Goal: Task Accomplishment & Management: Use online tool/utility

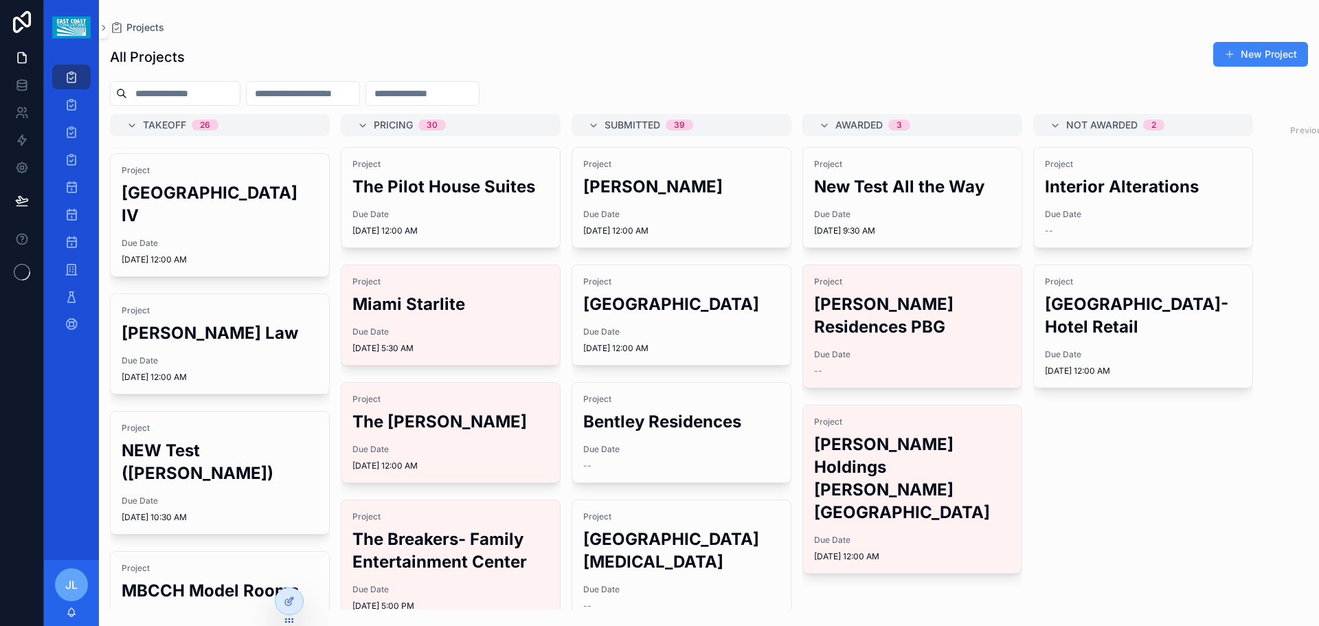
scroll to position [481, 0]
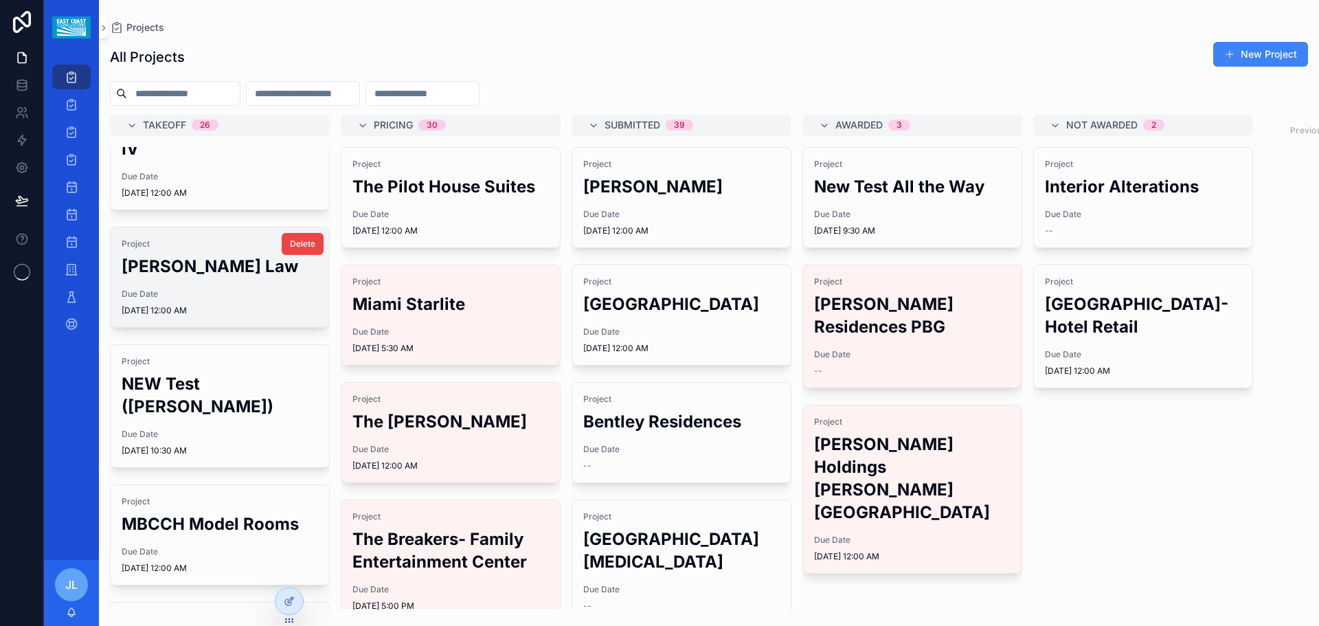
click at [207, 255] on h2 "[PERSON_NAME] Law" at bounding box center [220, 266] width 196 height 23
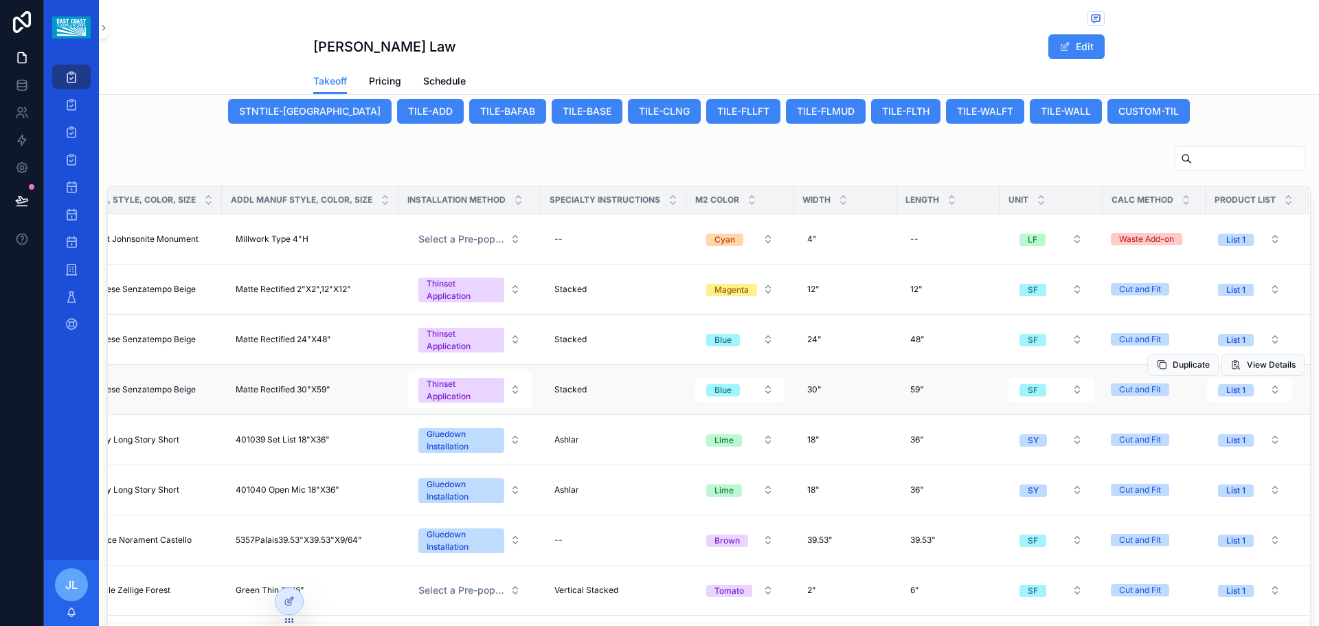
scroll to position [53, 839]
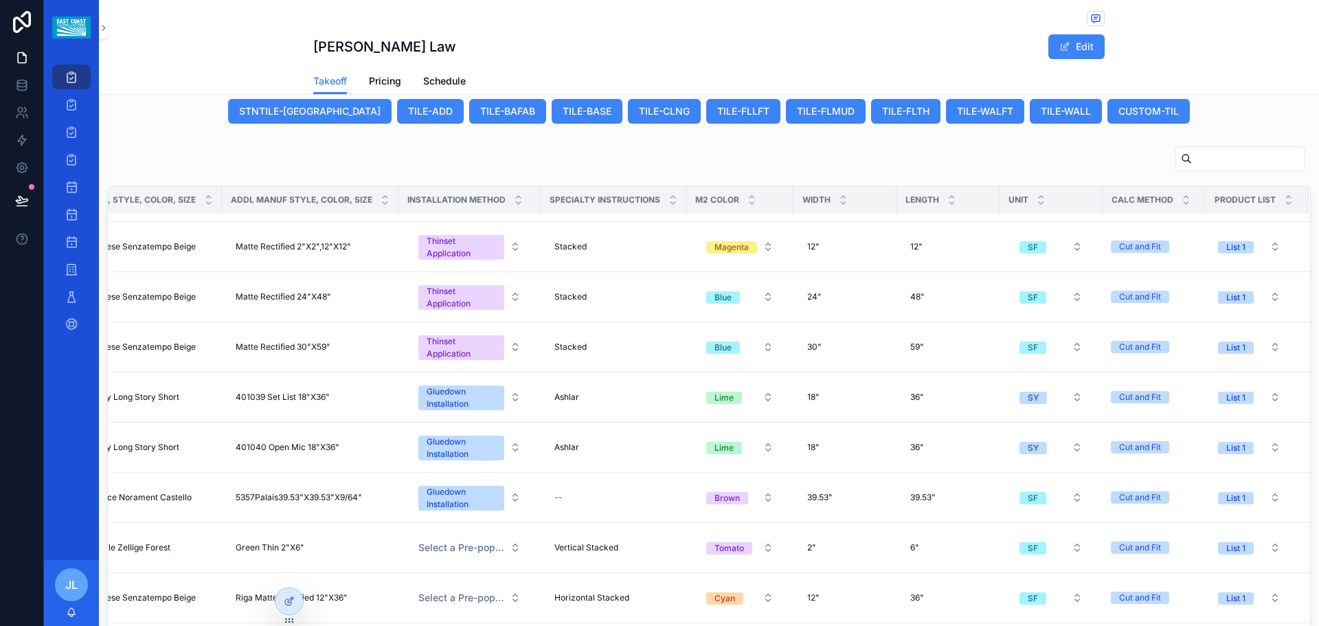
click at [378, 156] on div "Excel FCN FCL Trade Custom Product ID Product ID Manufacturer Manuf, Style, Col…" at bounding box center [709, 400] width 1220 height 521
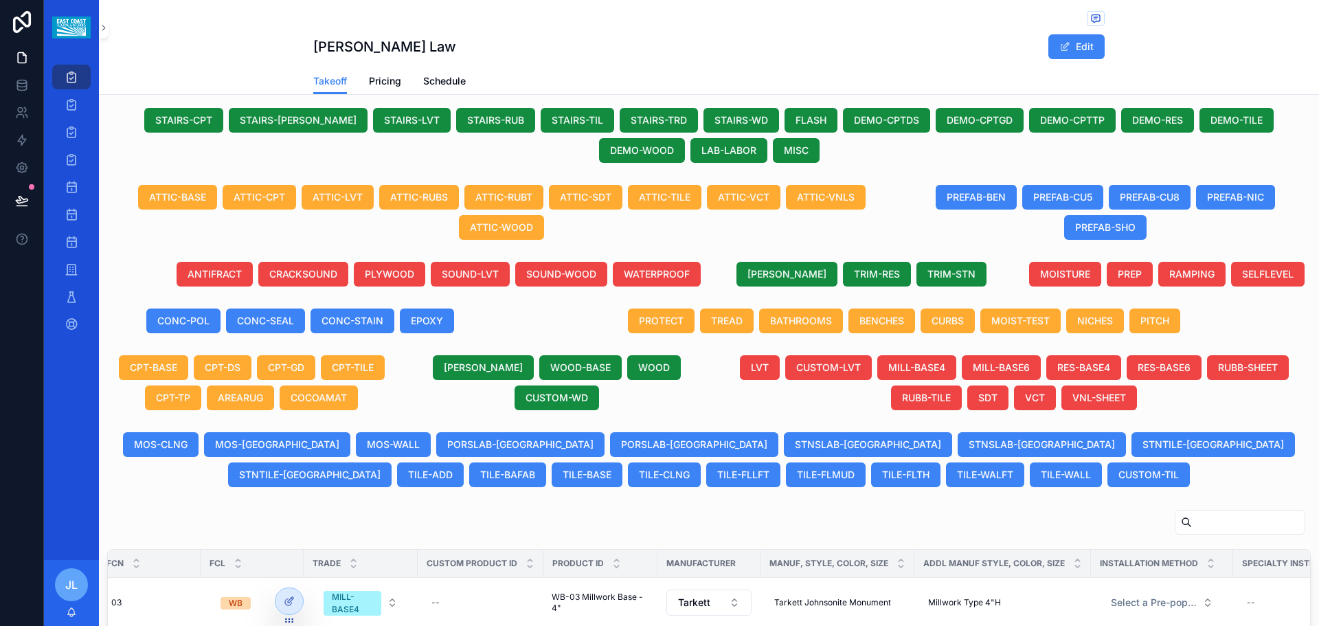
scroll to position [429, 0]
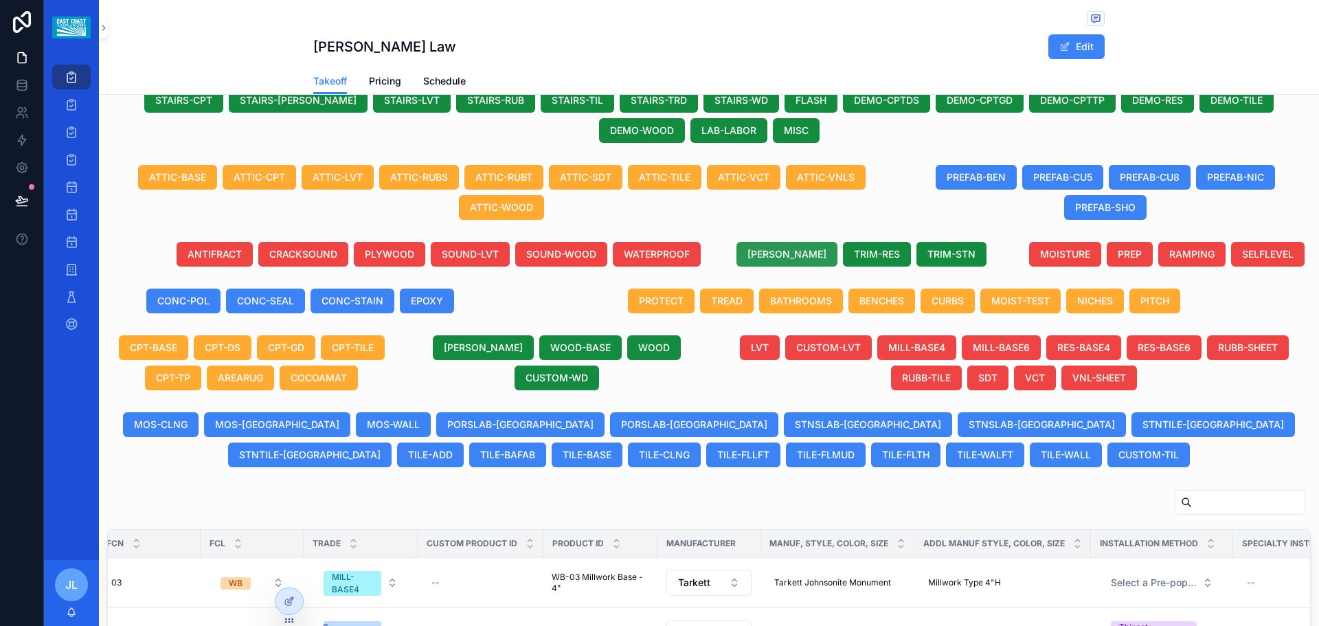
click at [785, 261] on span "[PERSON_NAME]" at bounding box center [786, 254] width 79 height 14
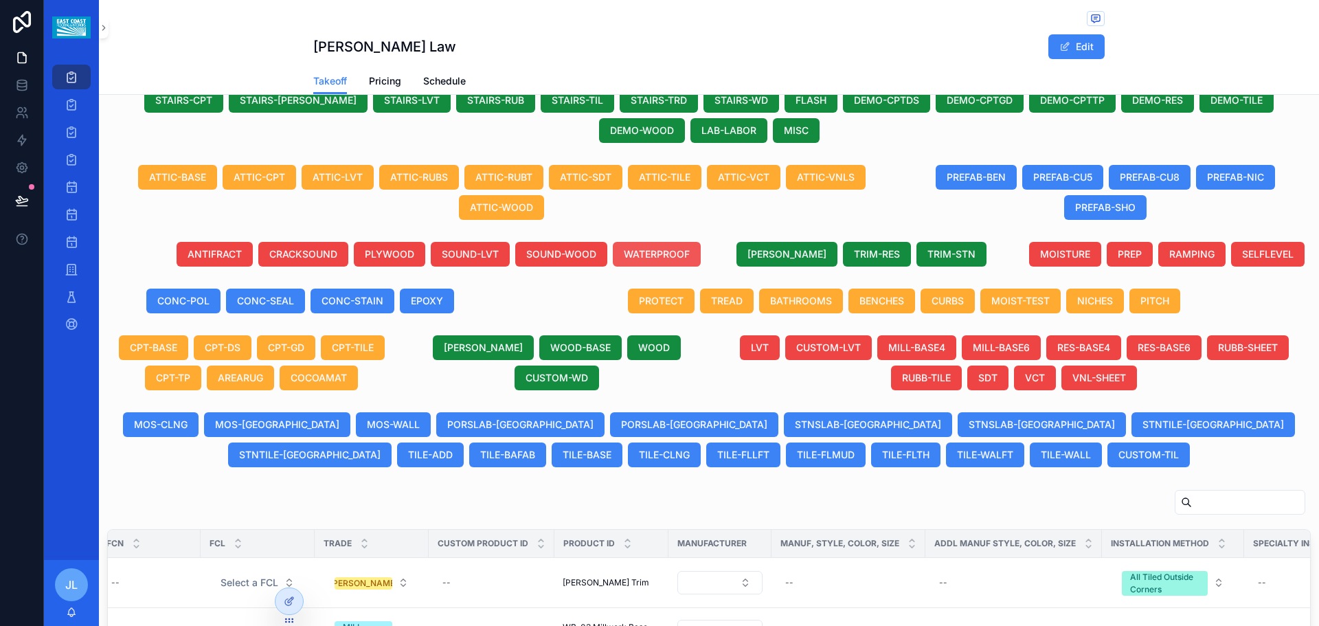
click at [661, 261] on span "WATERPROOF" at bounding box center [657, 254] width 66 height 14
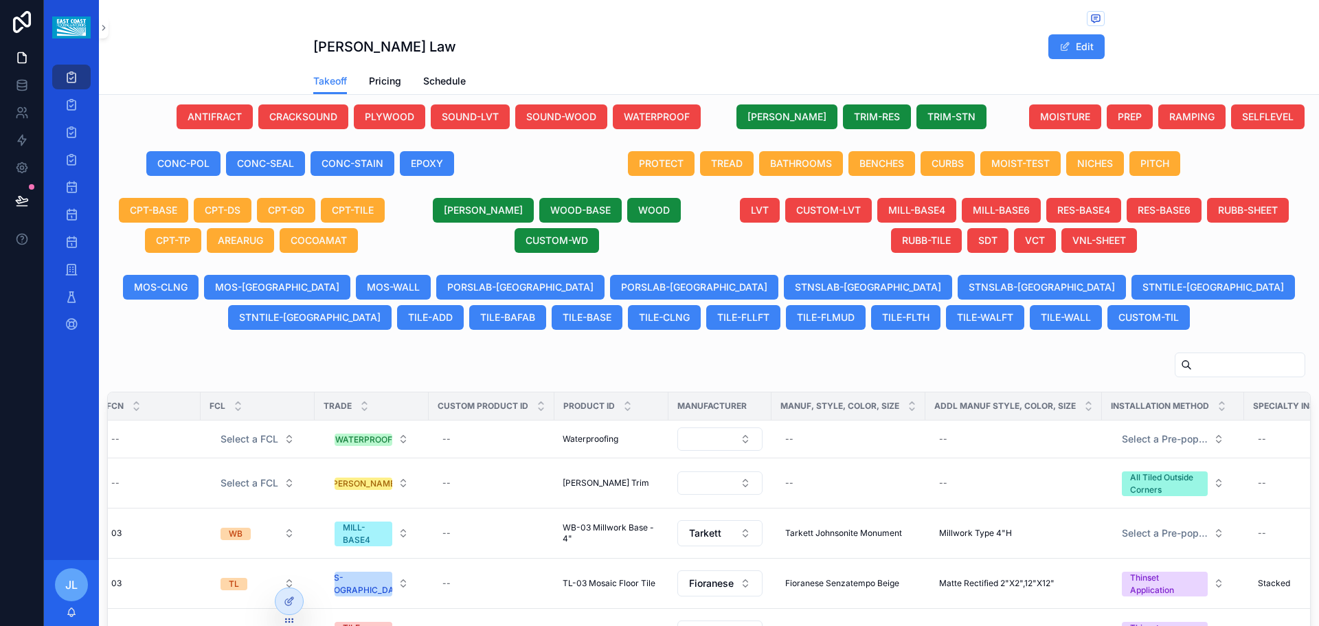
scroll to position [498, 0]
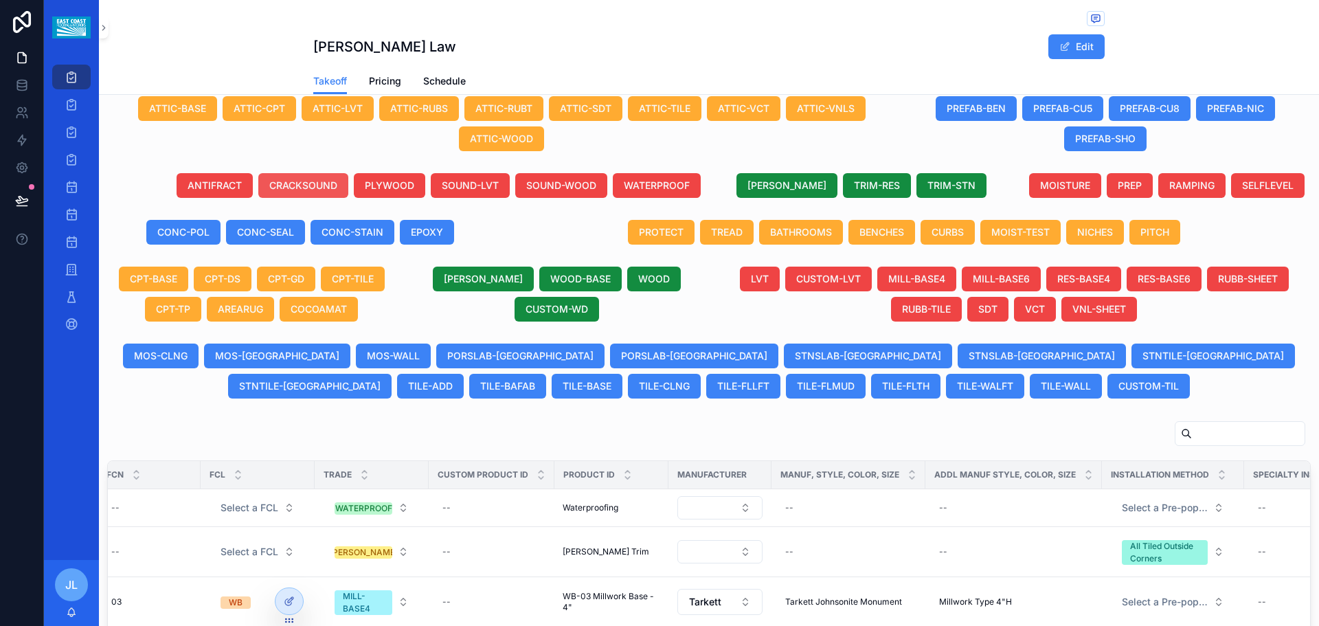
click at [284, 192] on span "CRACKSOUND" at bounding box center [303, 186] width 68 height 14
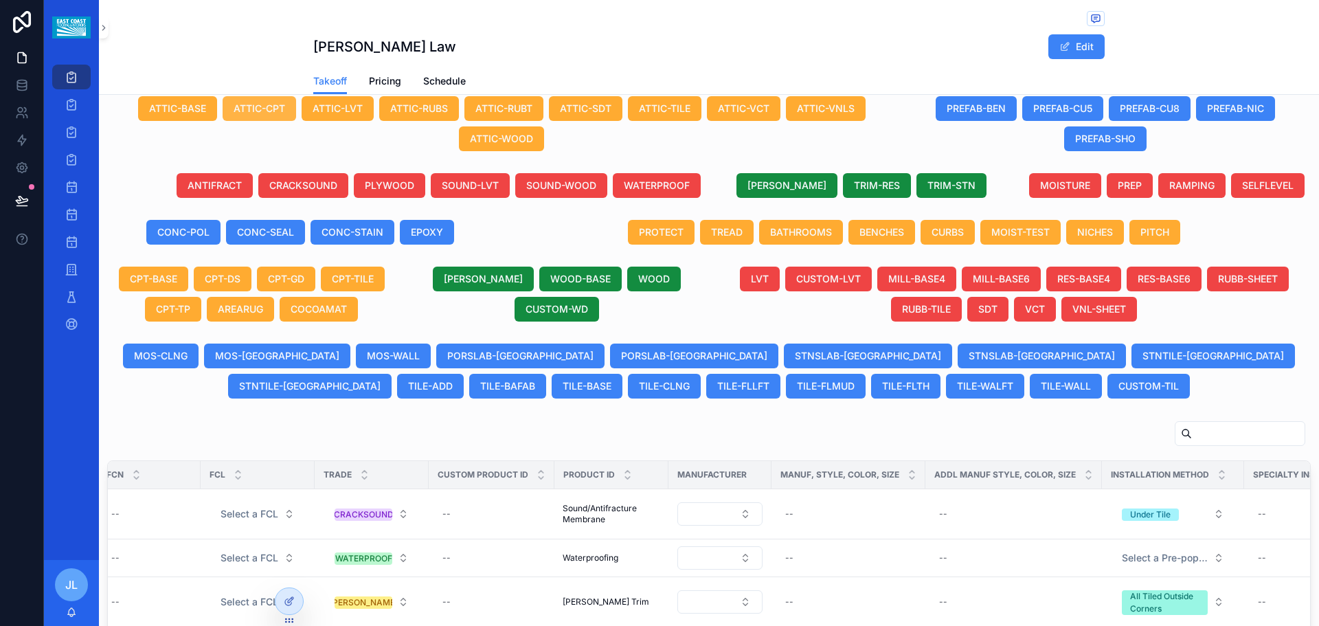
click at [247, 115] on span "ATTIC-CPT" at bounding box center [260, 109] width 52 height 14
click at [670, 115] on span "ATTIC-TILE" at bounding box center [665, 109] width 52 height 14
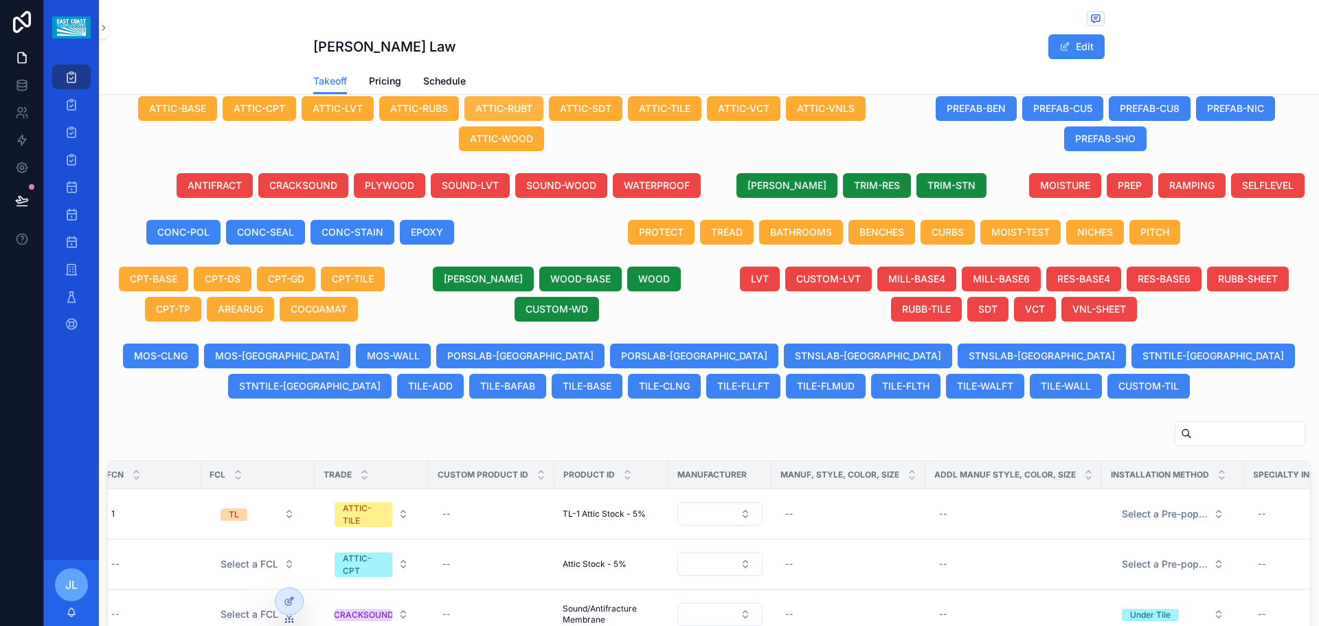
click at [510, 115] on span "ATTIC-RUBT" at bounding box center [503, 109] width 57 height 14
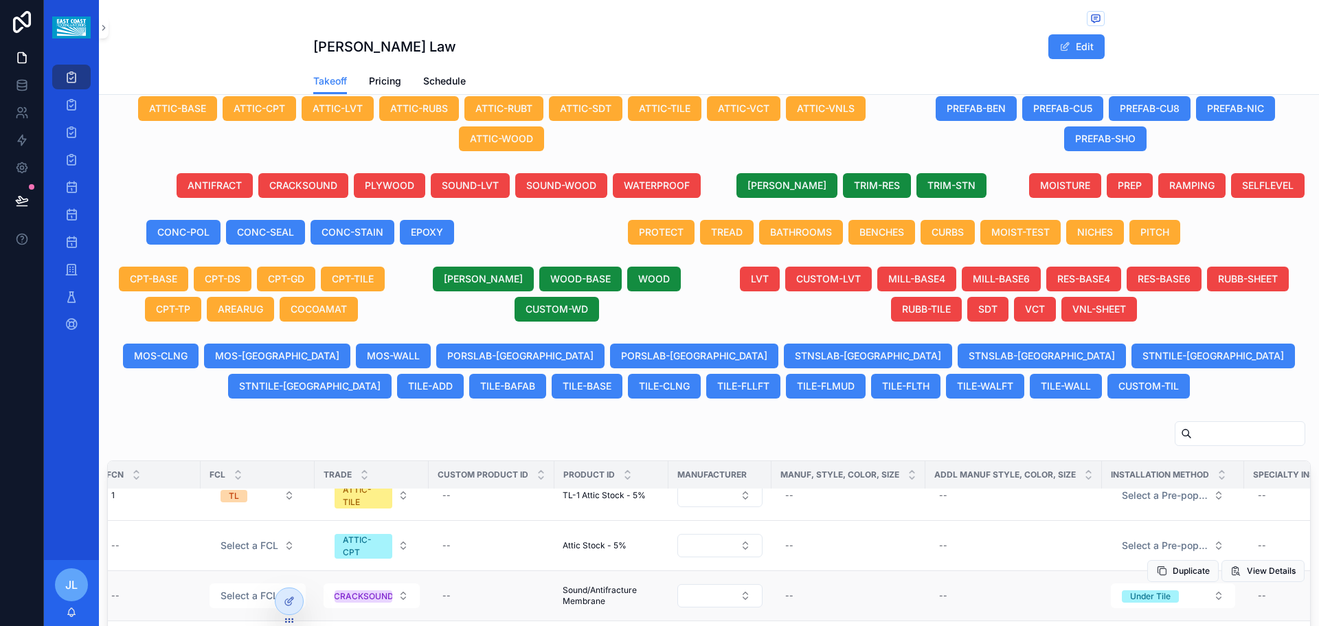
scroll to position [137, 141]
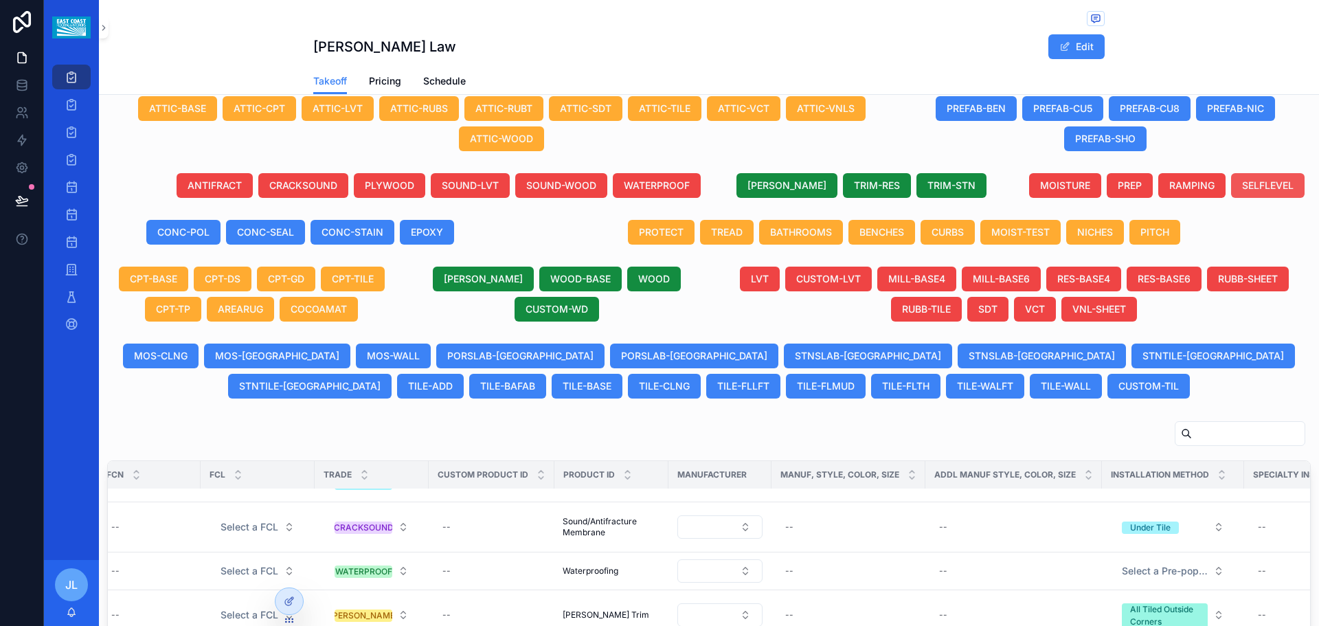
click at [1249, 192] on span "SELFLEVEL" at bounding box center [1268, 186] width 52 height 14
click at [1188, 192] on span "RAMPING" at bounding box center [1191, 186] width 45 height 14
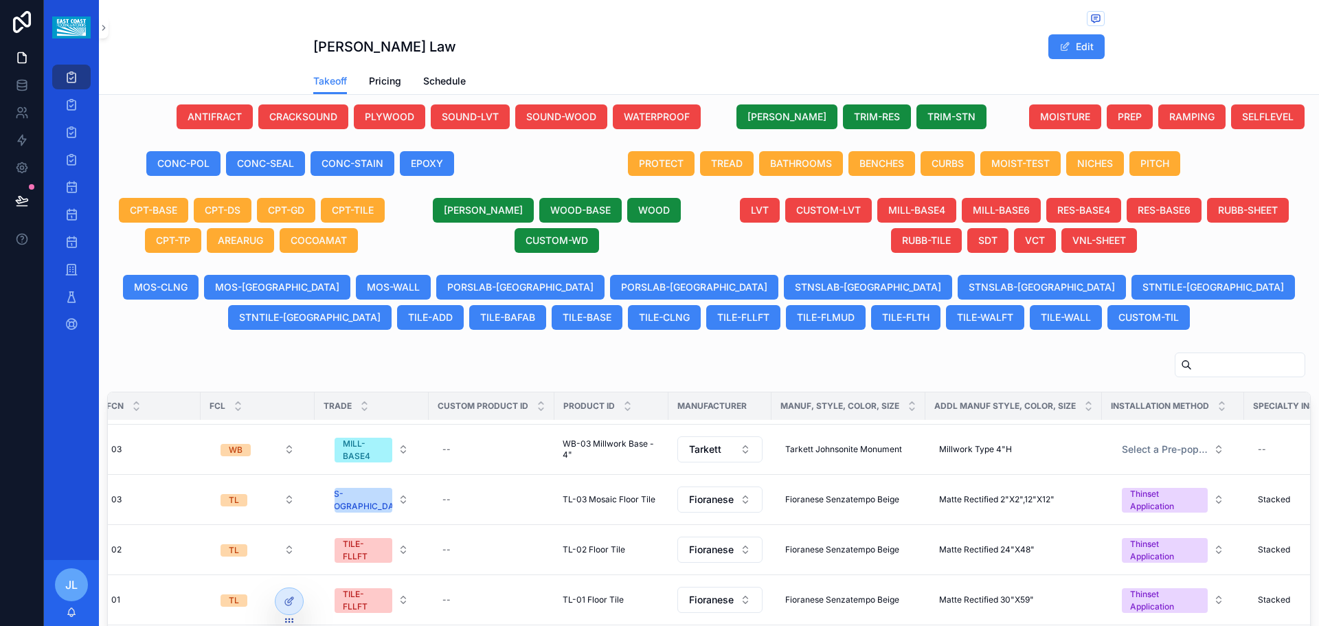
scroll to position [342, 141]
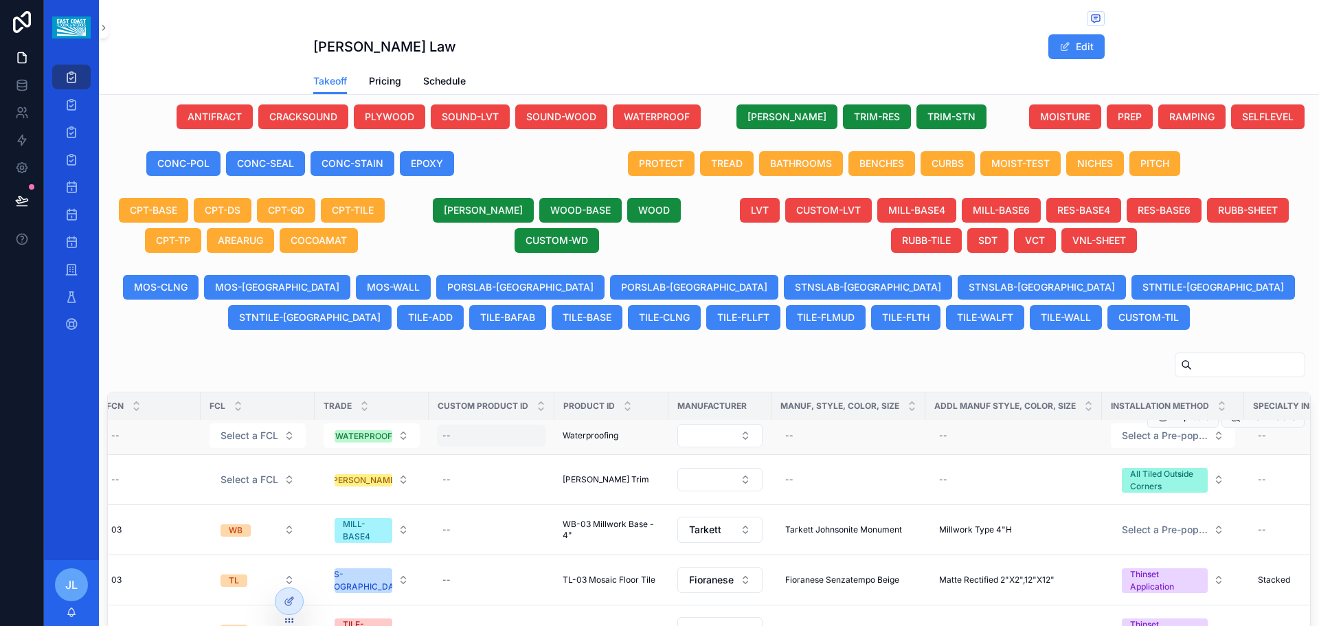
click at [493, 446] on div "--" at bounding box center [491, 435] width 109 height 22
click at [972, 352] on div "Generate Excel Project [PERSON_NAME] Law Due Date [DATE] Project Type New Const…" at bounding box center [709, 206] width 1220 height 1323
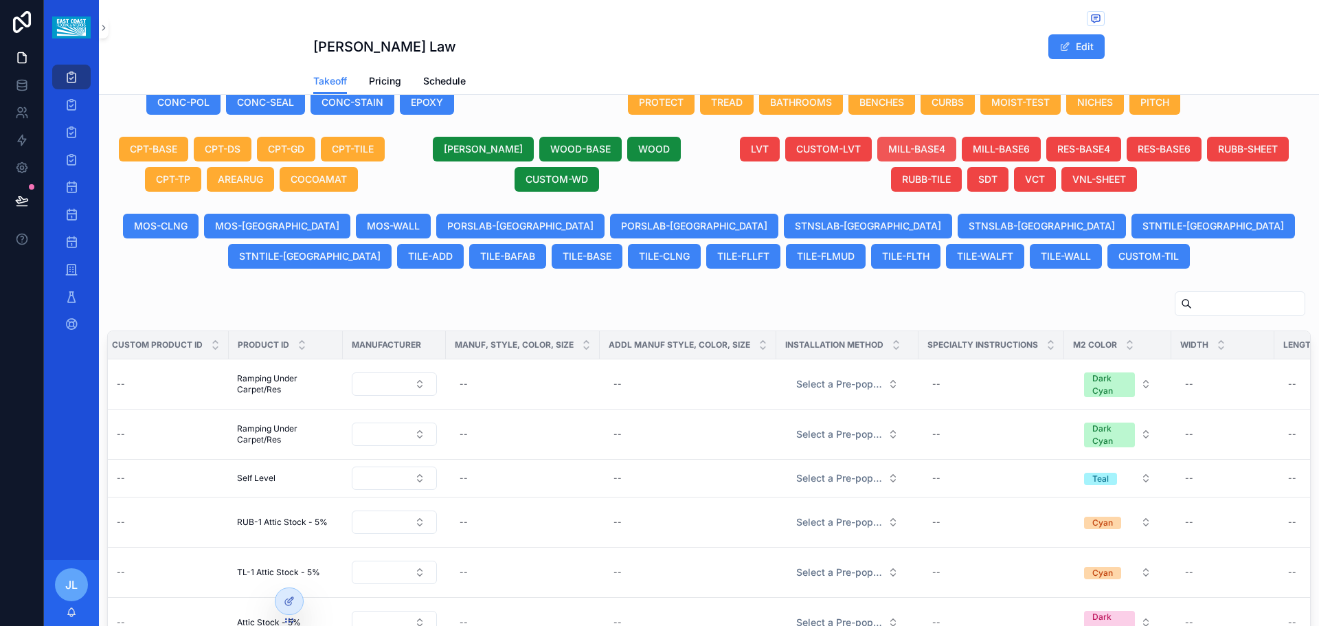
scroll to position [635, 0]
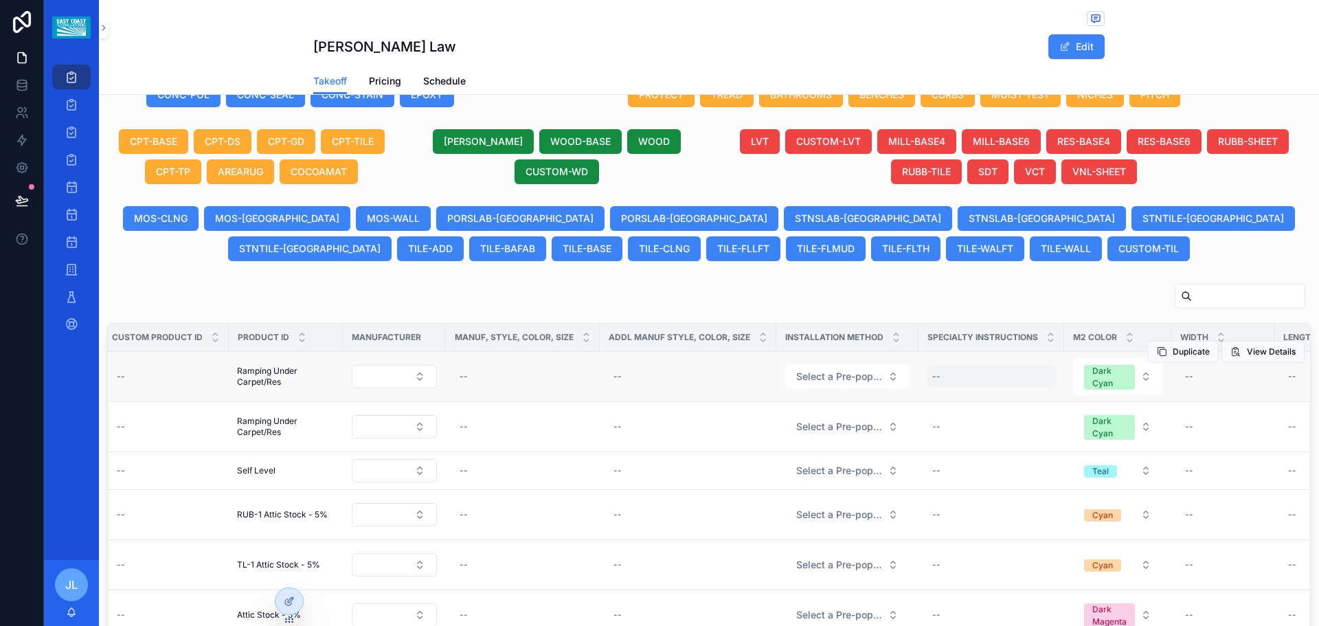
click at [955, 387] on div "--" at bounding box center [991, 376] width 129 height 22
click at [977, 312] on div "scrollable content" at bounding box center [708, 299] width 1203 height 32
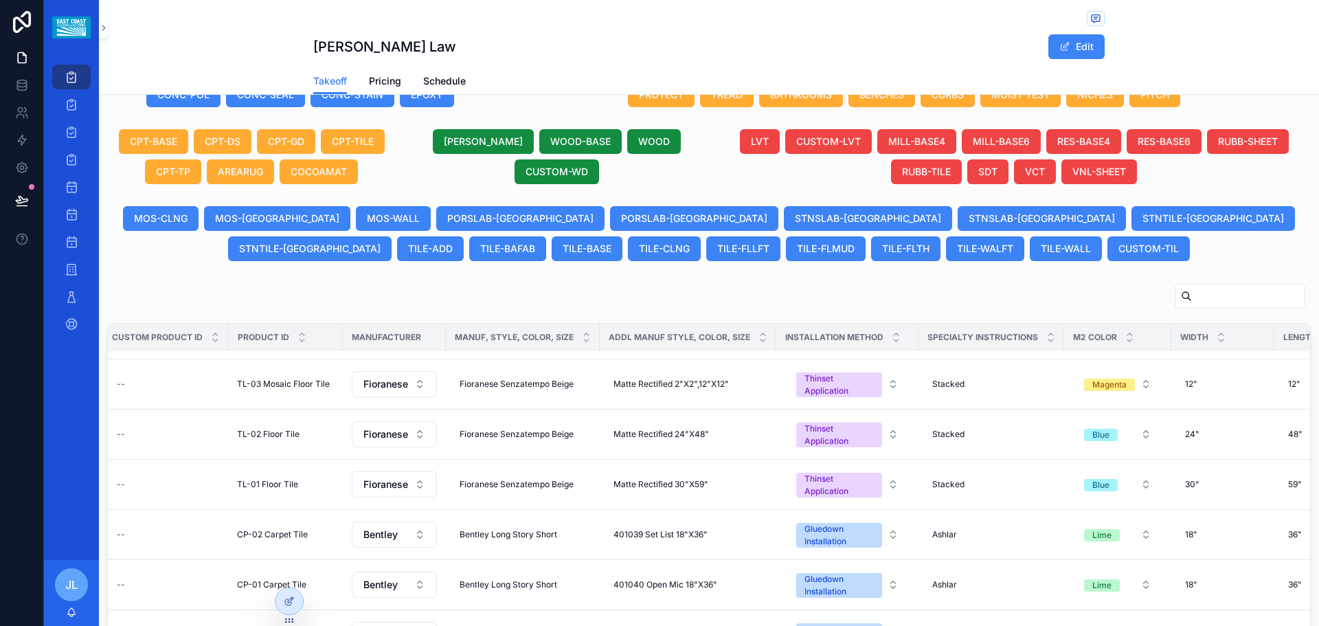
scroll to position [0, 466]
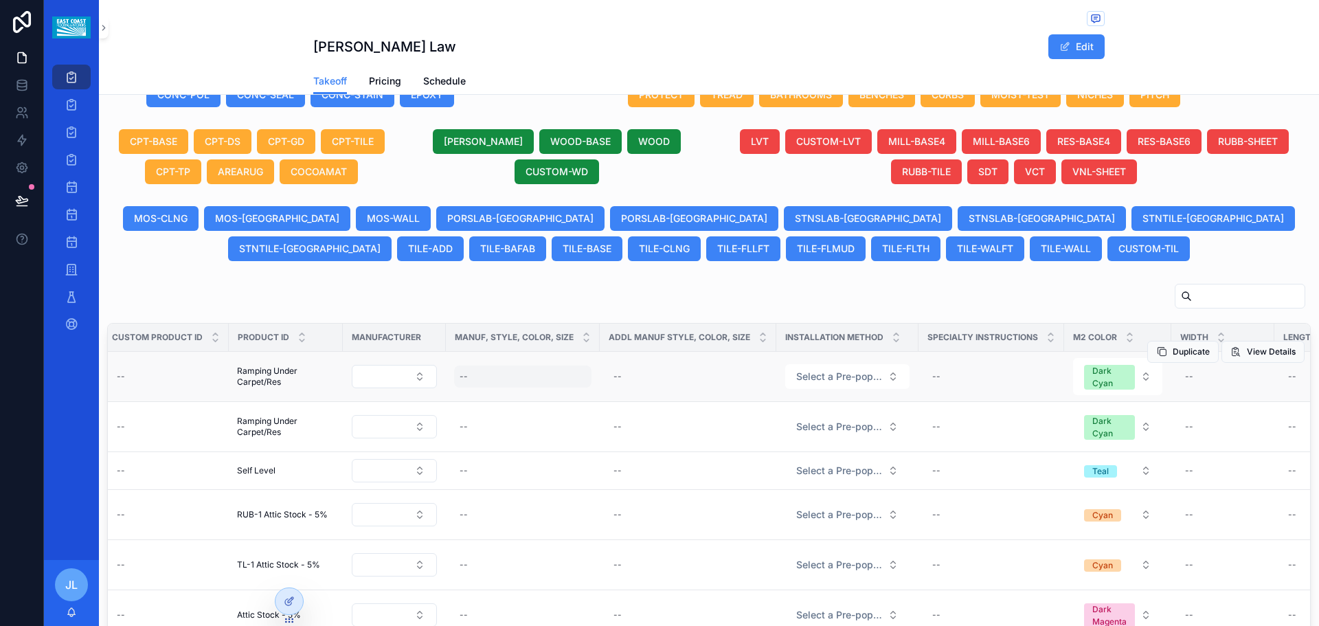
click at [482, 387] on div "--" at bounding box center [522, 376] width 137 height 22
type input "****"
click button "scrollable content" at bounding box center [626, 408] width 16 height 16
click at [1186, 382] on div "--" at bounding box center [1189, 376] width 8 height 11
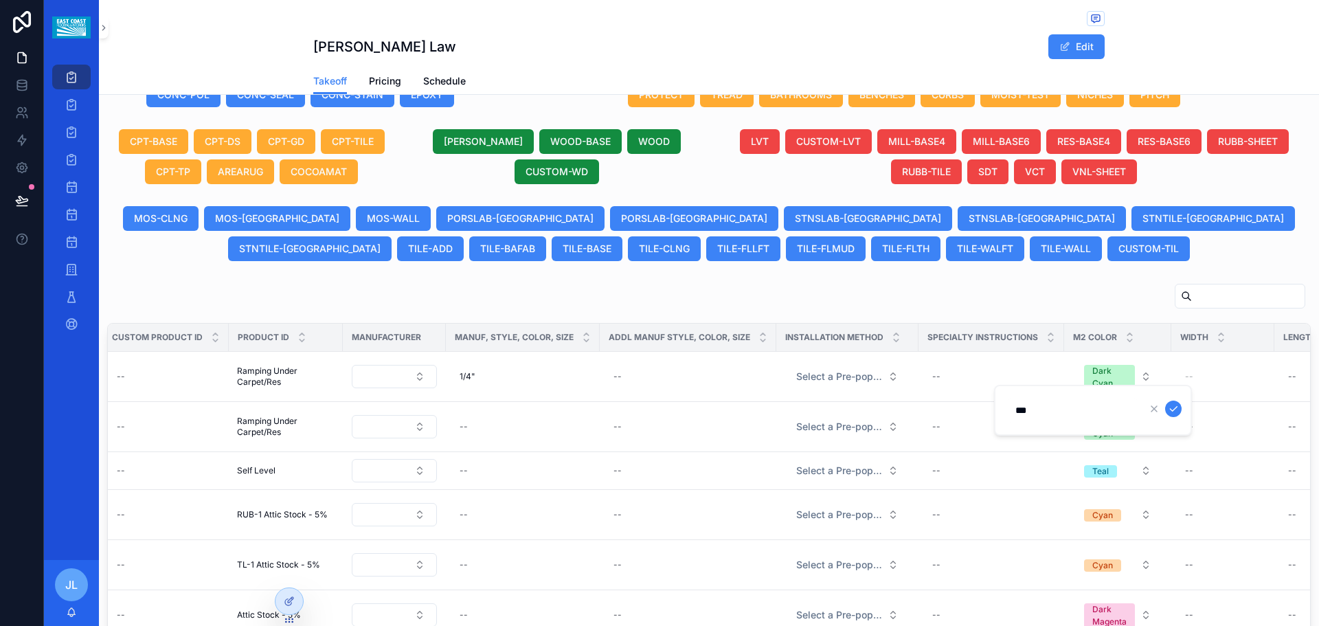
type input "****"
click button "scrollable content" at bounding box center [1173, 408] width 16 height 16
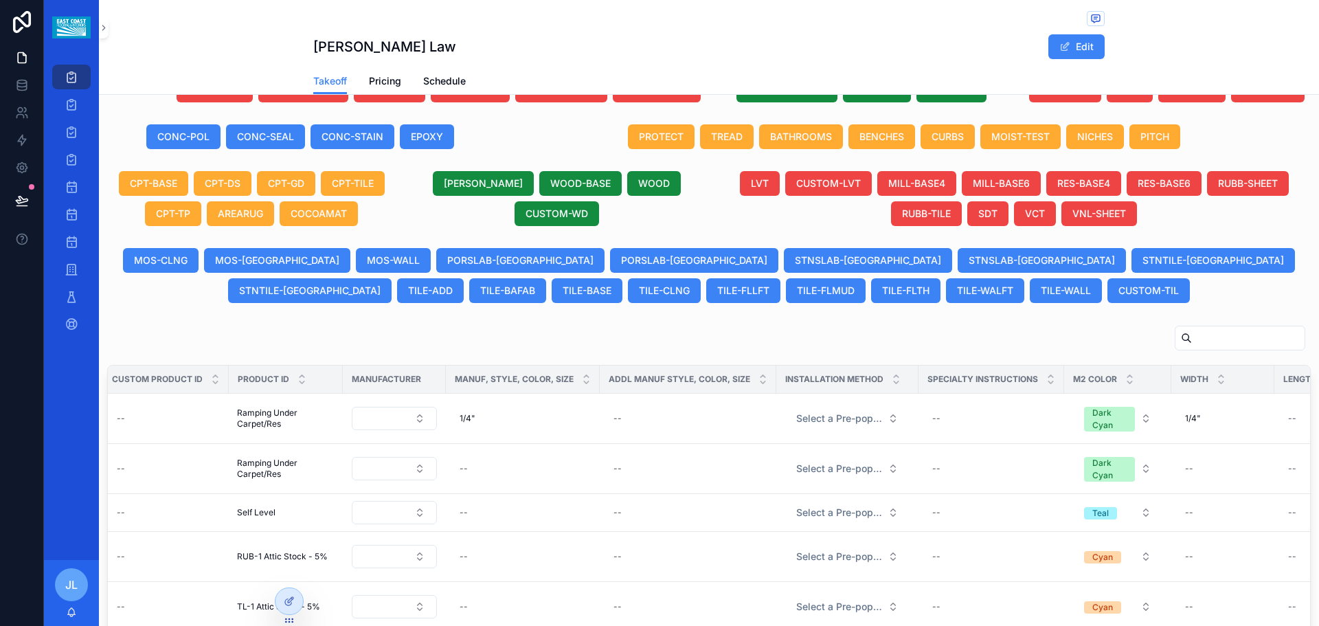
scroll to position [635, 0]
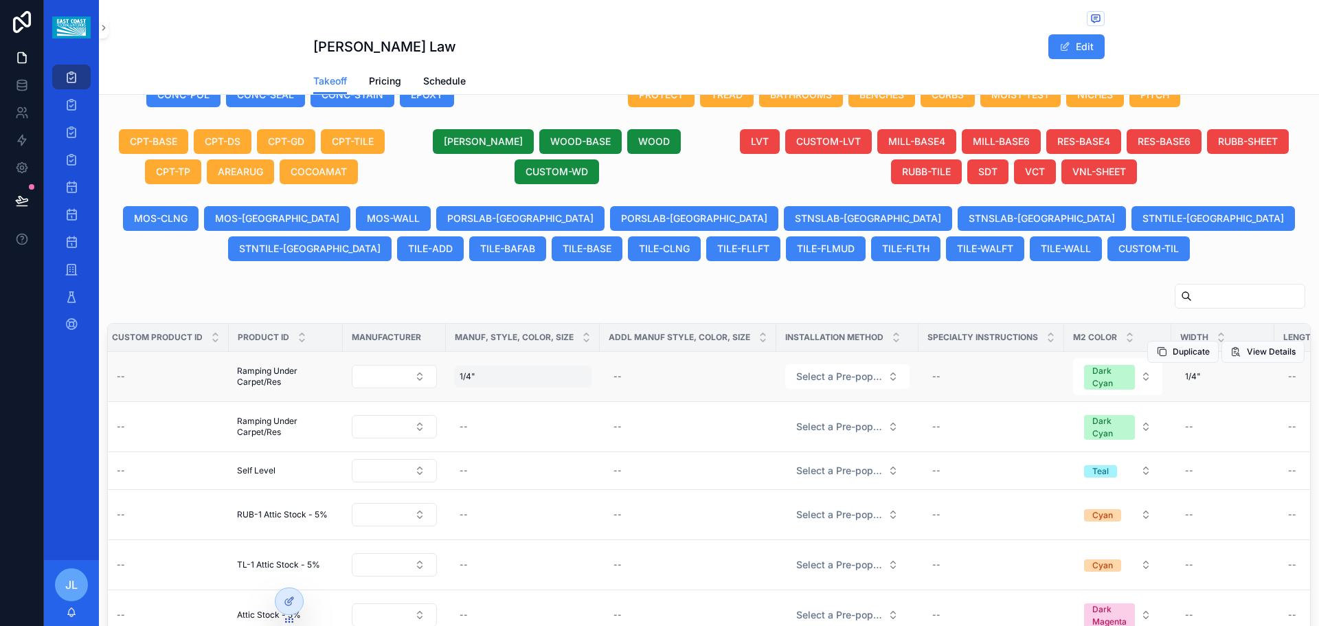
click at [486, 387] on div "1/4" 1/4"" at bounding box center [522, 376] width 137 height 22
drag, startPoint x: 497, startPoint y: 403, endPoint x: 452, endPoint y: 417, distance: 47.4
click at [452, 417] on div "****" at bounding box center [546, 410] width 198 height 51
click at [629, 412] on icon "scrollable content" at bounding box center [626, 408] width 11 height 11
click at [1223, 387] on div "1/4" 1/4"" at bounding box center [1222, 376] width 87 height 22
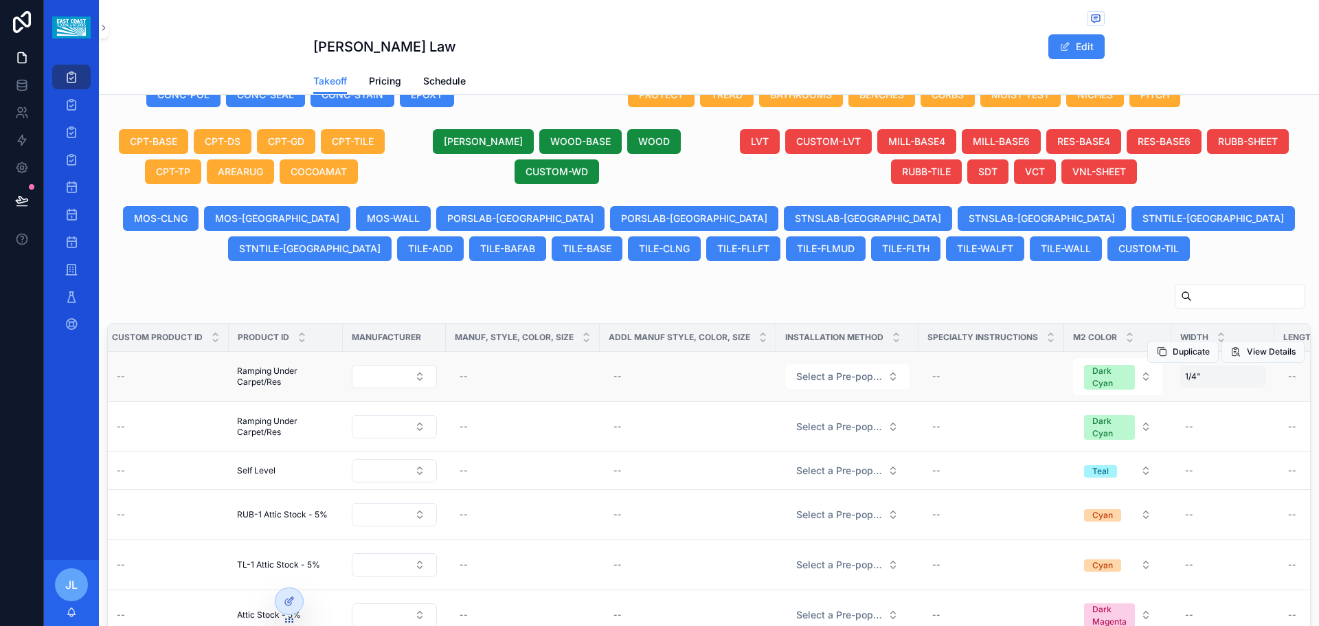
drag, startPoint x: 1202, startPoint y: 387, endPoint x: 1212, endPoint y: 394, distance: 11.4
click at [1212, 387] on div "1/4" 1/4"" at bounding box center [1222, 376] width 87 height 22
click at [1207, 387] on div "1/4" 1/4"" at bounding box center [1222, 376] width 87 height 22
click at [1206, 376] on div "Duplicate View Details" at bounding box center [1225, 351] width 157 height 49
click at [1201, 387] on div "1/4" 1/4"" at bounding box center [1222, 376] width 87 height 22
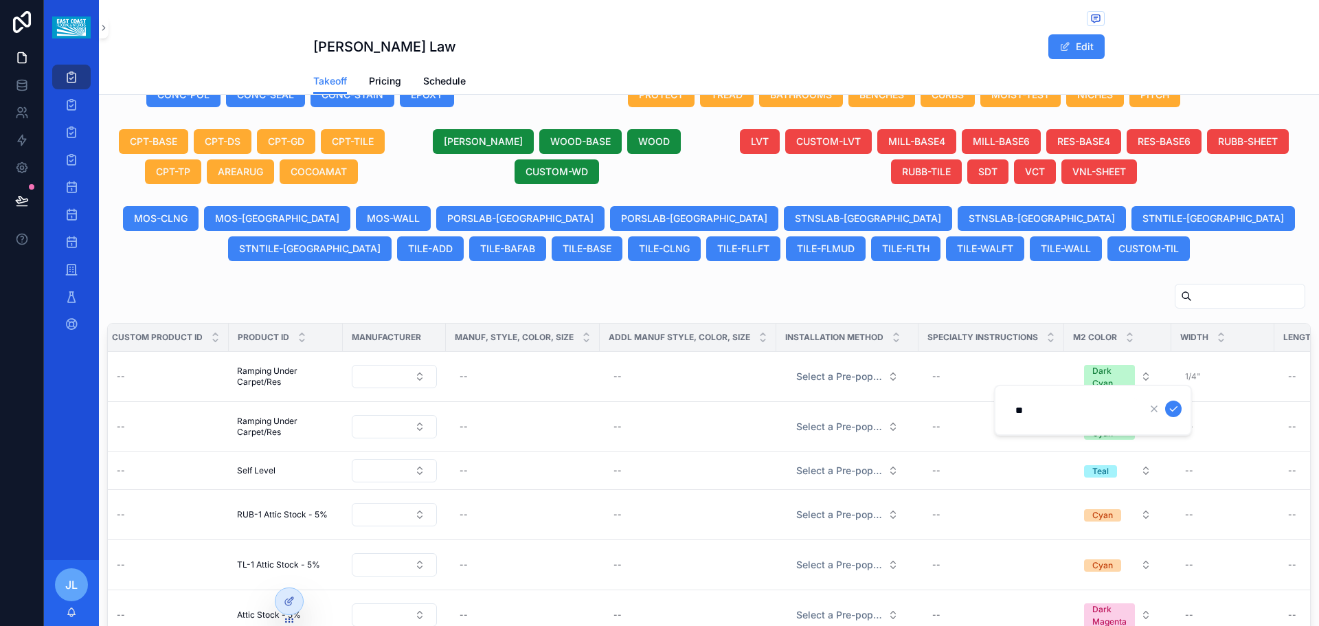
type input "*"
click button "scrollable content" at bounding box center [1173, 408] width 16 height 16
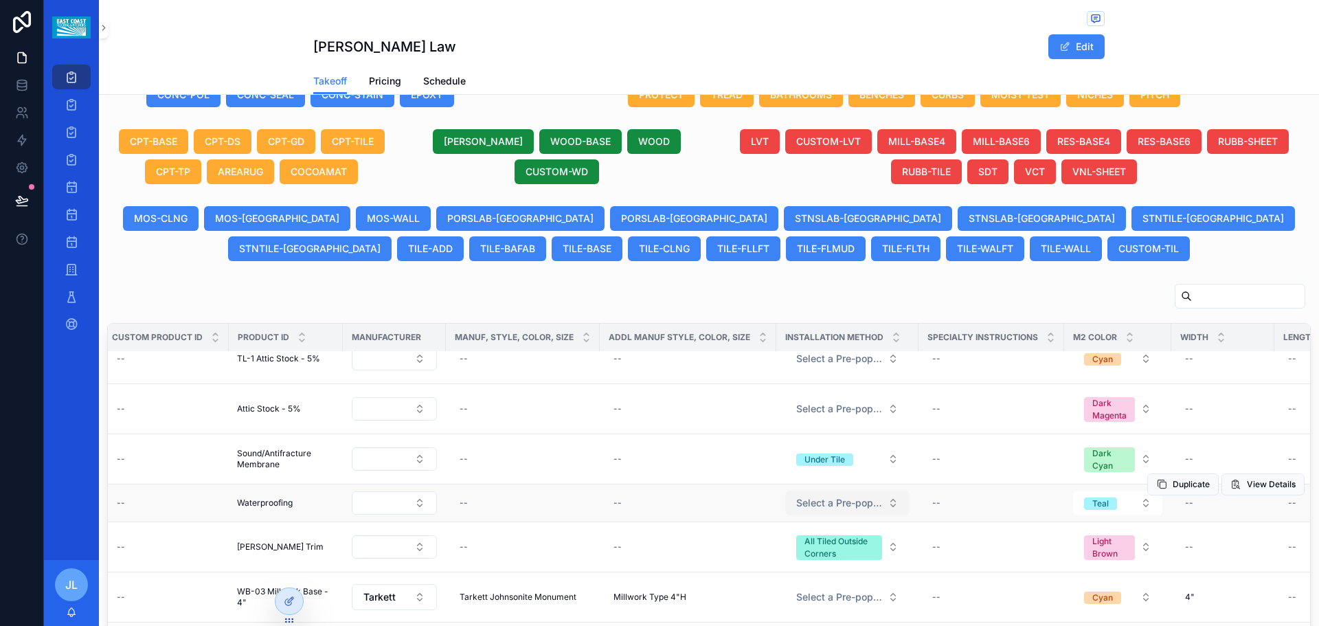
scroll to position [275, 466]
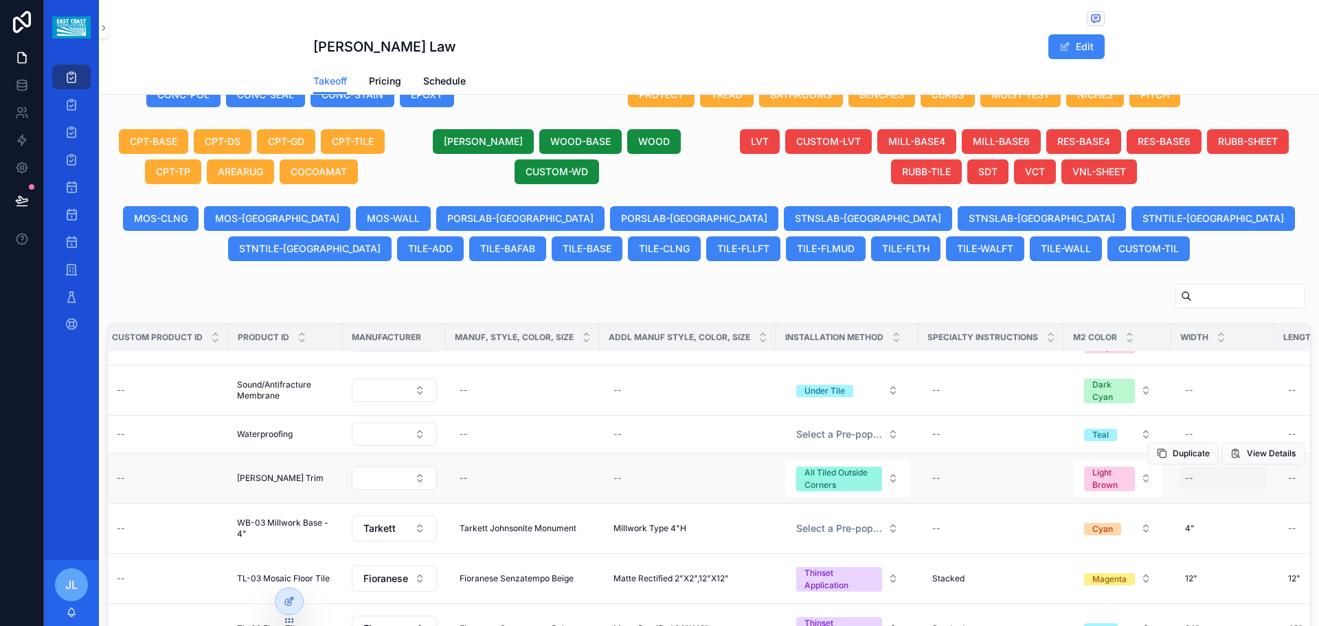
click at [1227, 489] on div "--" at bounding box center [1222, 478] width 87 height 22
click at [1198, 489] on div "--" at bounding box center [1222, 478] width 87 height 22
click at [1058, 515] on input "scrollable content" at bounding box center [1072, 511] width 131 height 19
paste input "****"
type input "****"
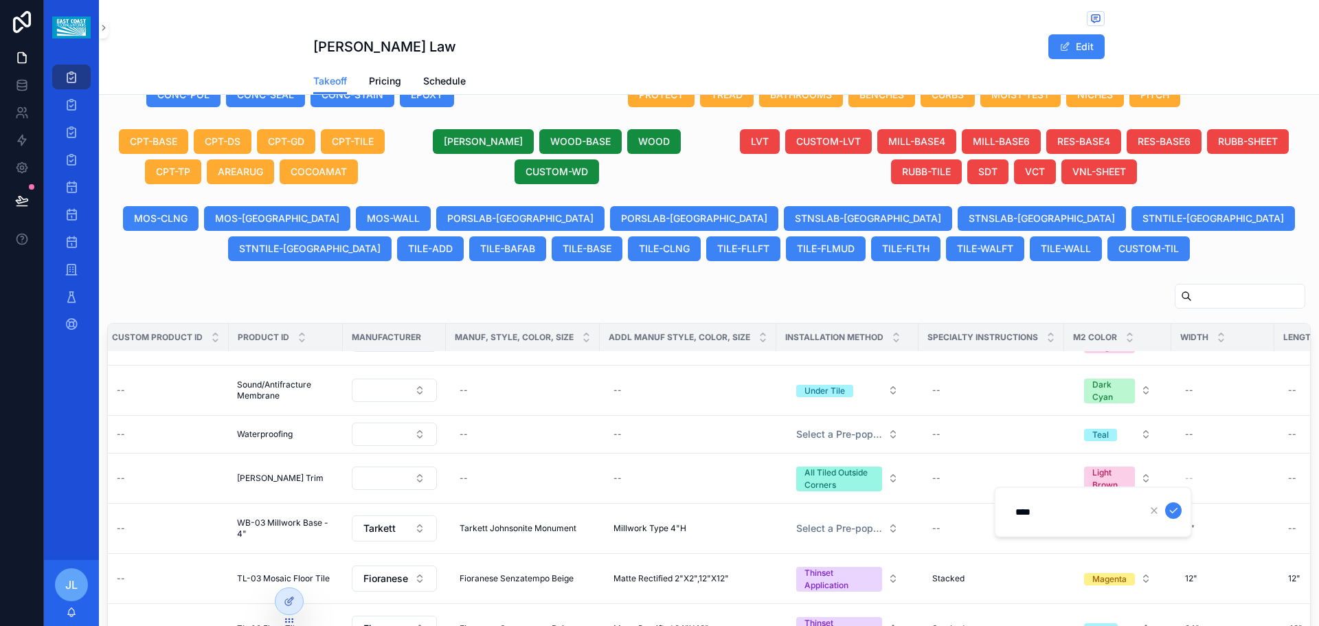
click button "scrollable content" at bounding box center [1173, 510] width 16 height 16
click at [644, 503] on td "--" at bounding box center [688, 478] width 177 height 50
click at [644, 489] on div "--" at bounding box center [688, 478] width 160 height 22
type input "****"
click button "scrollable content" at bounding box center [779, 510] width 16 height 16
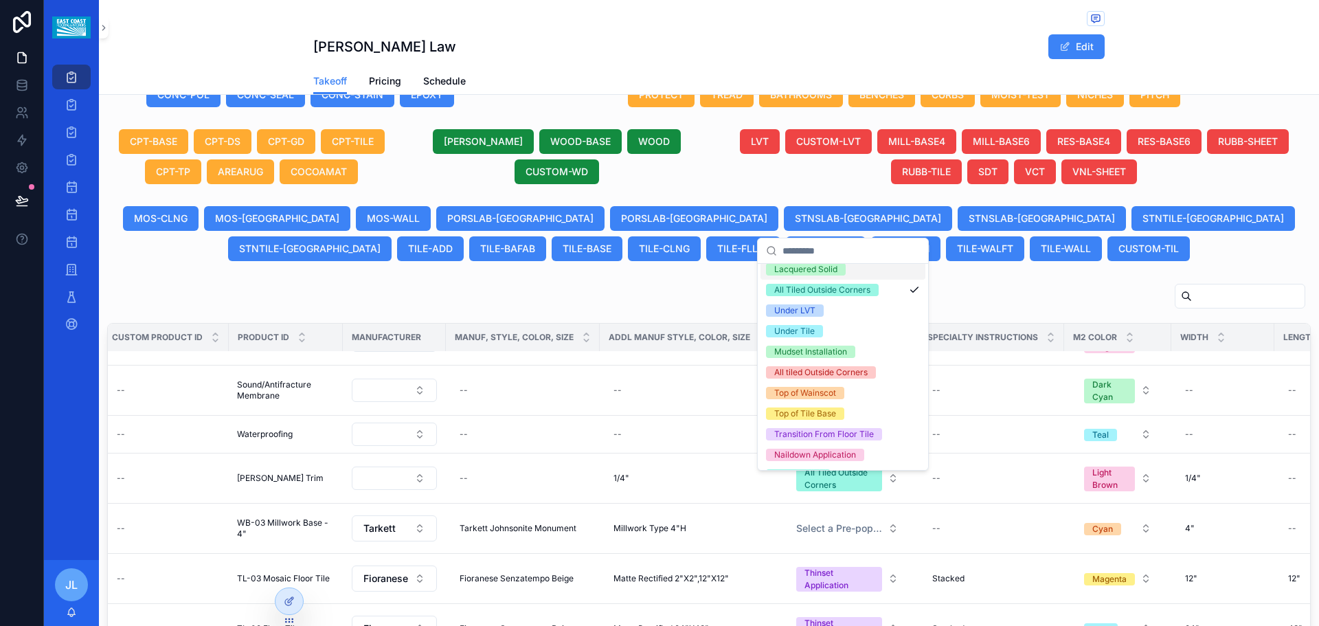
scroll to position [206, 0]
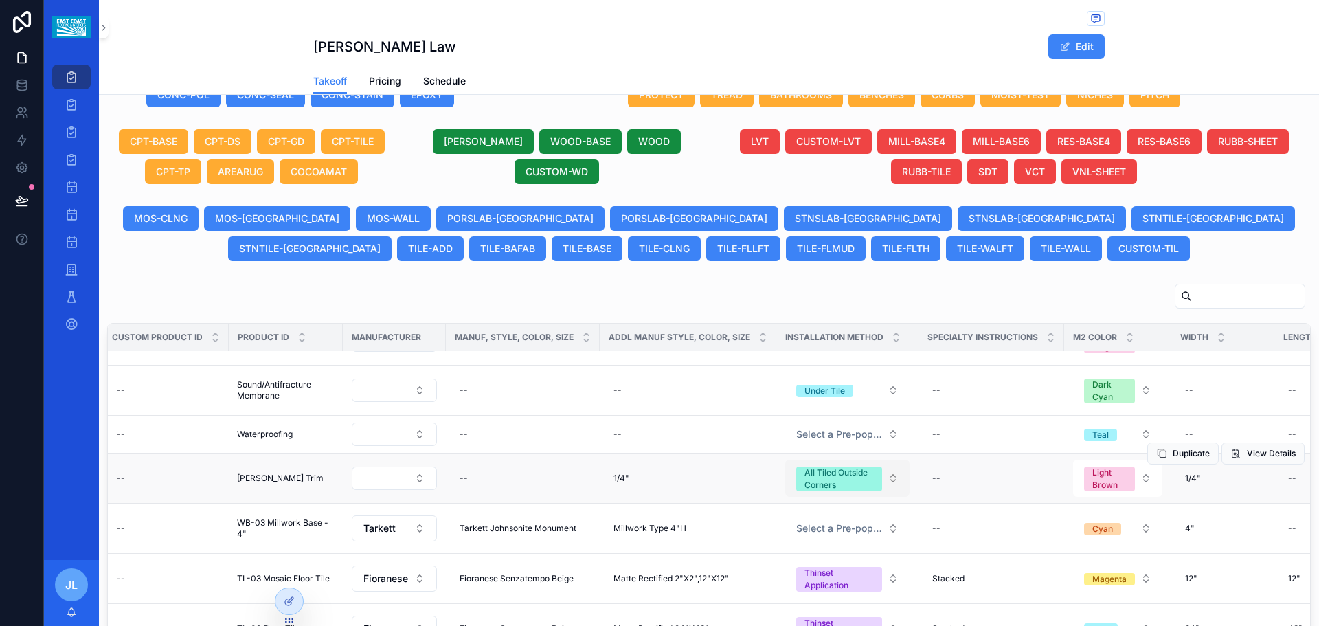
click at [885, 495] on button "All Tiled Outside Corners" at bounding box center [847, 478] width 124 height 37
click at [255, 484] on span "[PERSON_NAME] Trim" at bounding box center [280, 478] width 87 height 11
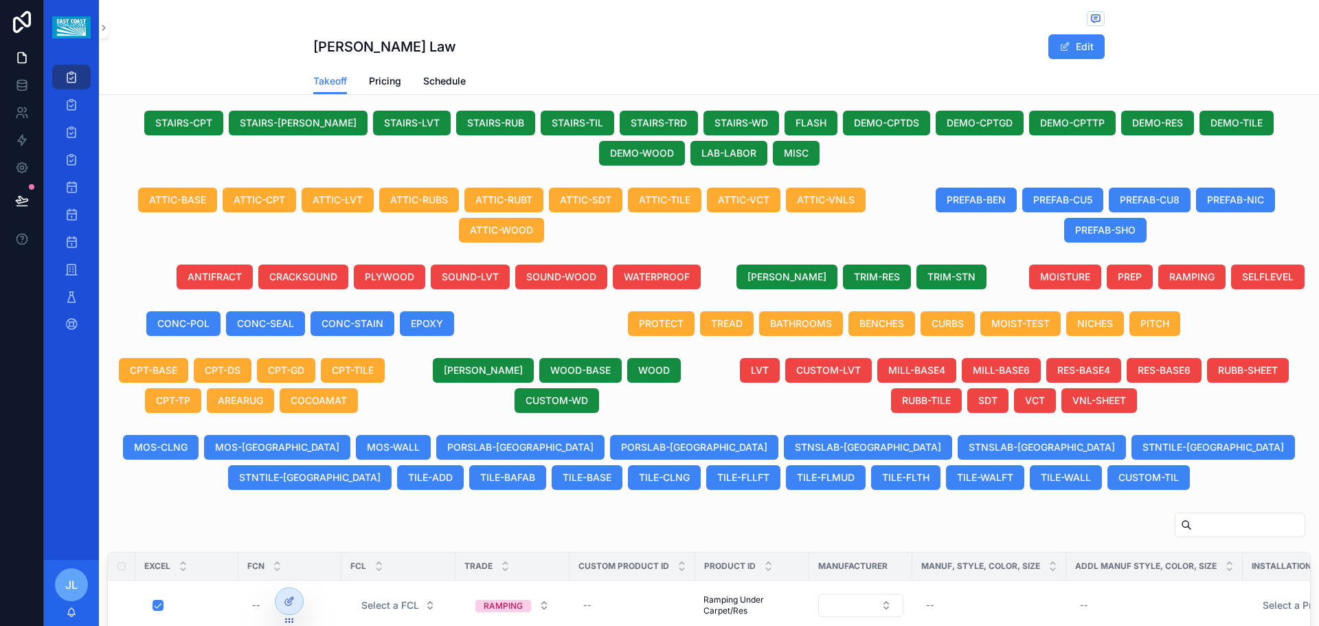
scroll to position [343, 0]
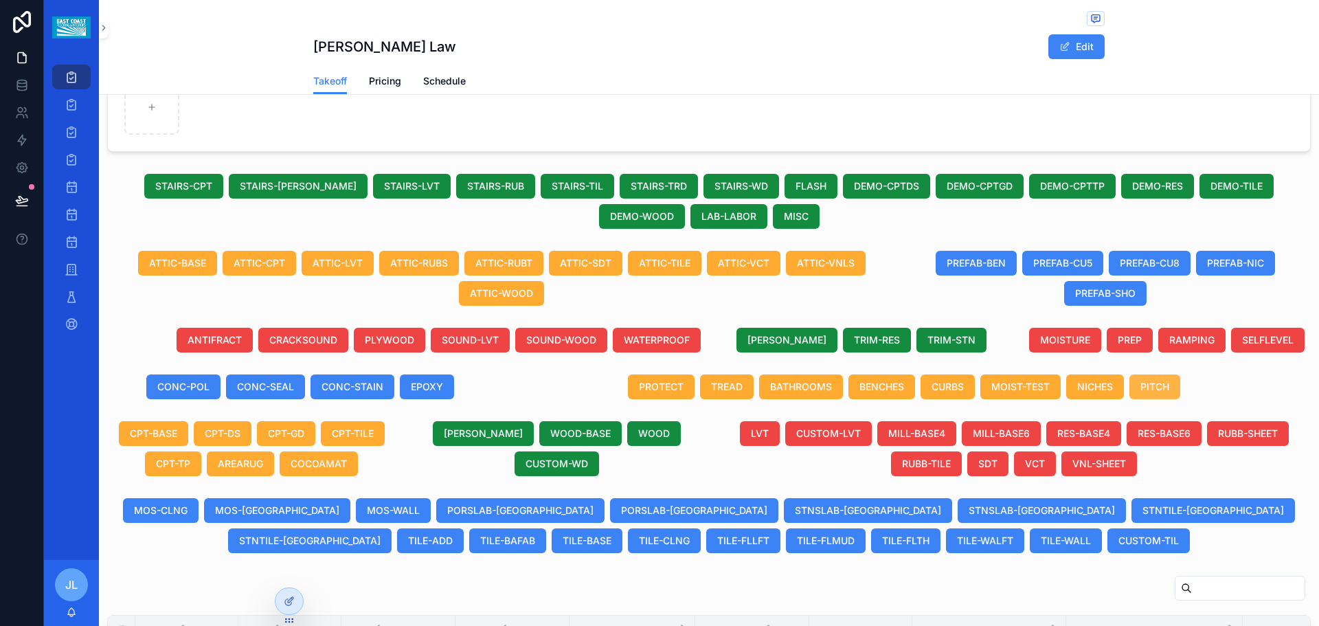
click at [1140, 394] on span "PITCH" at bounding box center [1154, 387] width 29 height 14
click at [799, 394] on span "BATHROOMS" at bounding box center [793, 387] width 62 height 14
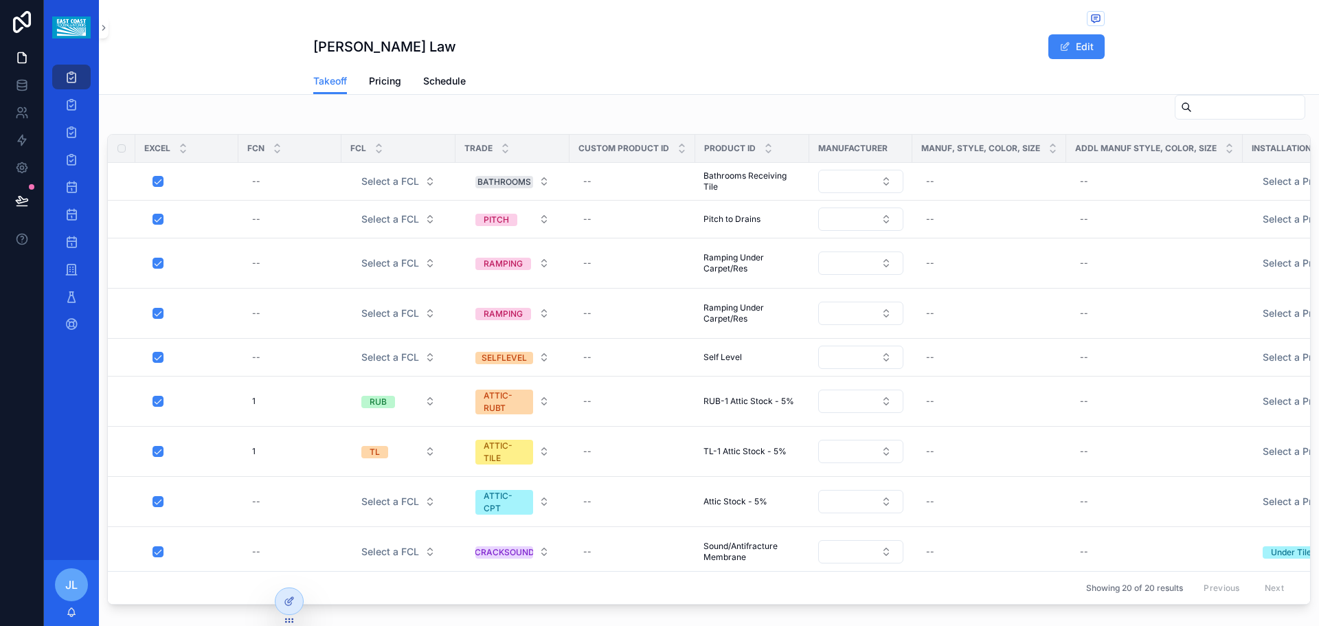
scroll to position [137, 0]
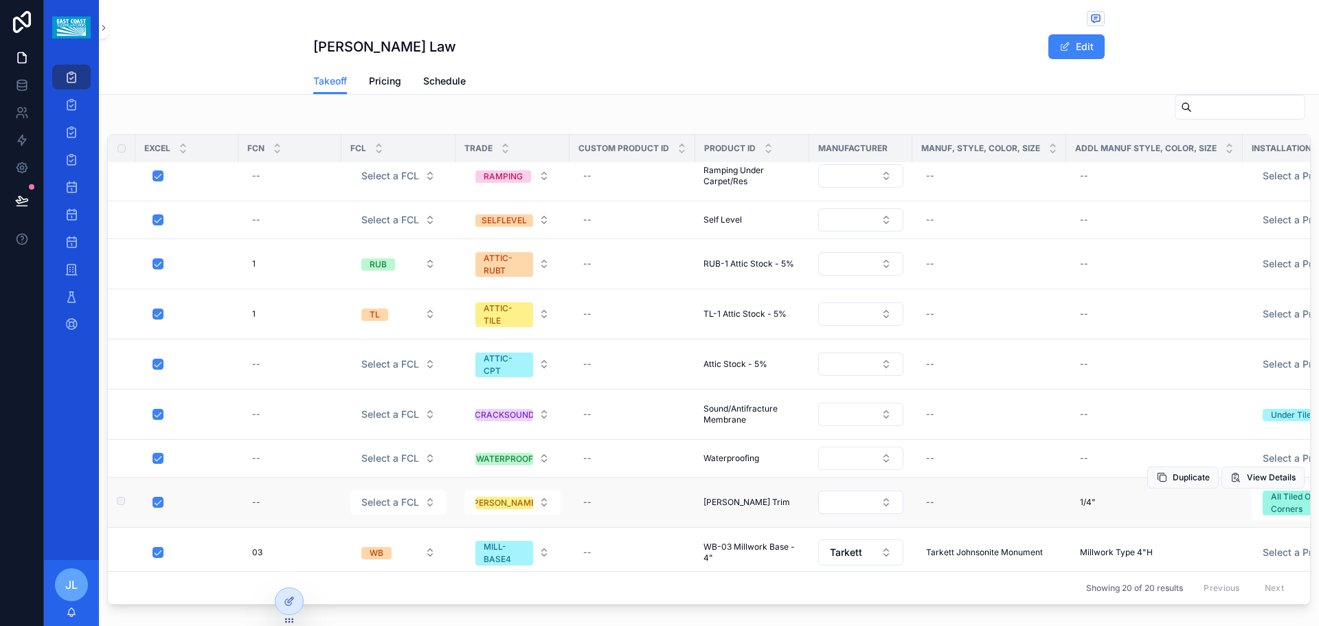
click at [724, 508] on span "[PERSON_NAME] Trim" at bounding box center [746, 502] width 87 height 11
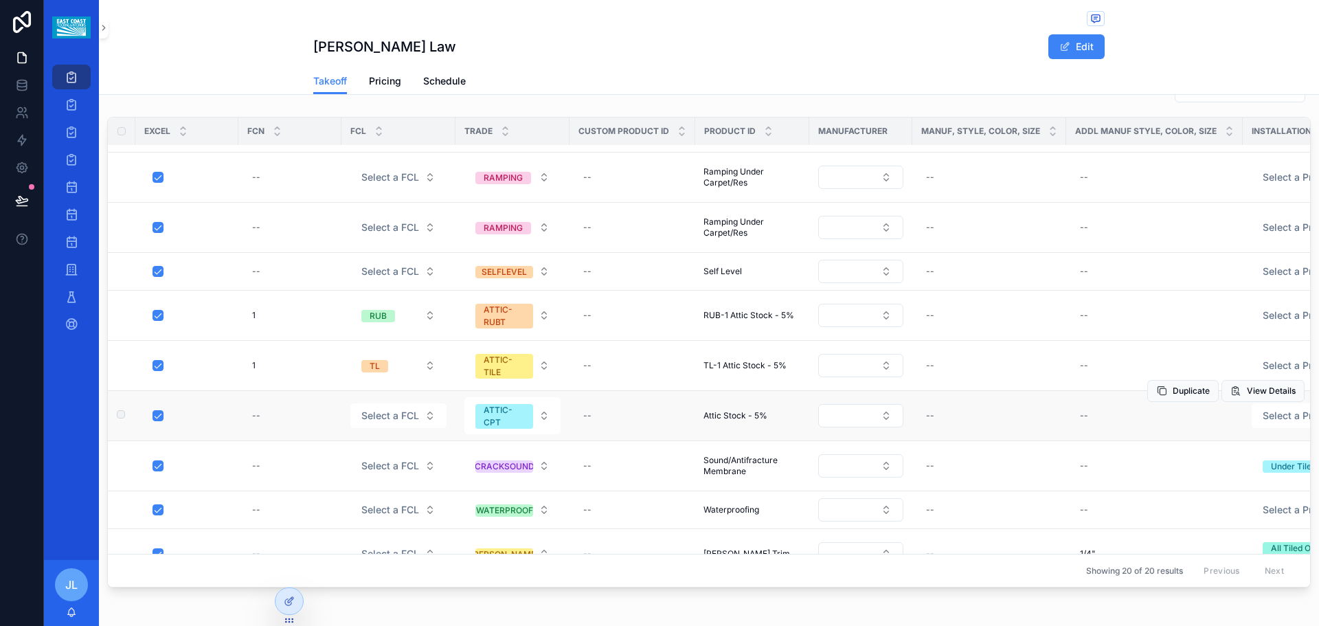
scroll to position [137, 0]
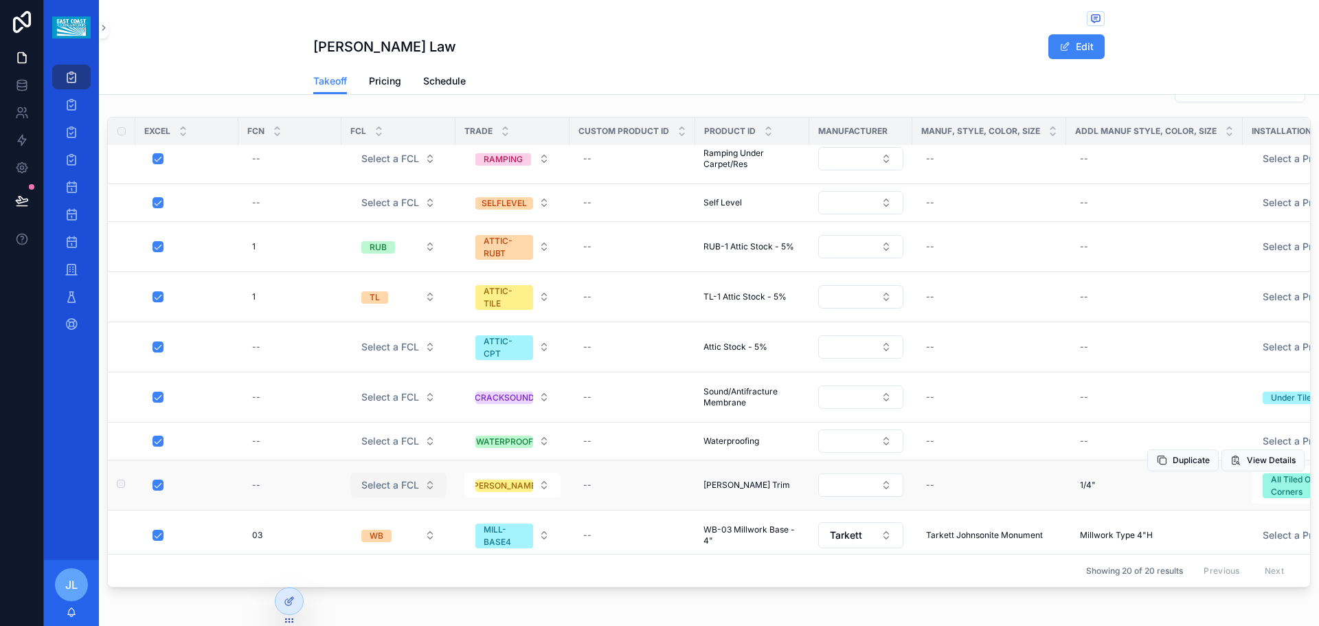
click at [405, 492] on span "Select a FCL" at bounding box center [390, 485] width 58 height 14
type input "*"
click at [605, 496] on div "--" at bounding box center [632, 485] width 109 height 22
type input "**********"
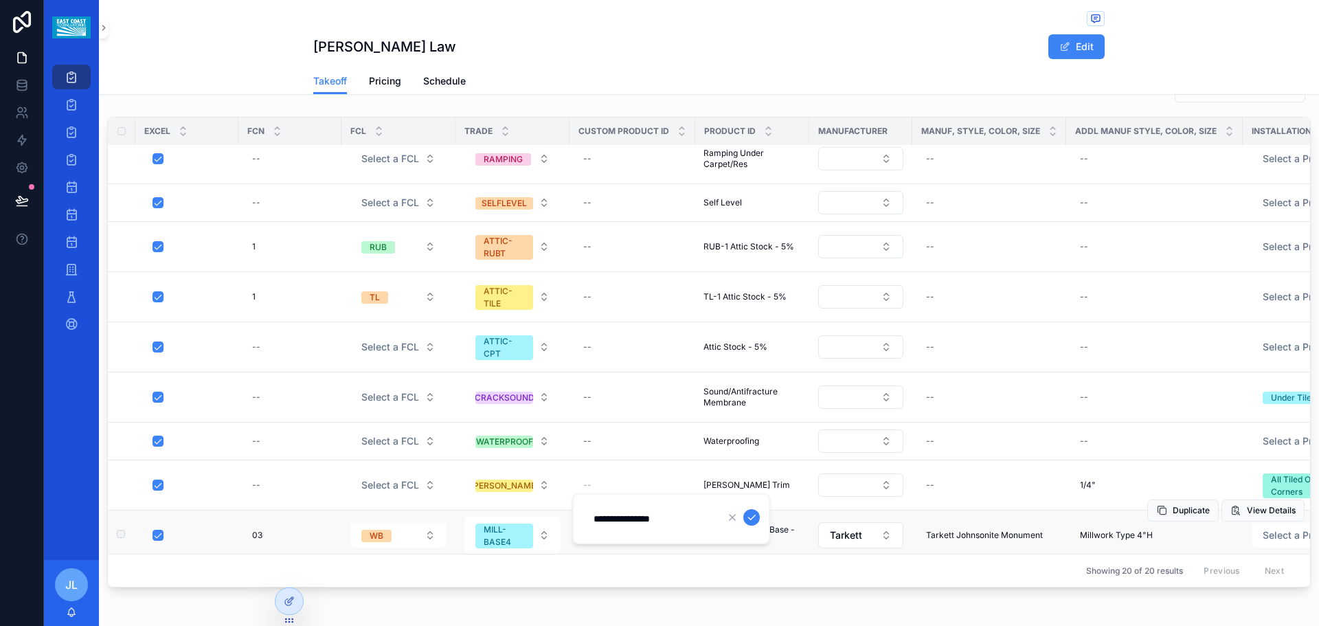
click button "scrollable content" at bounding box center [751, 517] width 16 height 16
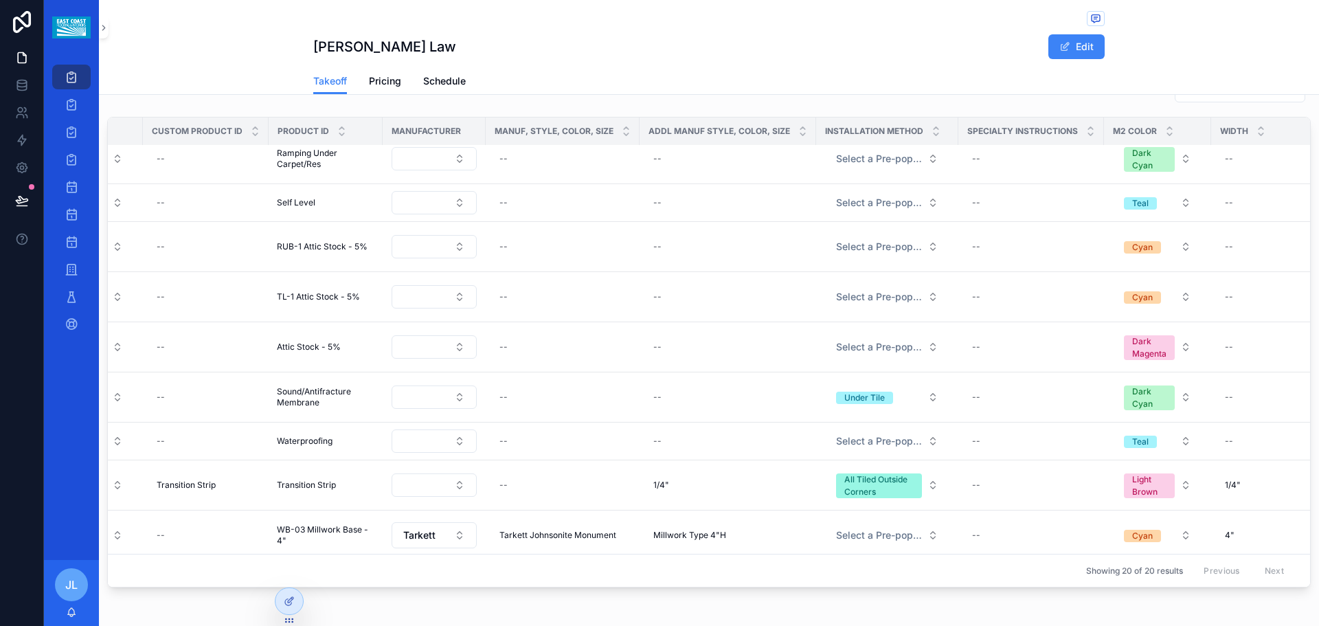
scroll to position [137, 428]
click at [878, 498] on div "All Tiled Outside Corners" at bounding box center [877, 485] width 69 height 25
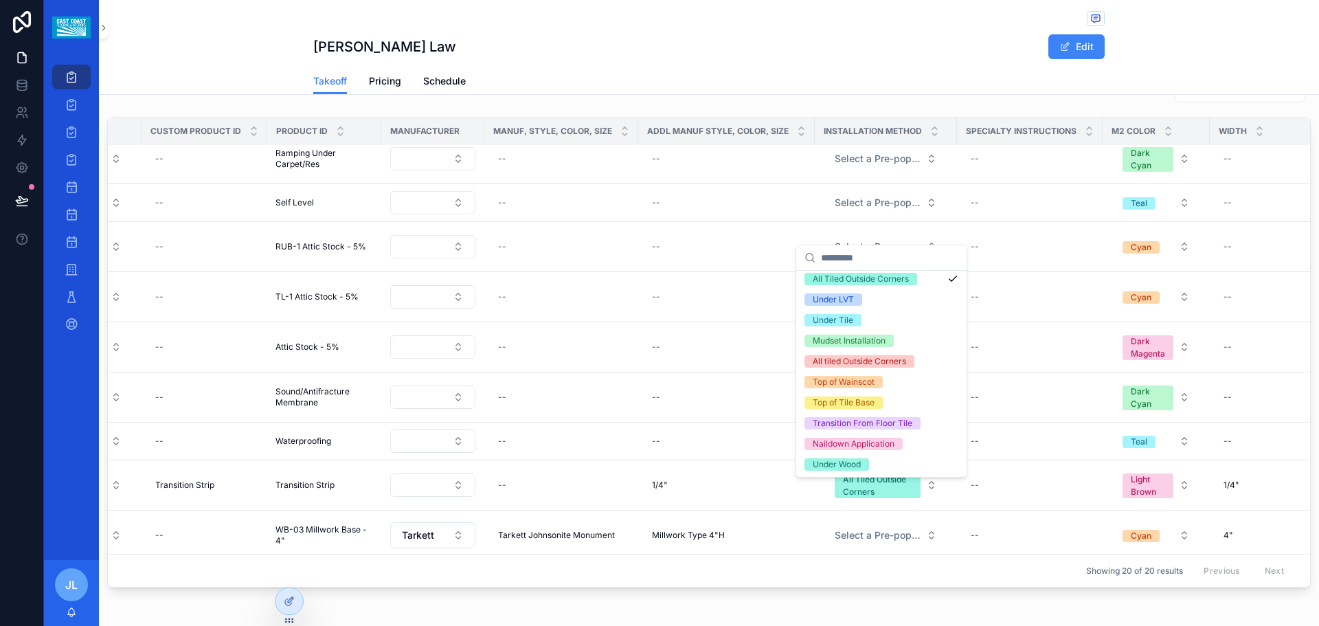
scroll to position [212, 0]
click at [888, 427] on div "Transition From Floor Tile" at bounding box center [863, 422] width 100 height 12
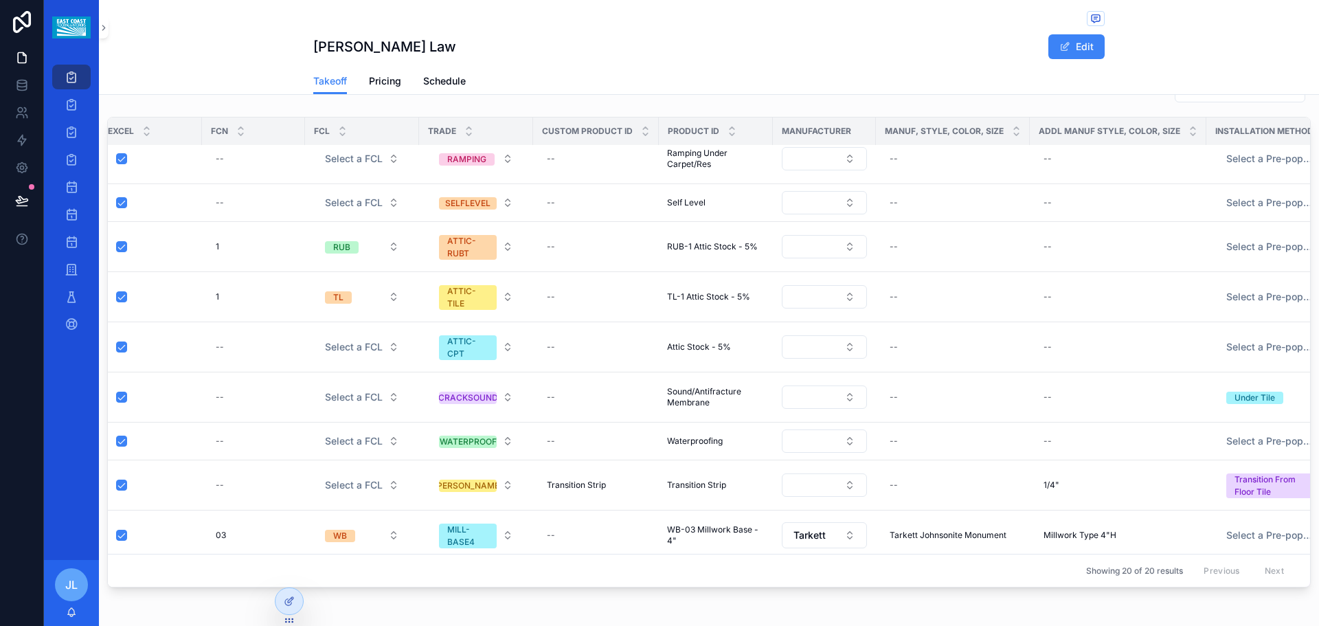
scroll to position [137, 0]
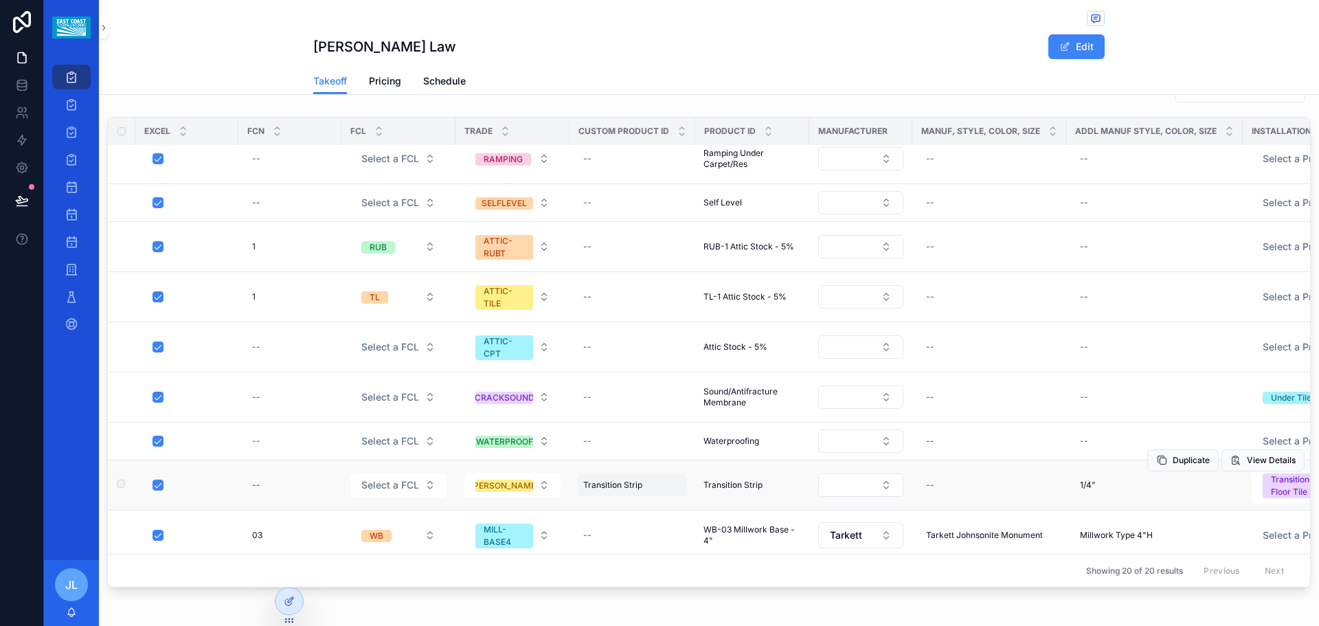
click at [655, 496] on div "Transition Strip Transition Strip" at bounding box center [632, 485] width 109 height 22
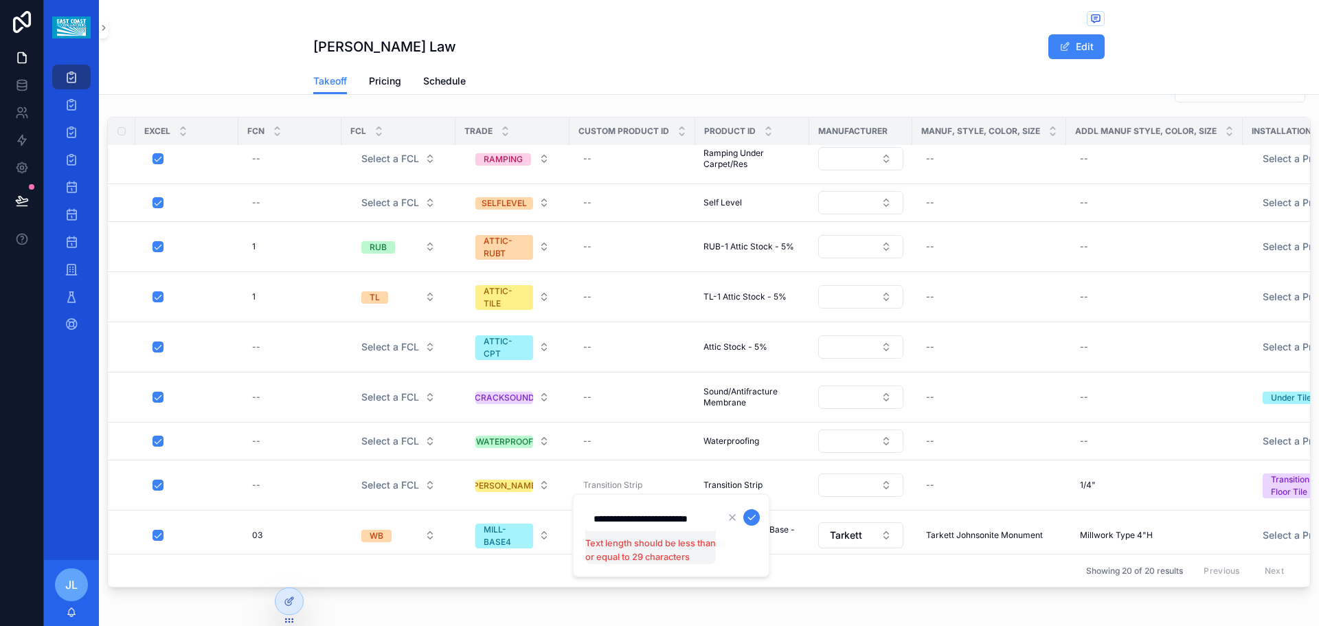
scroll to position [0, 0]
type input "**********"
click at [743, 509] on button "scrollable content" at bounding box center [751, 517] width 16 height 16
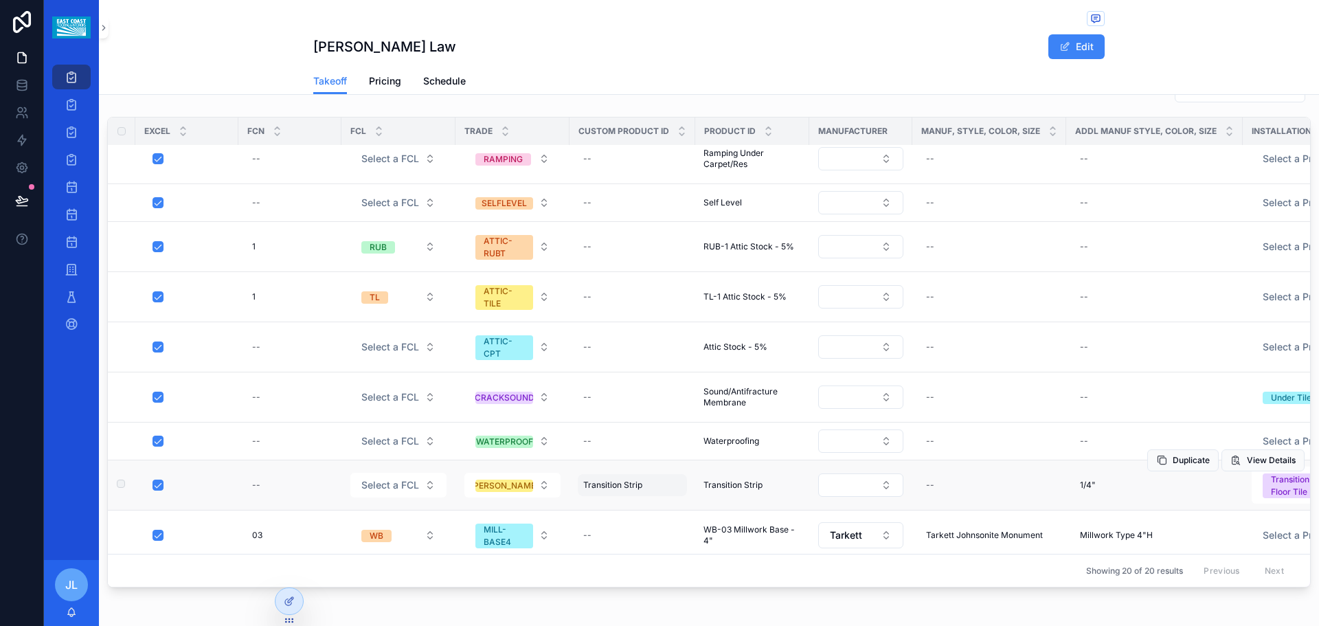
click at [628, 490] on span "Transition Strip" at bounding box center [612, 484] width 59 height 11
drag, startPoint x: 658, startPoint y: 523, endPoint x: 622, endPoint y: 530, distance: 36.5
click at [622, 530] on div "**********" at bounding box center [650, 518] width 131 height 25
drag, startPoint x: 679, startPoint y: 519, endPoint x: 580, endPoint y: 523, distance: 98.3
click at [580, 523] on div "**********" at bounding box center [671, 518] width 198 height 51
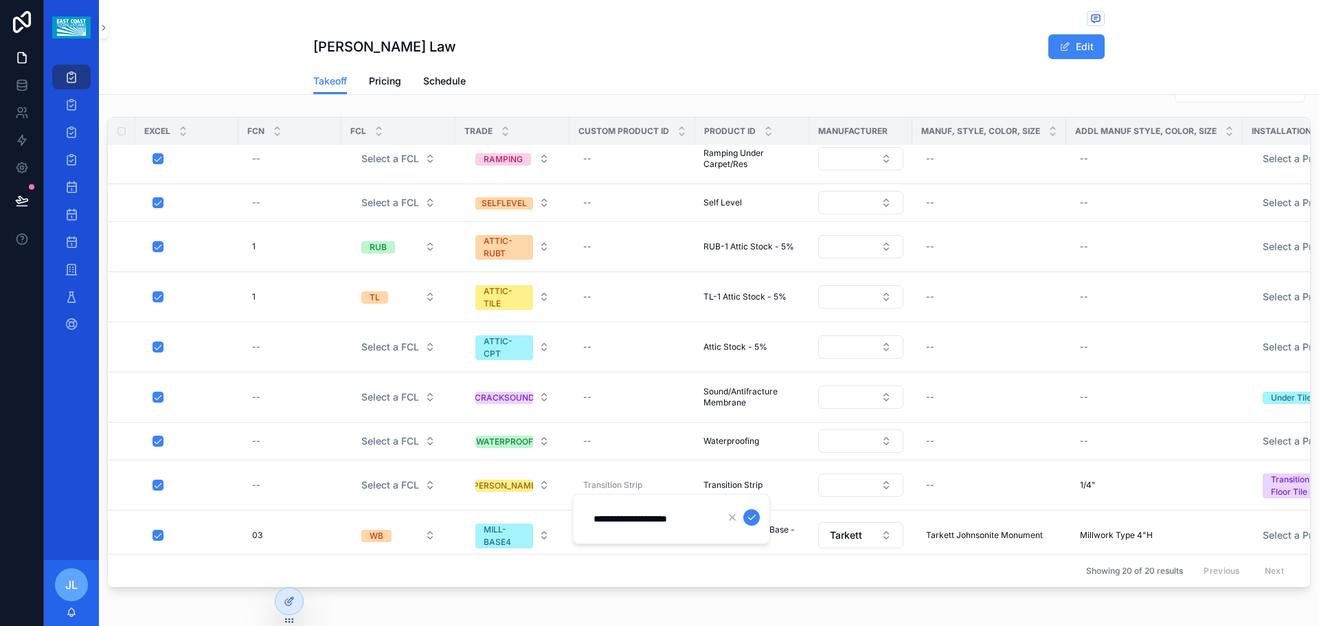
type input "**********"
click button "scrollable content" at bounding box center [751, 517] width 16 height 16
click at [653, 490] on span "Tile to Carpet/Tile/RF" at bounding box center [624, 484] width 83 height 11
drag, startPoint x: 692, startPoint y: 519, endPoint x: 583, endPoint y: 525, distance: 108.7
click at [583, 525] on div "**********" at bounding box center [671, 518] width 198 height 51
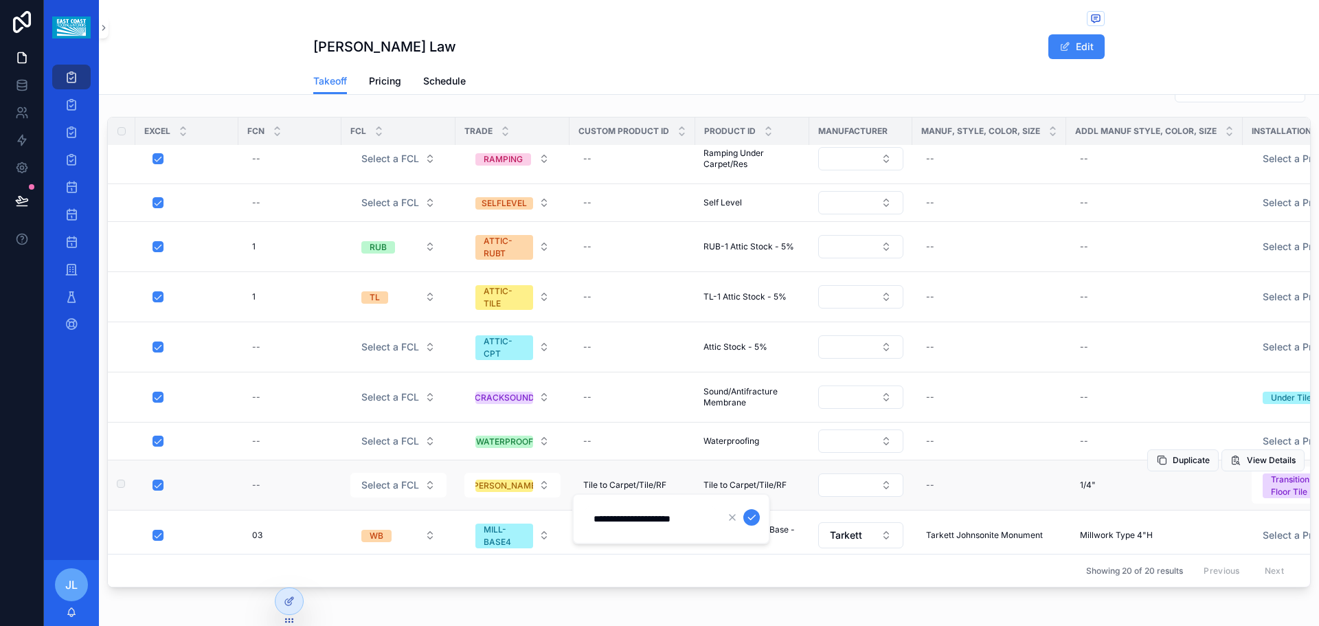
click at [651, 473] on td "Tile to Carpet/Tile/RF Tile to Carpet/Tile/RF" at bounding box center [632, 485] width 126 height 50
click at [645, 490] on span "Tile to Carpet/Tile/RF" at bounding box center [624, 484] width 83 height 11
drag, startPoint x: 695, startPoint y: 522, endPoint x: 589, endPoint y: 528, distance: 106.0
click at [589, 528] on div "**********" at bounding box center [650, 518] width 131 height 25
type input "**********"
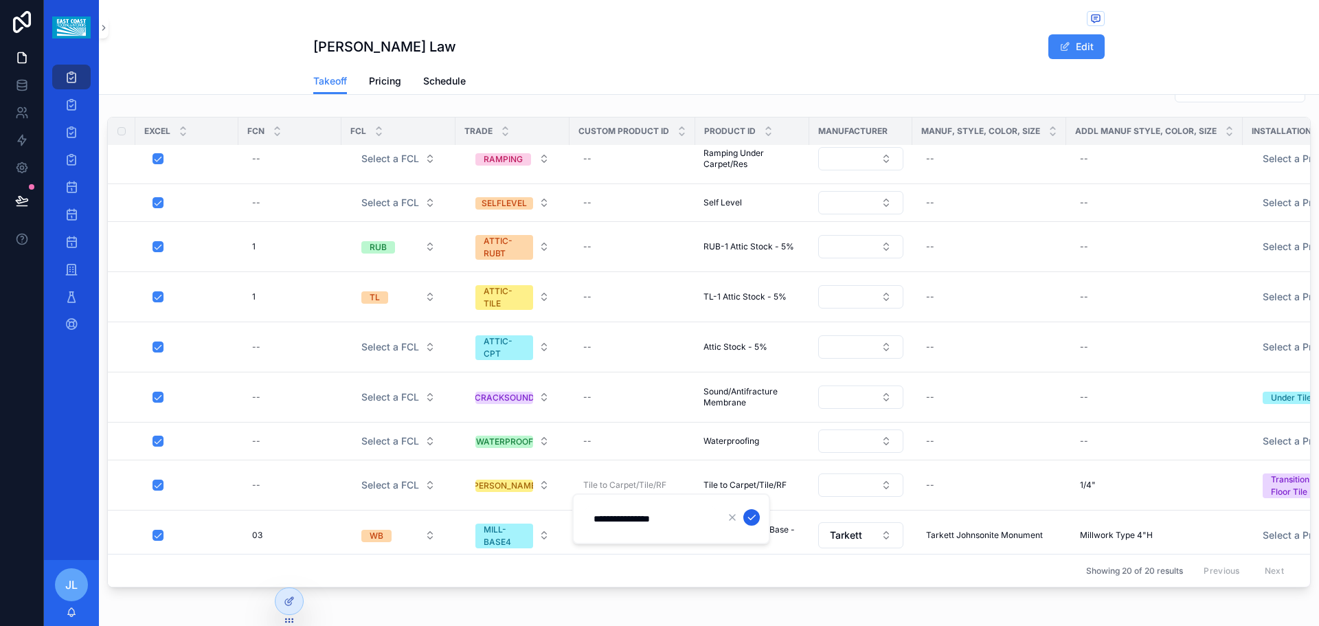
click at [756, 521] on icon "scrollable content" at bounding box center [751, 517] width 11 height 11
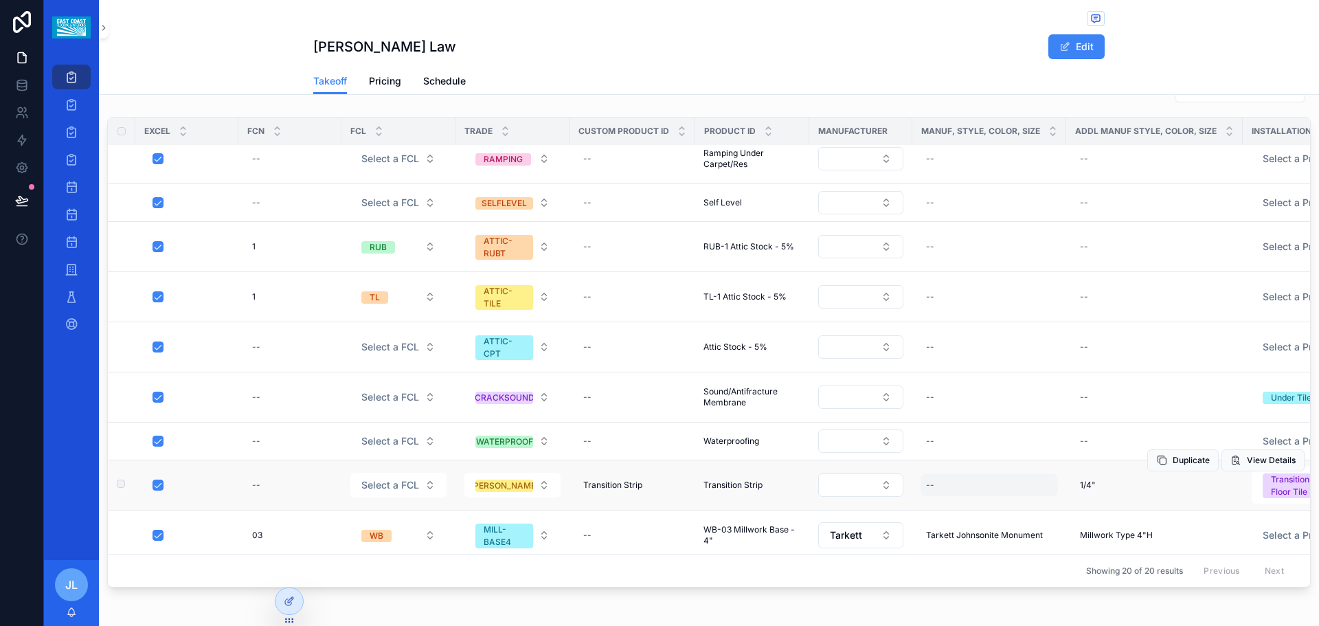
click at [964, 496] on div "--" at bounding box center [988, 485] width 137 height 22
click at [650, 496] on div "Transition Strip Transition Strip" at bounding box center [632, 485] width 109 height 22
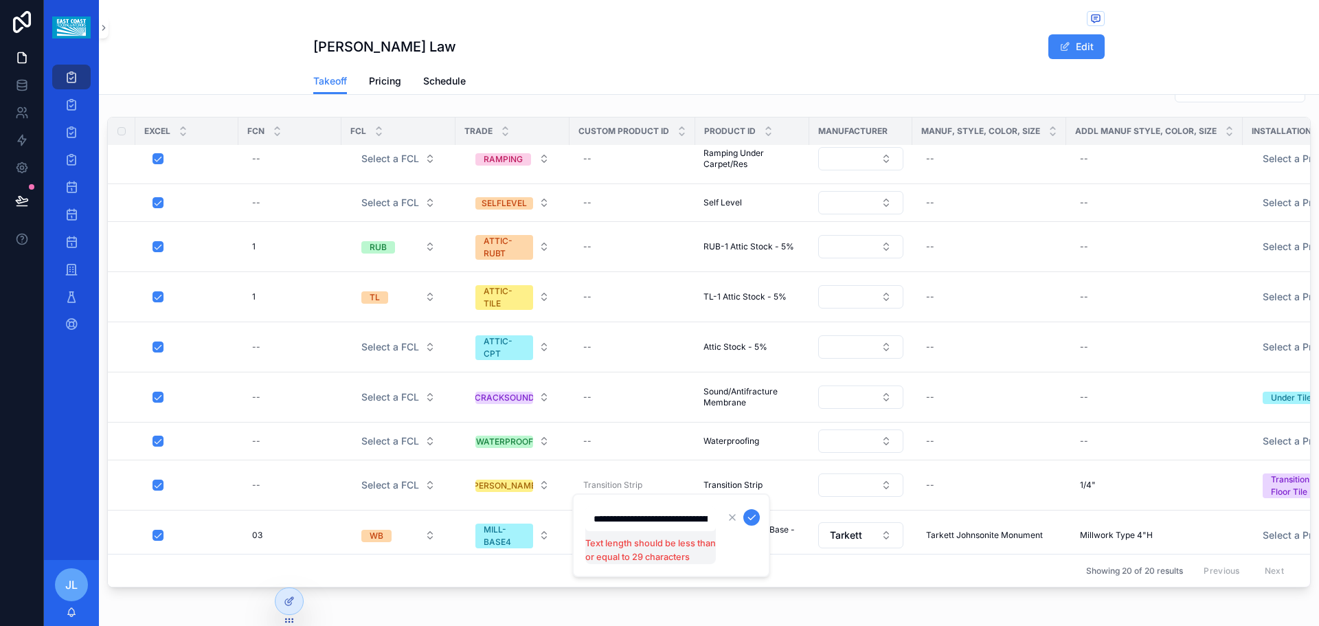
scroll to position [0, 54]
type input "**********"
click button "scrollable content" at bounding box center [751, 517] width 16 height 16
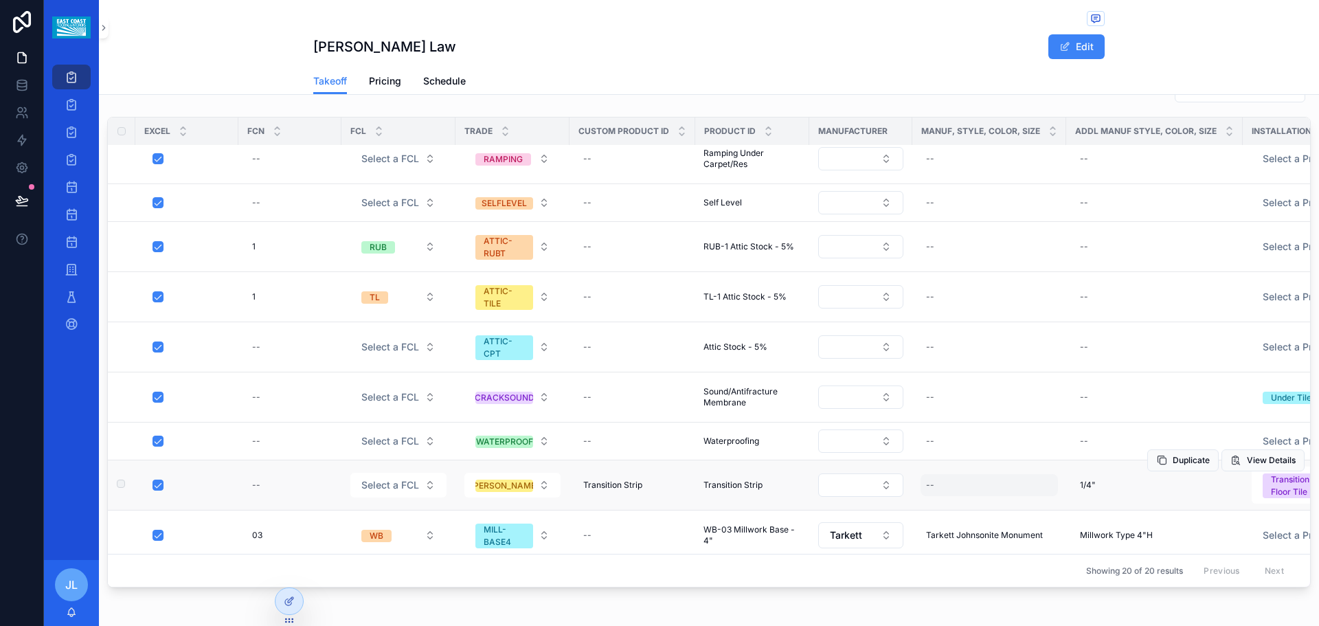
click at [955, 496] on div "--" at bounding box center [988, 485] width 137 height 22
click at [944, 496] on div "--" at bounding box center [988, 485] width 137 height 22
click at [956, 496] on div "--" at bounding box center [988, 485] width 137 height 22
click at [951, 516] on input "scrollable content" at bounding box center [992, 518] width 131 height 19
type input "**********"
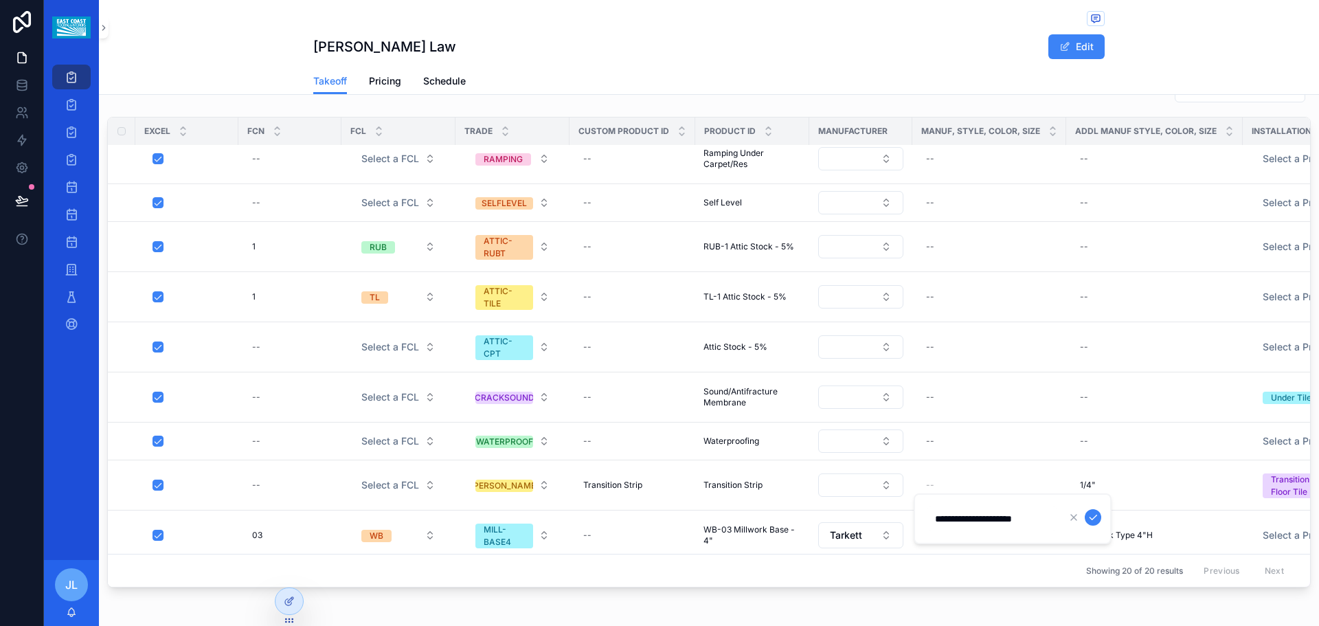
click button "scrollable content" at bounding box center [1093, 517] width 16 height 16
click at [604, 452] on div "--" at bounding box center [632, 441] width 109 height 22
type input "**"
click at [631, 452] on div "--" at bounding box center [632, 441] width 109 height 22
click at [620, 452] on div "--" at bounding box center [632, 441] width 109 height 22
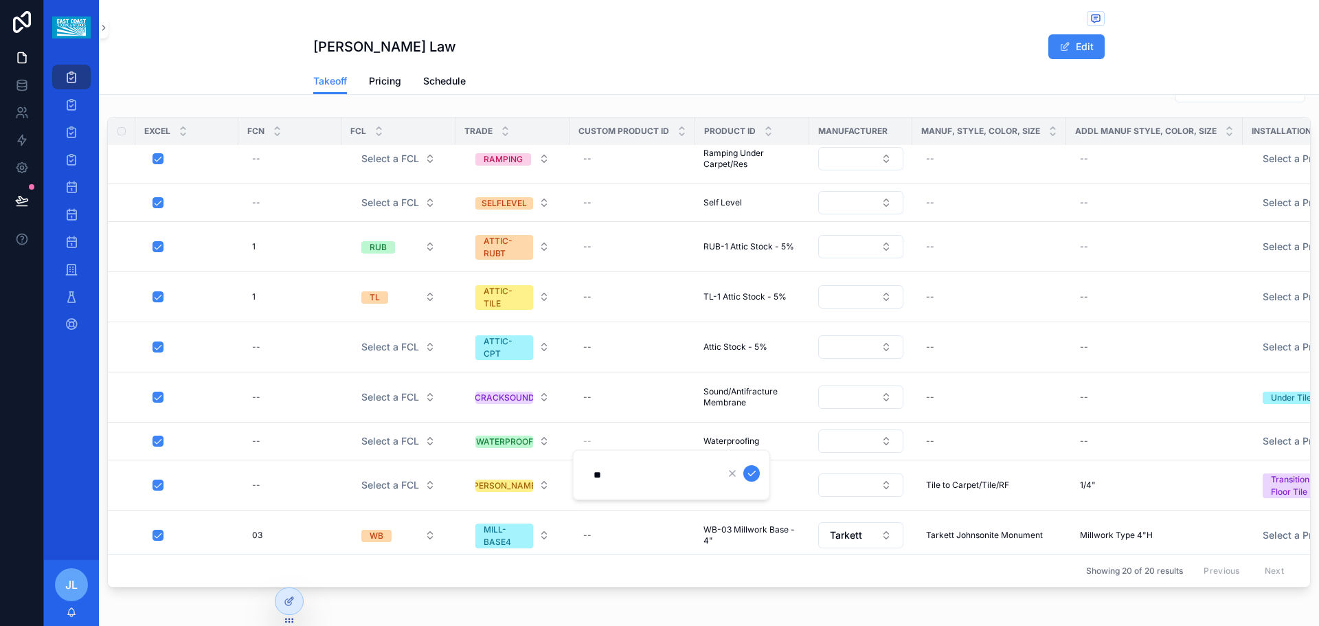
drag, startPoint x: 621, startPoint y: 477, endPoint x: 587, endPoint y: 474, distance: 33.8
click at [587, 474] on input "**" at bounding box center [650, 474] width 131 height 19
click at [600, 400] on div "--" at bounding box center [632, 397] width 109 height 22
drag, startPoint x: 874, startPoint y: 73, endPoint x: 863, endPoint y: 78, distance: 12.6
click at [874, 73] on div "Takeoff Pricing Schedule" at bounding box center [708, 81] width 791 height 26
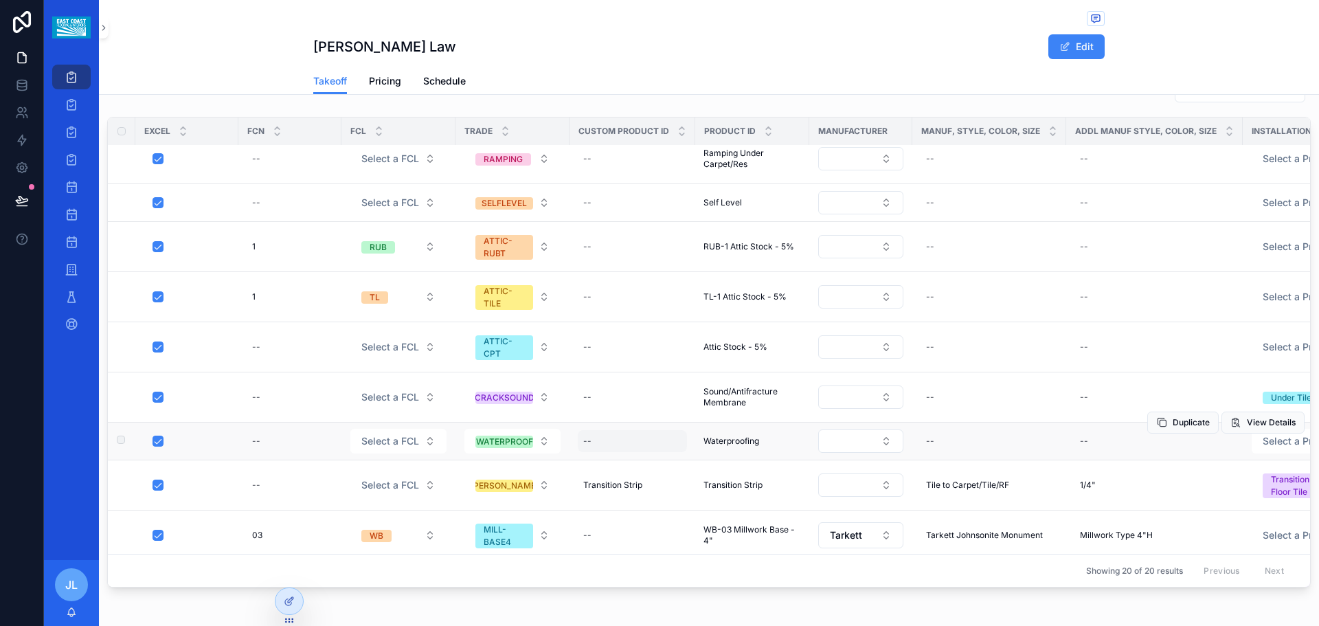
click at [616, 452] on div "--" at bounding box center [632, 441] width 109 height 22
type input "**********"
click button "scrollable content" at bounding box center [751, 473] width 16 height 16
click at [401, 354] on span "Select a FCL" at bounding box center [390, 347] width 58 height 14
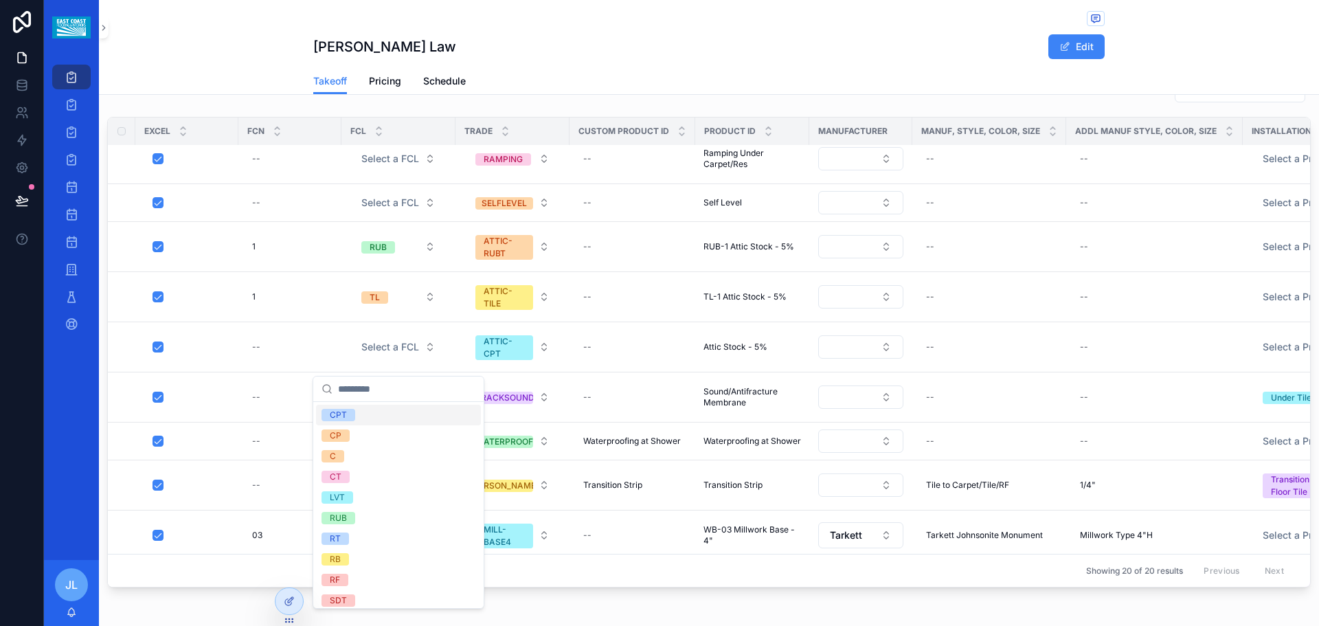
click at [385, 420] on div "CPT" at bounding box center [398, 415] width 165 height 21
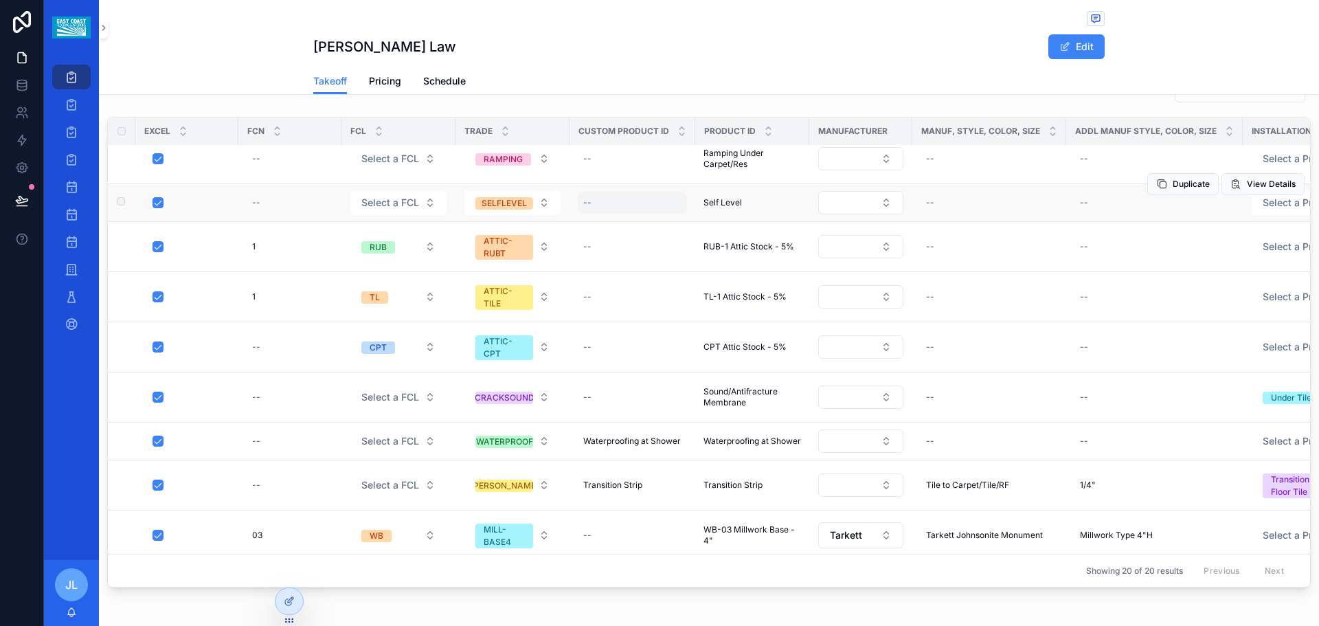
click at [632, 214] on div "--" at bounding box center [632, 203] width 109 height 22
click at [699, 67] on div "[PERSON_NAME] Law Edit" at bounding box center [708, 34] width 791 height 68
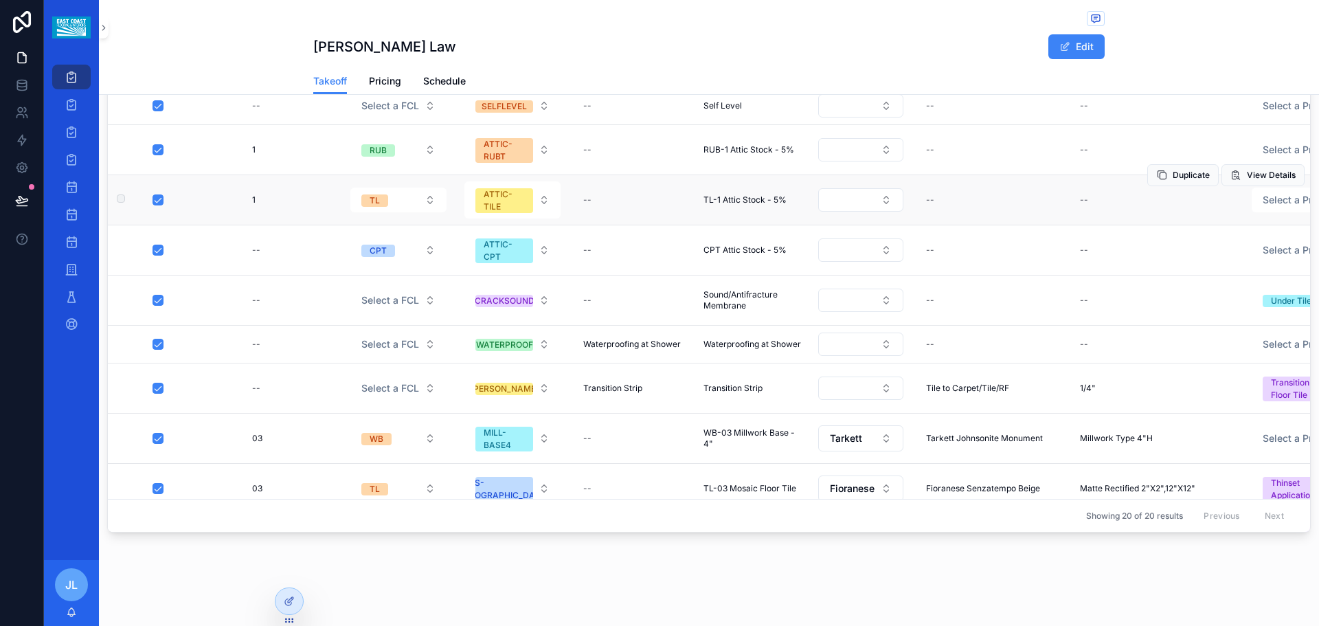
scroll to position [81, 0]
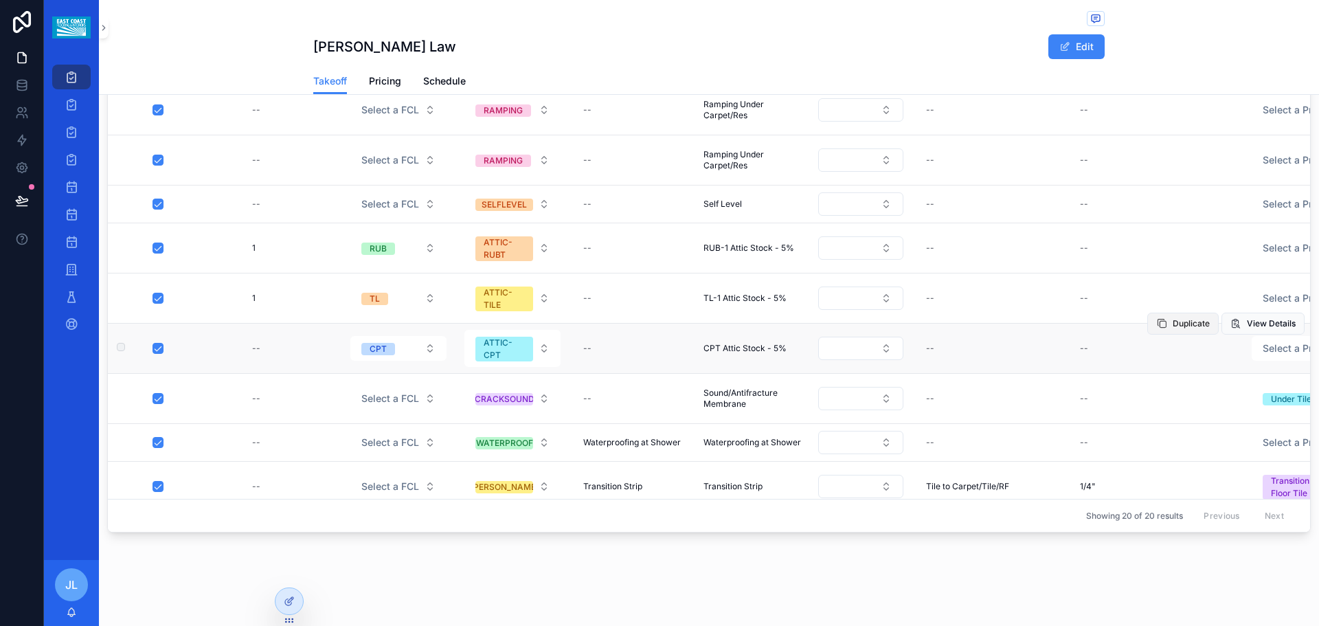
click at [1172, 322] on span "Duplicate" at bounding box center [1190, 323] width 37 height 11
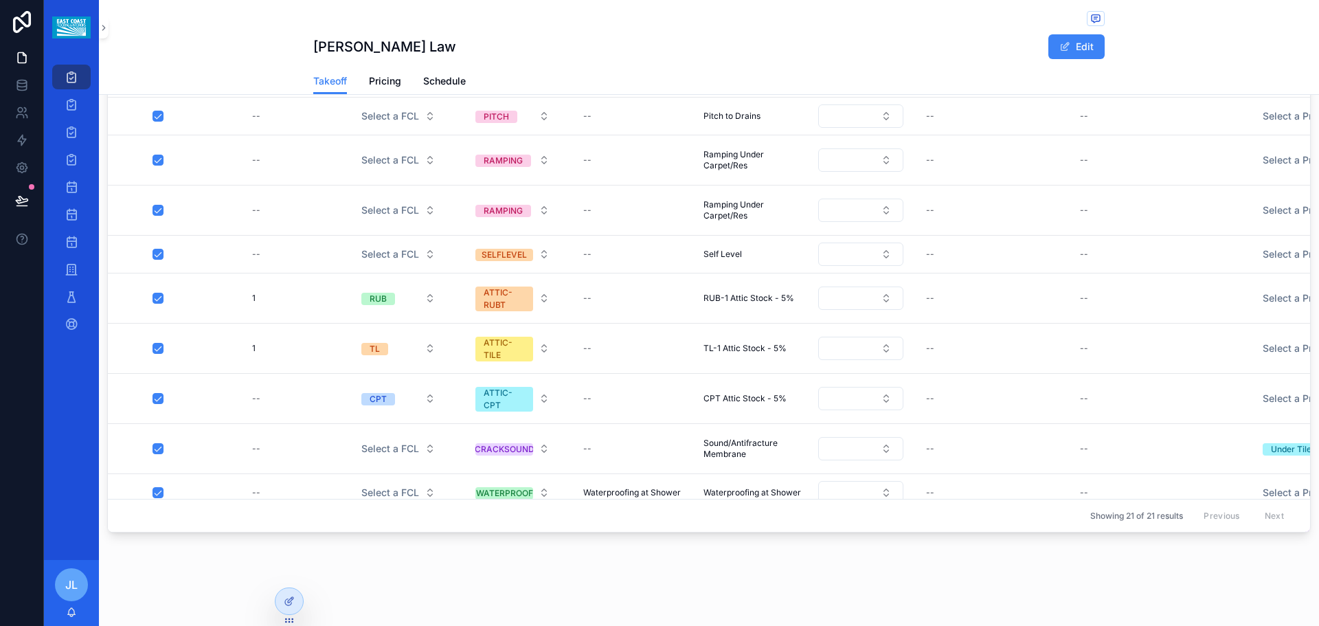
click at [0, 0] on span "Duplicate" at bounding box center [0, 0] width 0 height 0
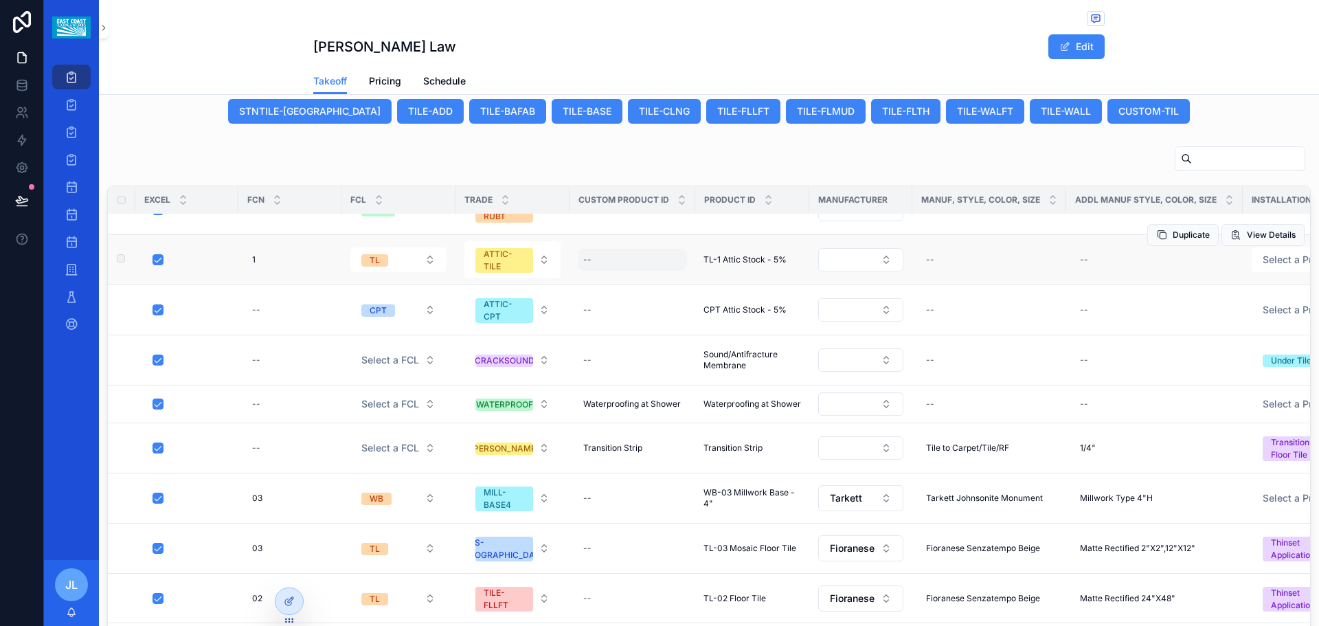
scroll to position [206, 0]
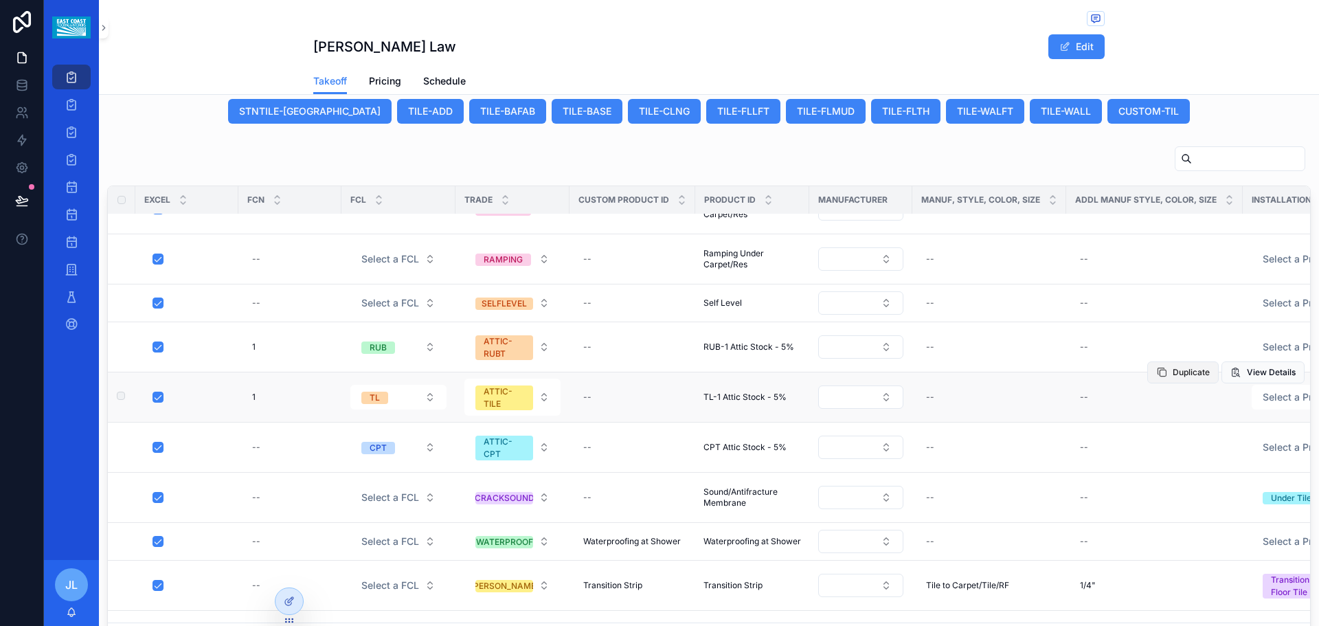
click at [1172, 378] on span "Duplicate" at bounding box center [1190, 372] width 37 height 11
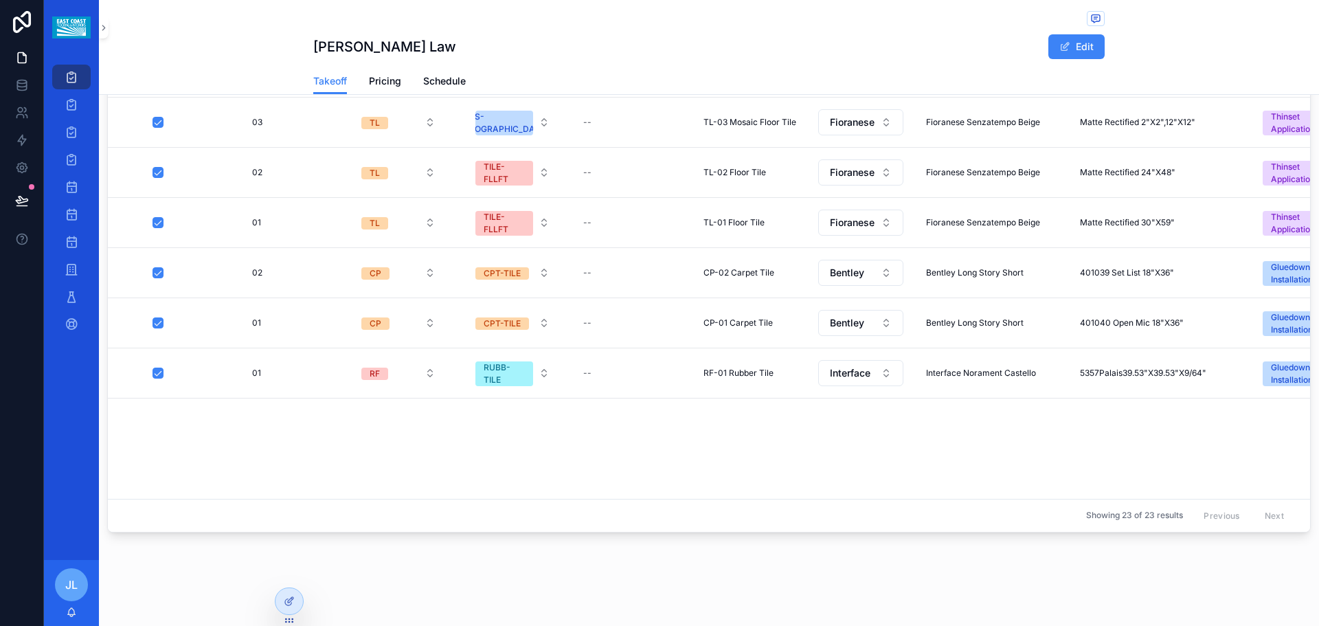
scroll to position [0, 0]
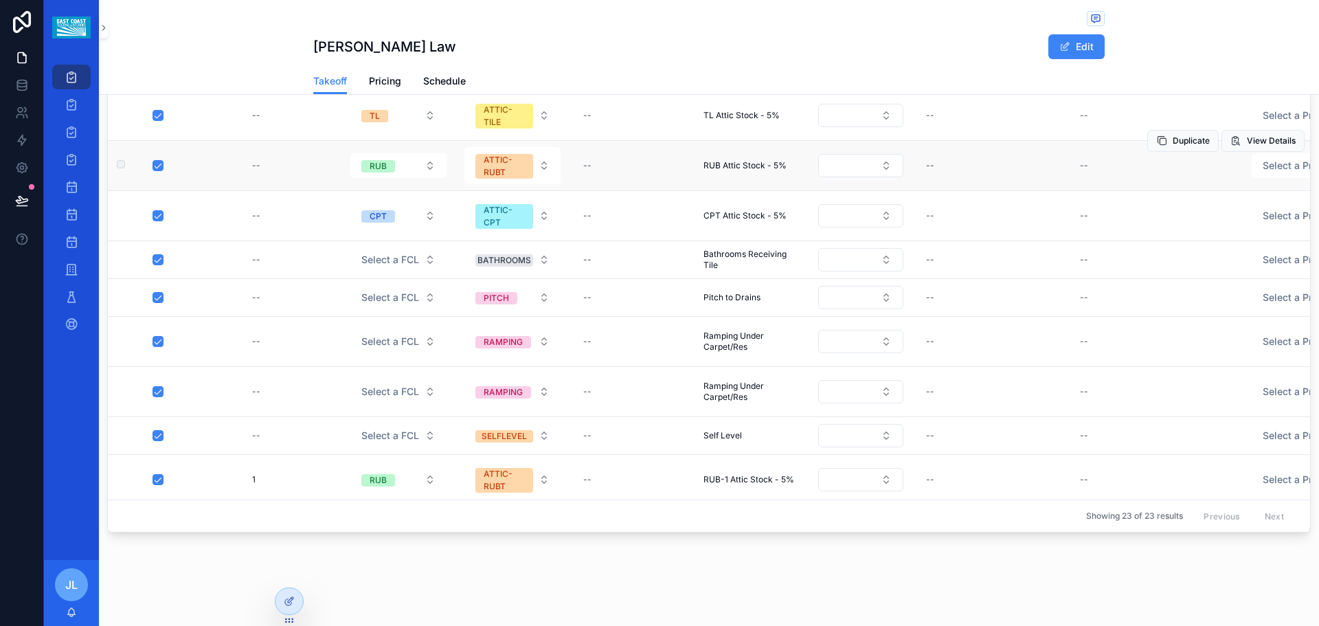
click at [733, 166] on span "RUB Attic Stock - 5%" at bounding box center [744, 165] width 83 height 11
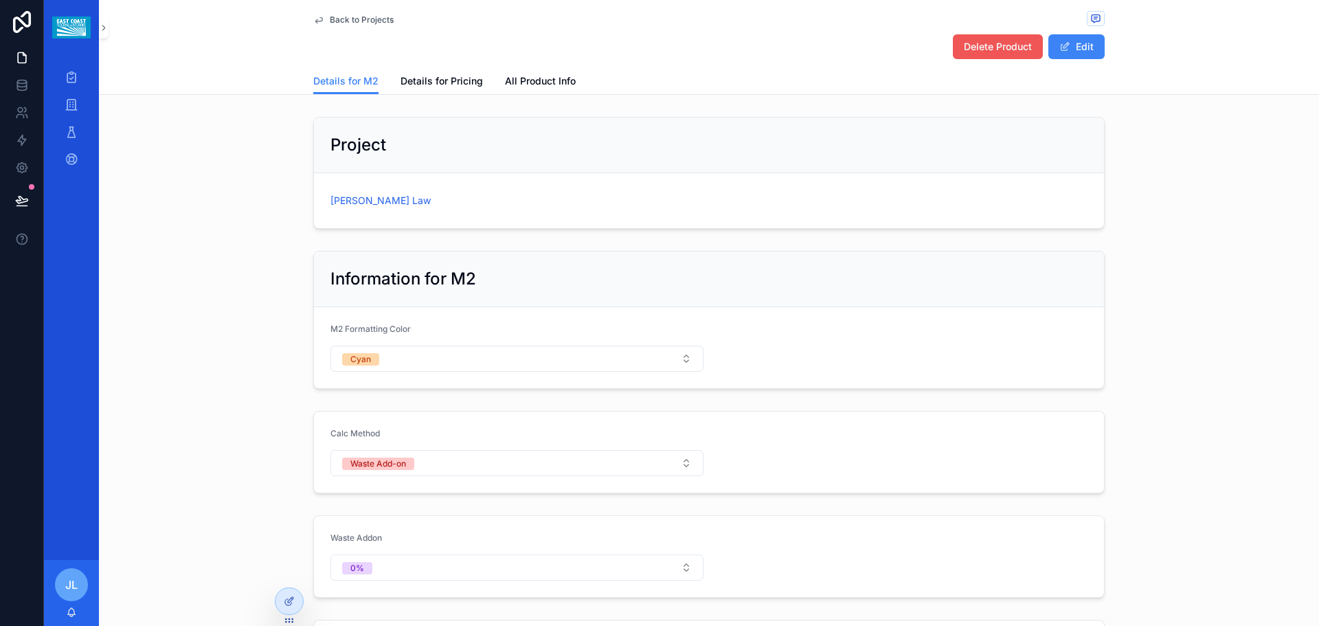
click at [988, 45] on span "Delete Product" at bounding box center [998, 47] width 68 height 14
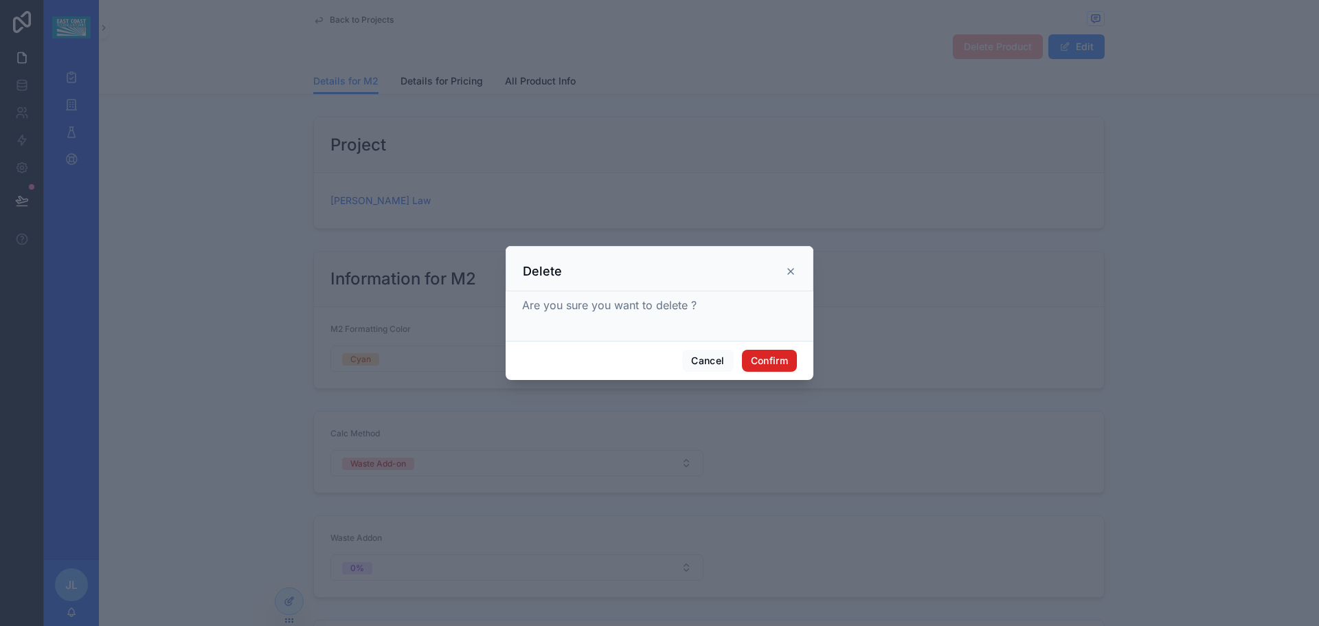
click at [782, 359] on button "Confirm" at bounding box center [769, 361] width 55 height 22
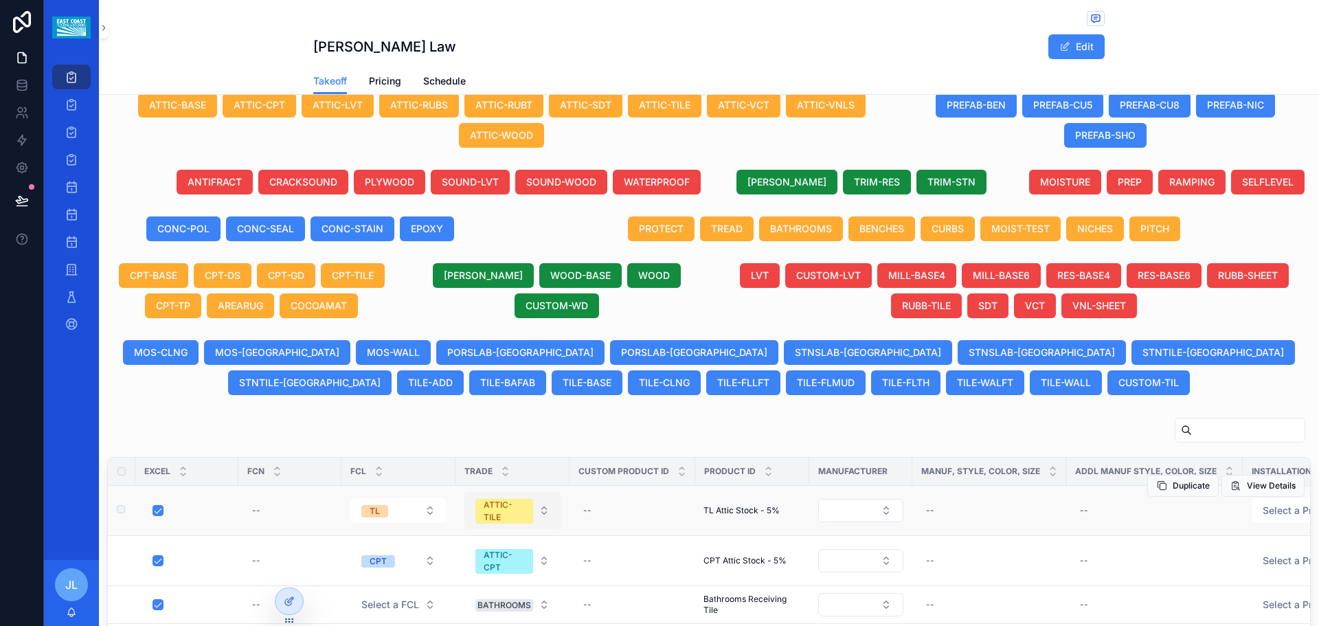
scroll to position [707, 0]
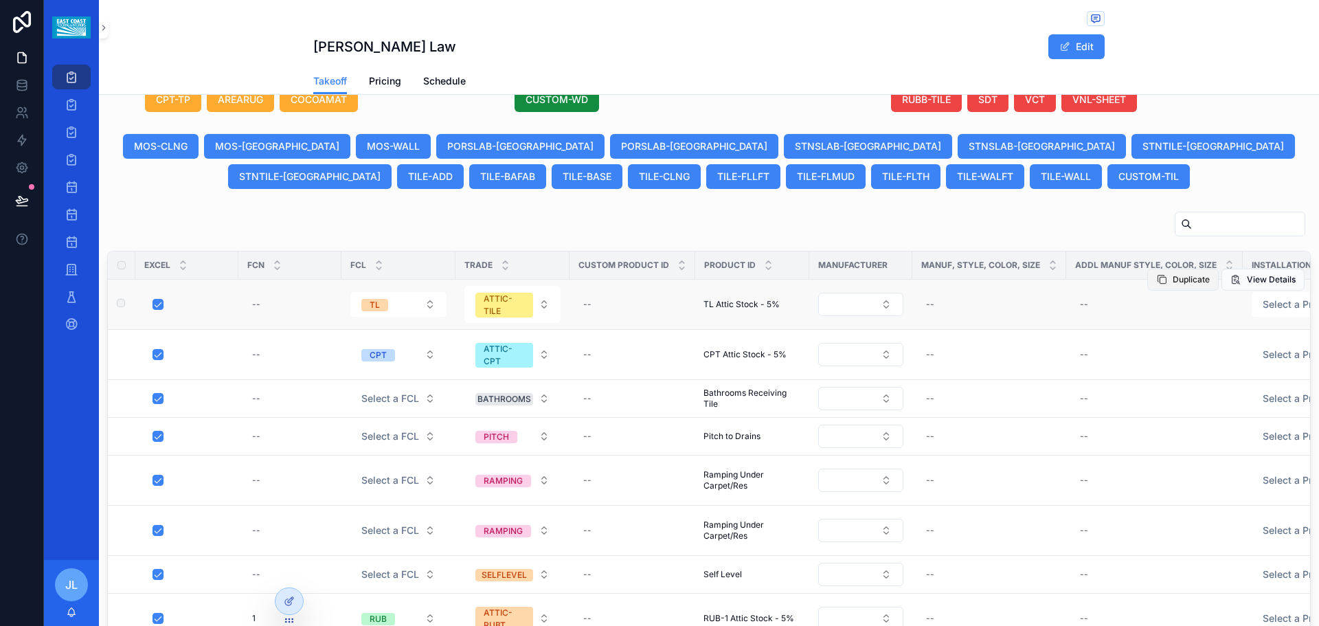
click at [1172, 285] on span "Duplicate" at bounding box center [1190, 279] width 37 height 11
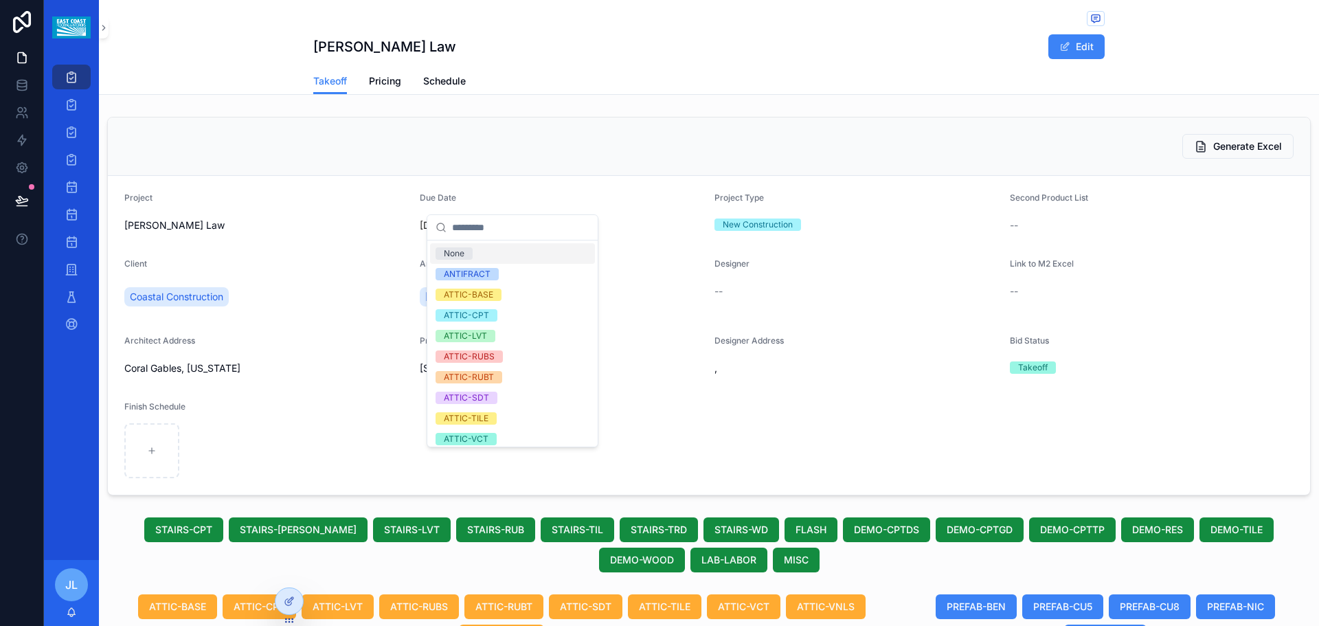
scroll to position [707, 0]
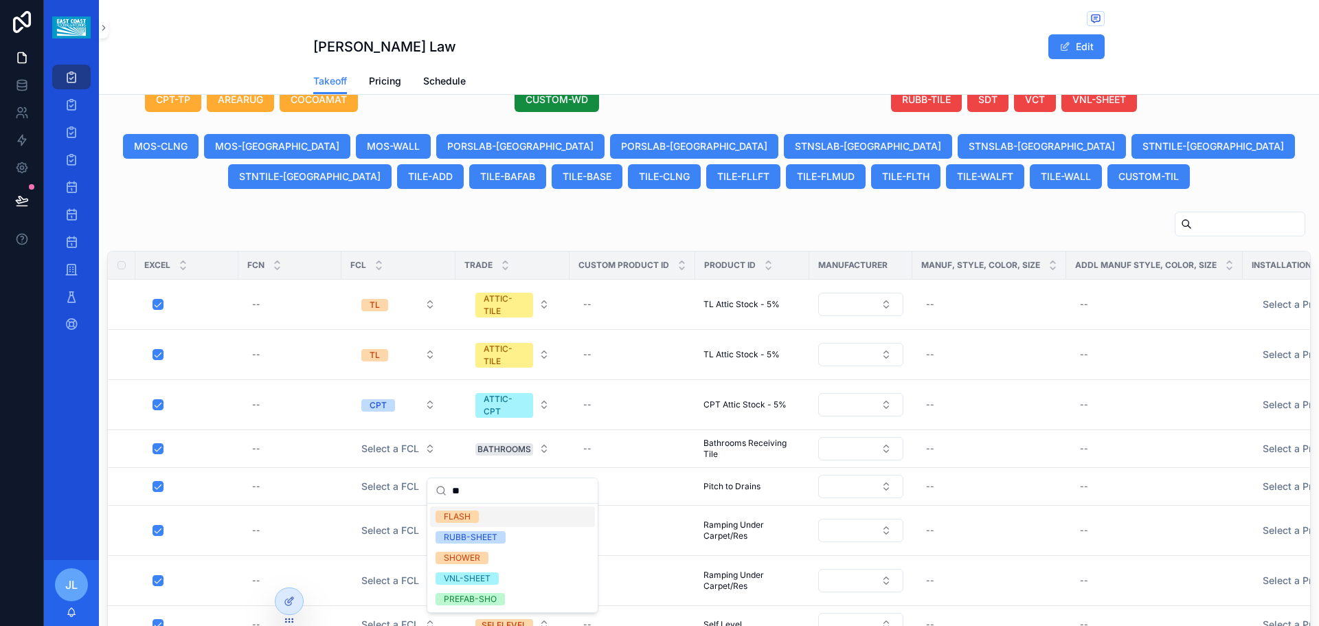
type input "**"
click at [540, 117] on div "LAM WOOD-BASE WOOD CUSTOM-WD" at bounding box center [556, 85] width 305 height 66
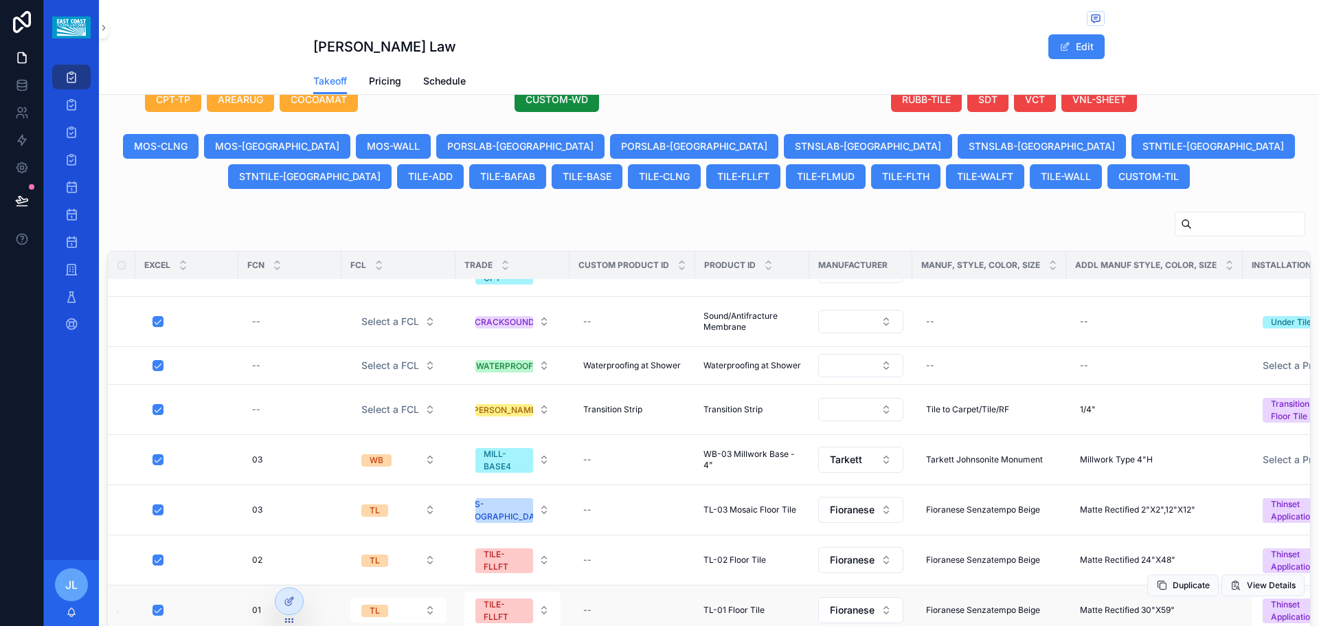
scroll to position [506, 0]
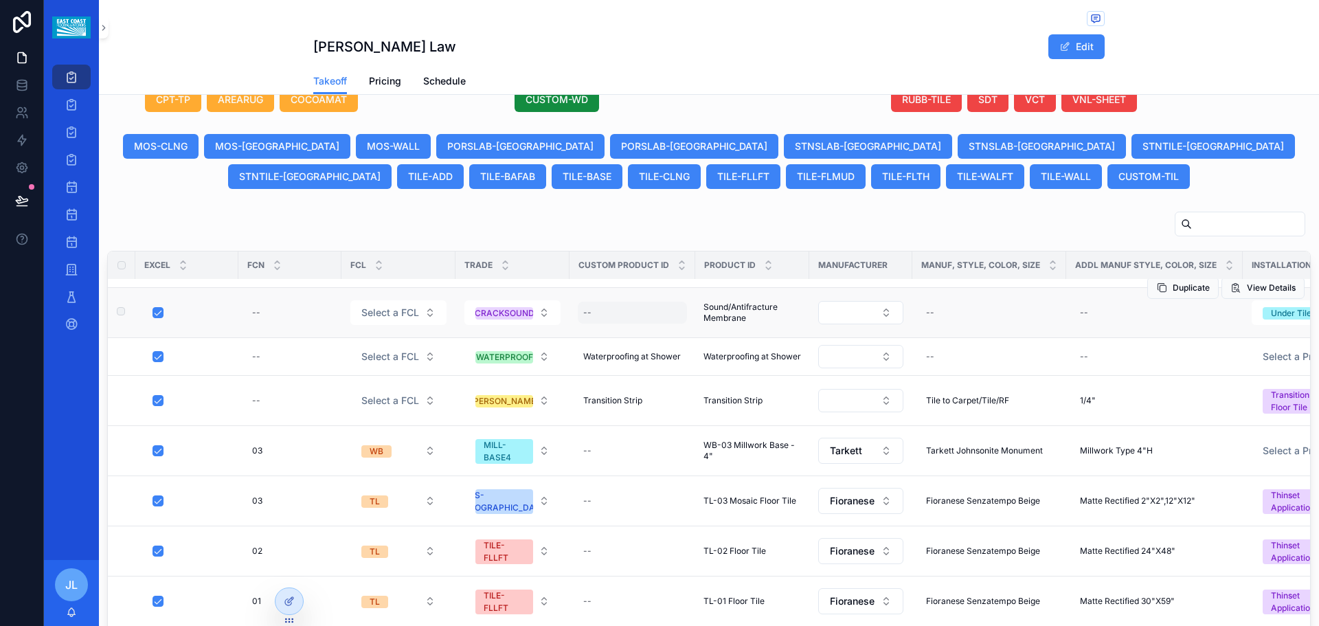
click at [590, 318] on div "--" at bounding box center [587, 312] width 8 height 11
type input "**********"
click button "scrollable content" at bounding box center [751, 345] width 16 height 16
click at [960, 324] on div "--" at bounding box center [988, 313] width 137 height 22
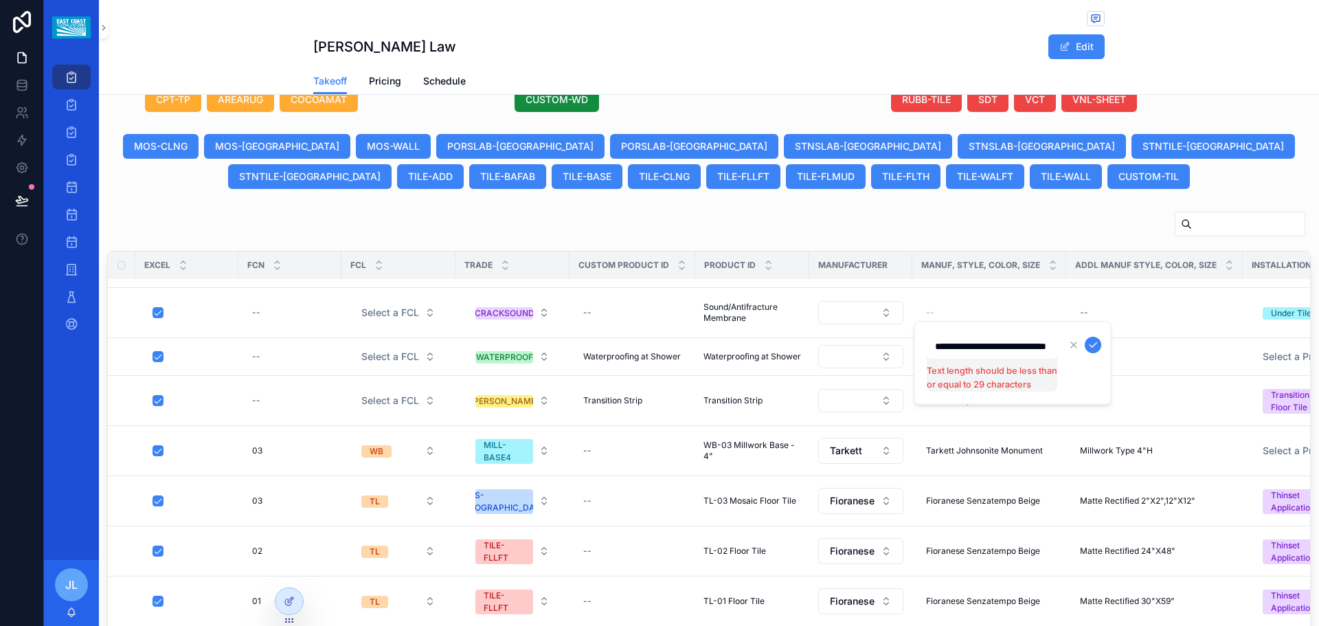
type input "**********"
drag, startPoint x: 1051, startPoint y: 342, endPoint x: 925, endPoint y: 357, distance: 126.6
click at [925, 357] on div "**********" at bounding box center [1013, 363] width 198 height 84
click button "scrollable content" at bounding box center [1093, 345] width 16 height 16
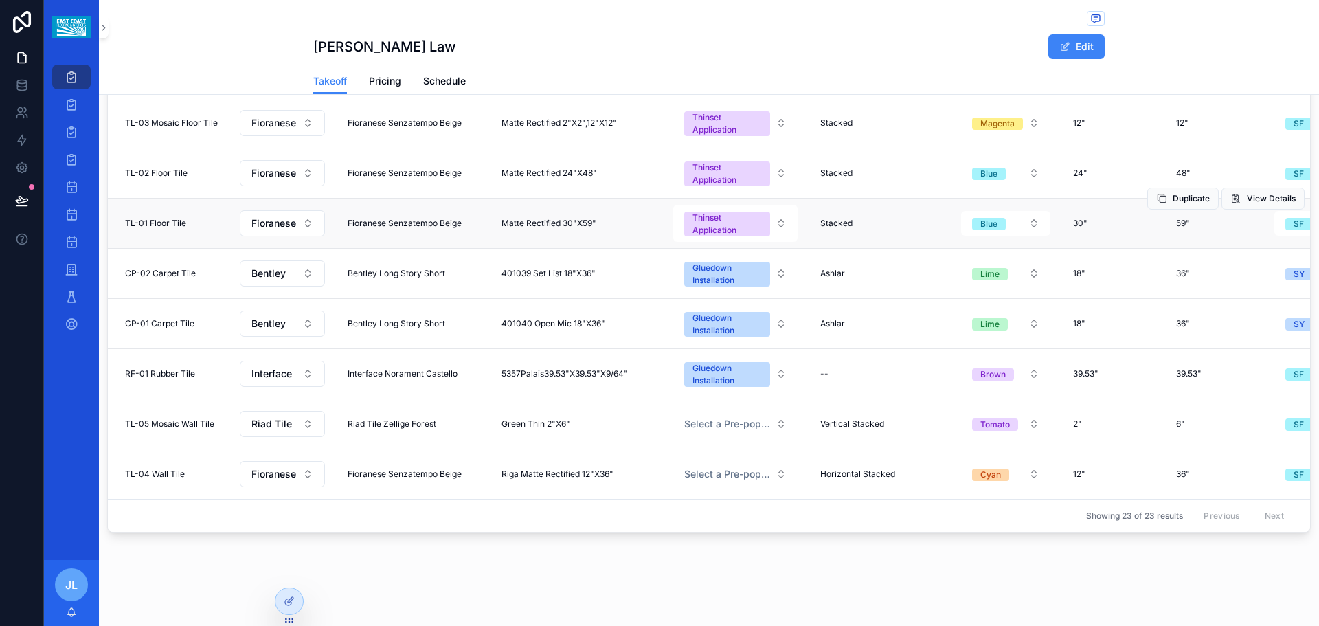
scroll to position [506, 578]
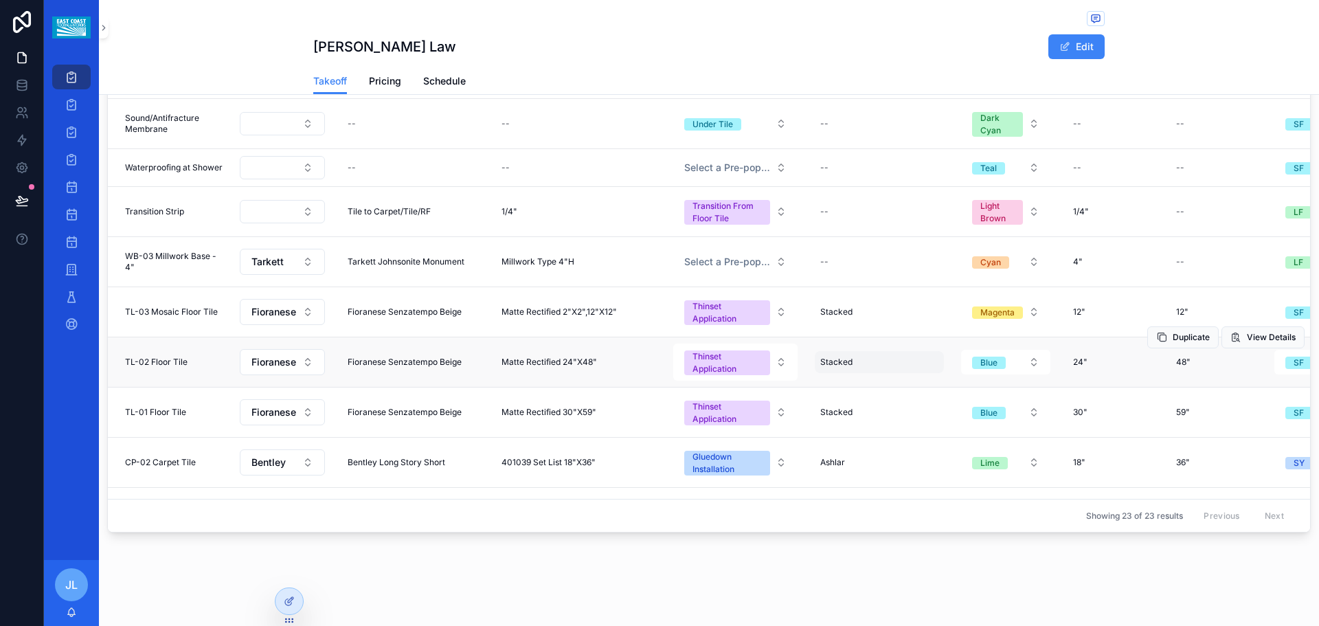
click at [854, 372] on div "Stacked Stacked" at bounding box center [879, 362] width 129 height 22
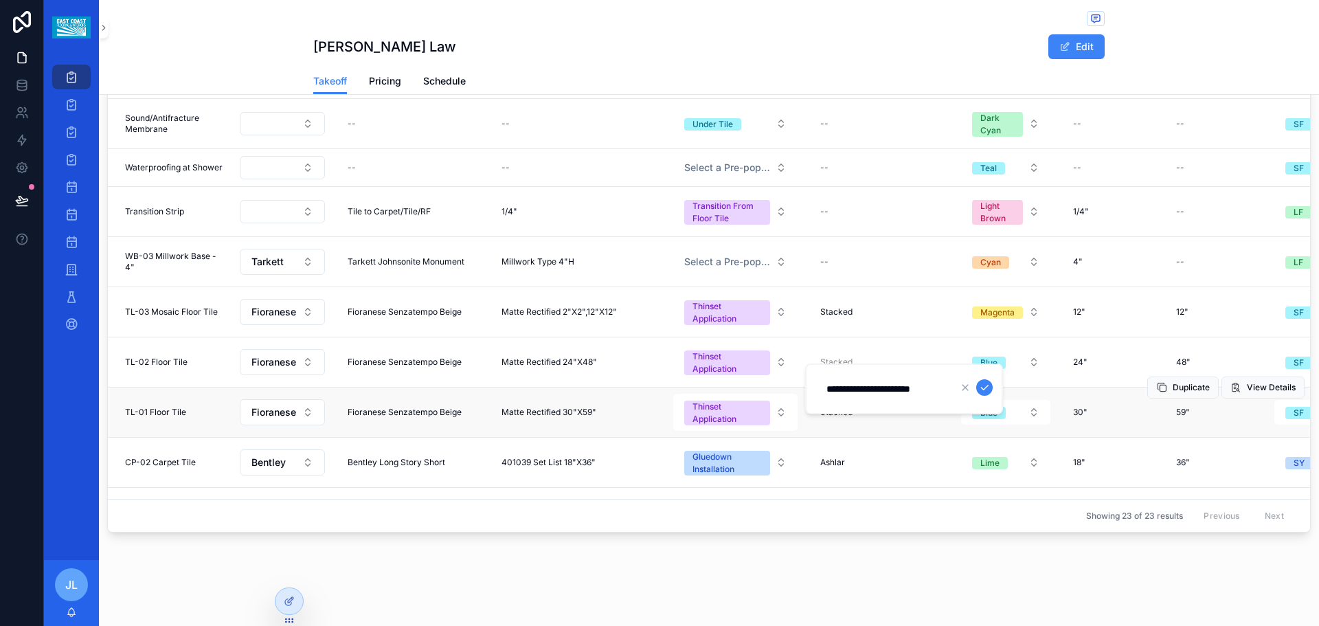
scroll to position [0, 3]
type input "**********"
click button "scrollable content" at bounding box center [984, 387] width 16 height 16
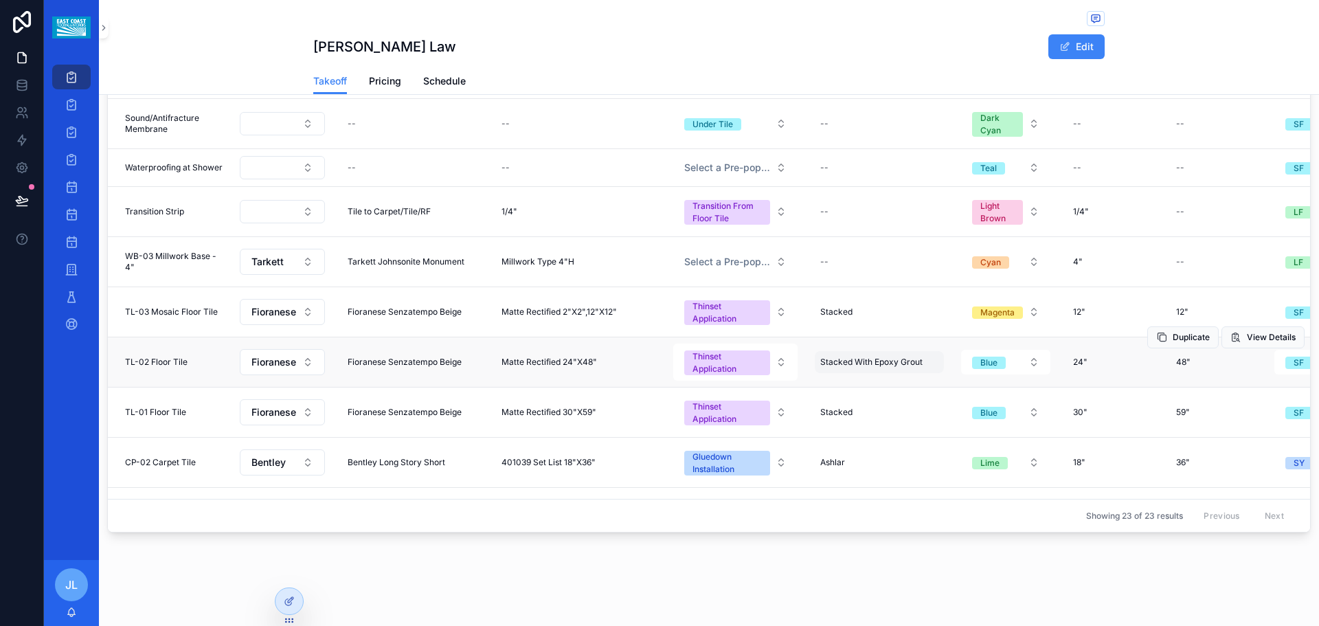
click at [853, 367] on span "Stacked With Epoxy Grout" at bounding box center [871, 361] width 102 height 11
drag, startPoint x: 863, startPoint y: 389, endPoint x: 940, endPoint y: 390, distance: 76.2
click at [940, 390] on input "**********" at bounding box center [883, 388] width 131 height 19
click at [976, 379] on button "scrollable content" at bounding box center [984, 387] width 16 height 16
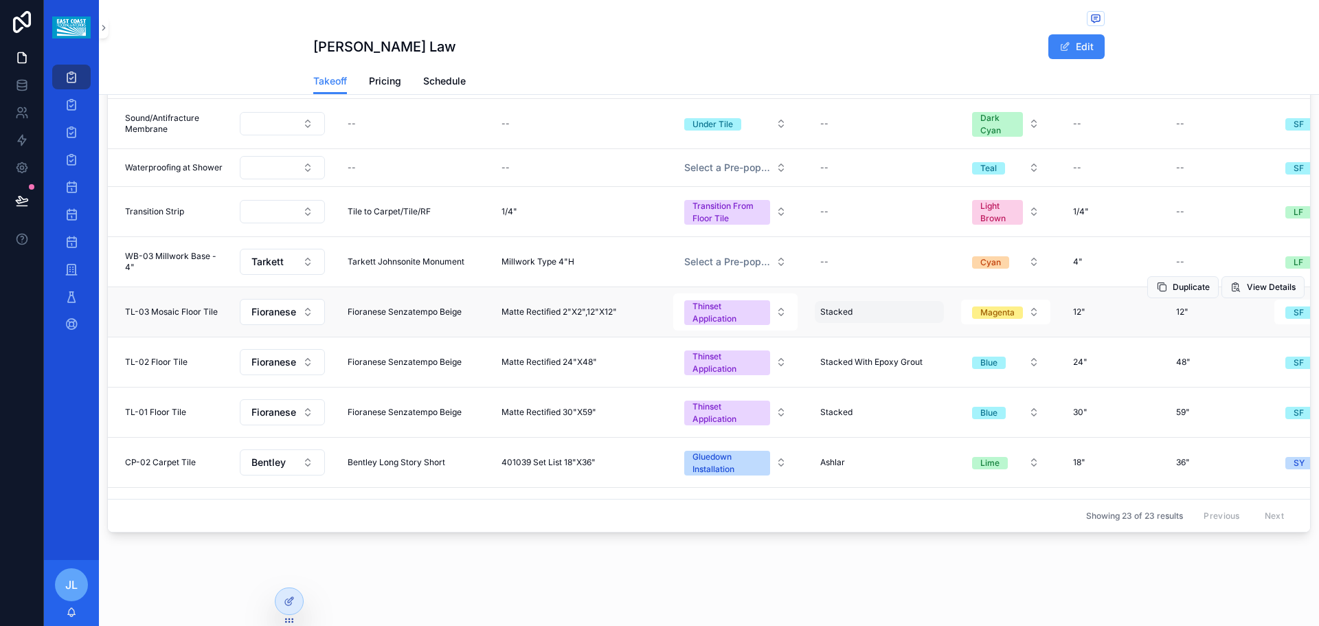
click at [874, 313] on div "Stacked Stacked" at bounding box center [879, 312] width 129 height 22
type input "**********"
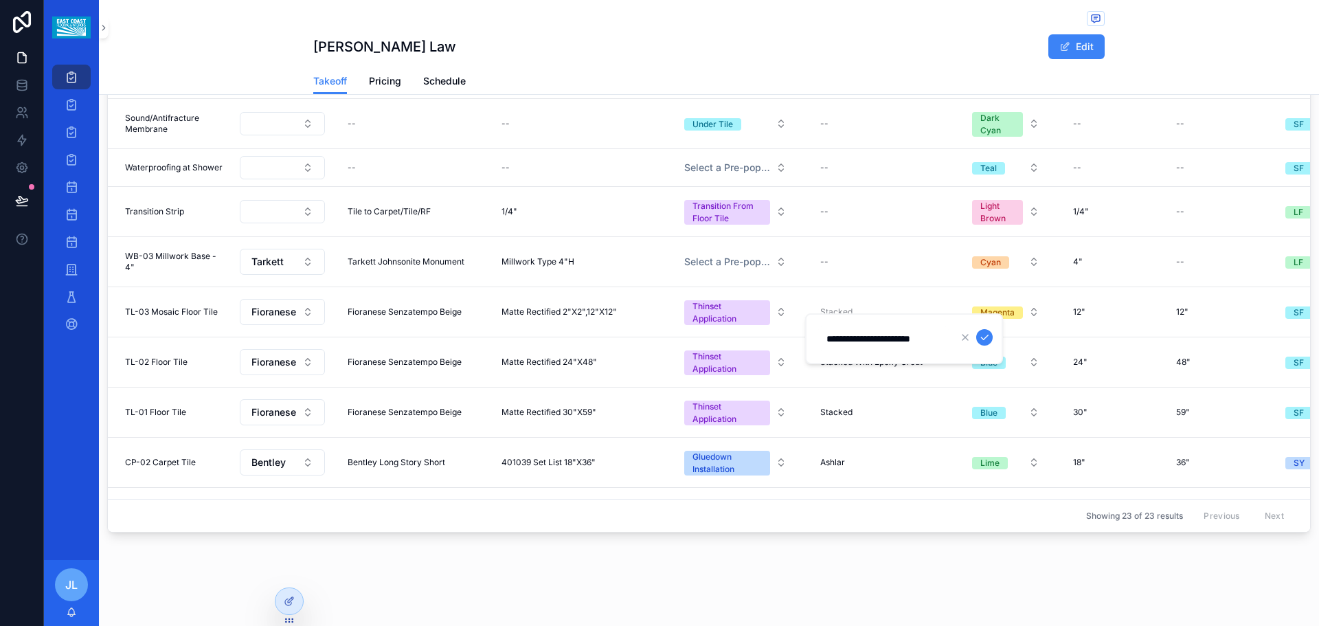
scroll to position [0, 4]
click button "scrollable content" at bounding box center [984, 337] width 16 height 16
click at [879, 422] on div "Stacked Stacked" at bounding box center [879, 412] width 129 height 22
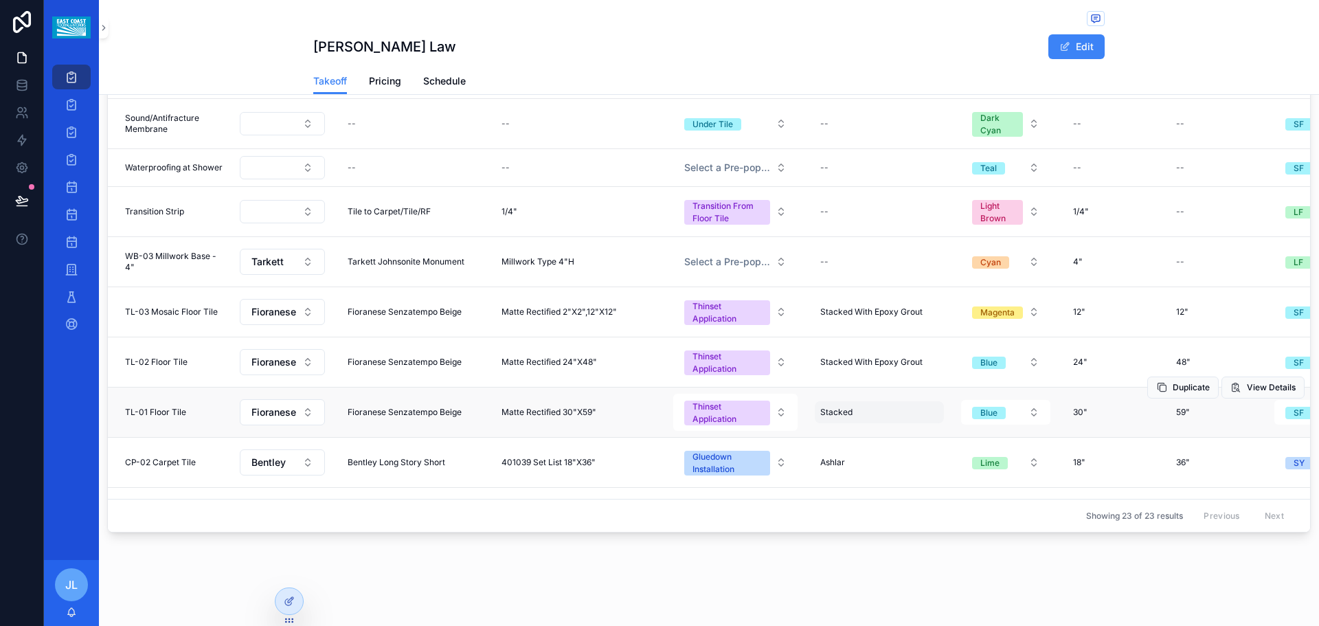
click at [872, 423] on div "Stacked Stacked" at bounding box center [879, 412] width 129 height 22
type input "**********"
click button "scrollable content" at bounding box center [984, 437] width 16 height 16
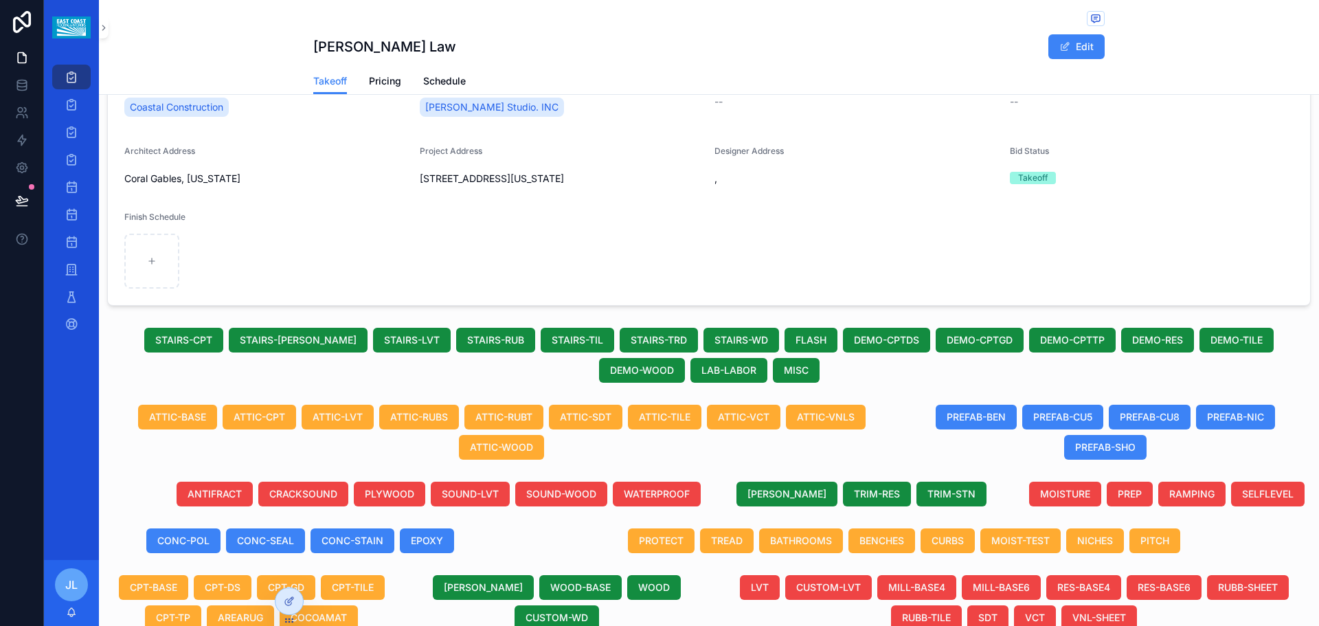
scroll to position [0, 0]
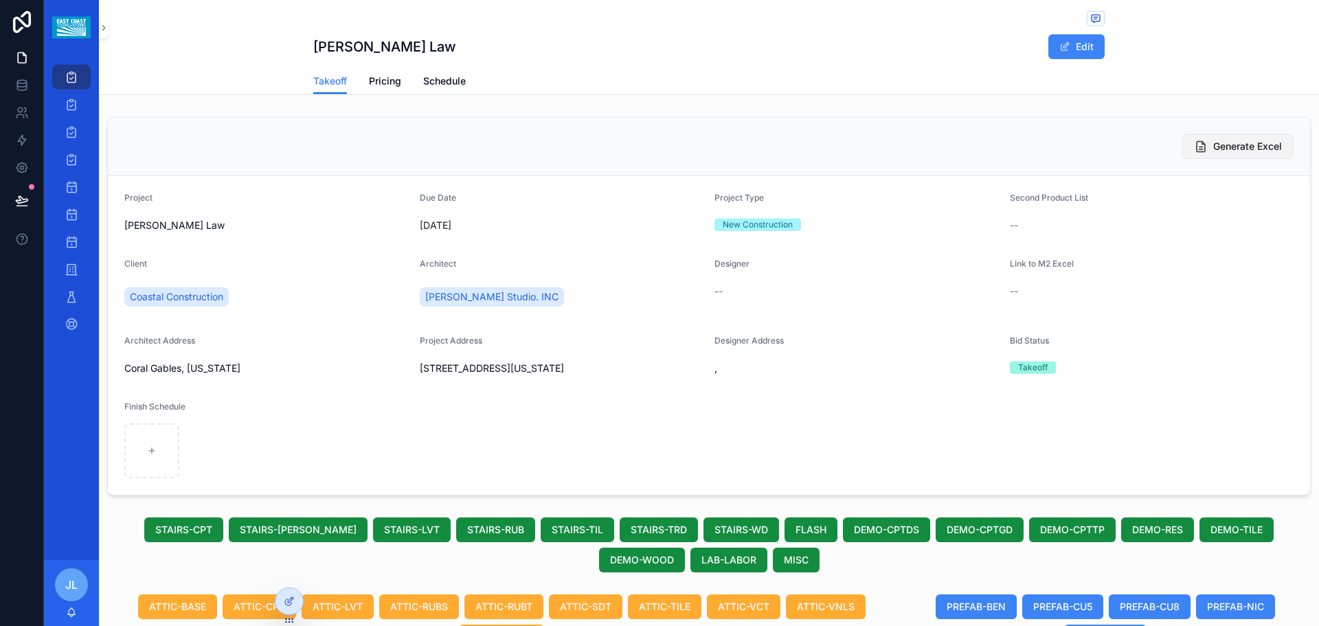
click at [1217, 145] on span "Generate Excel" at bounding box center [1247, 146] width 69 height 14
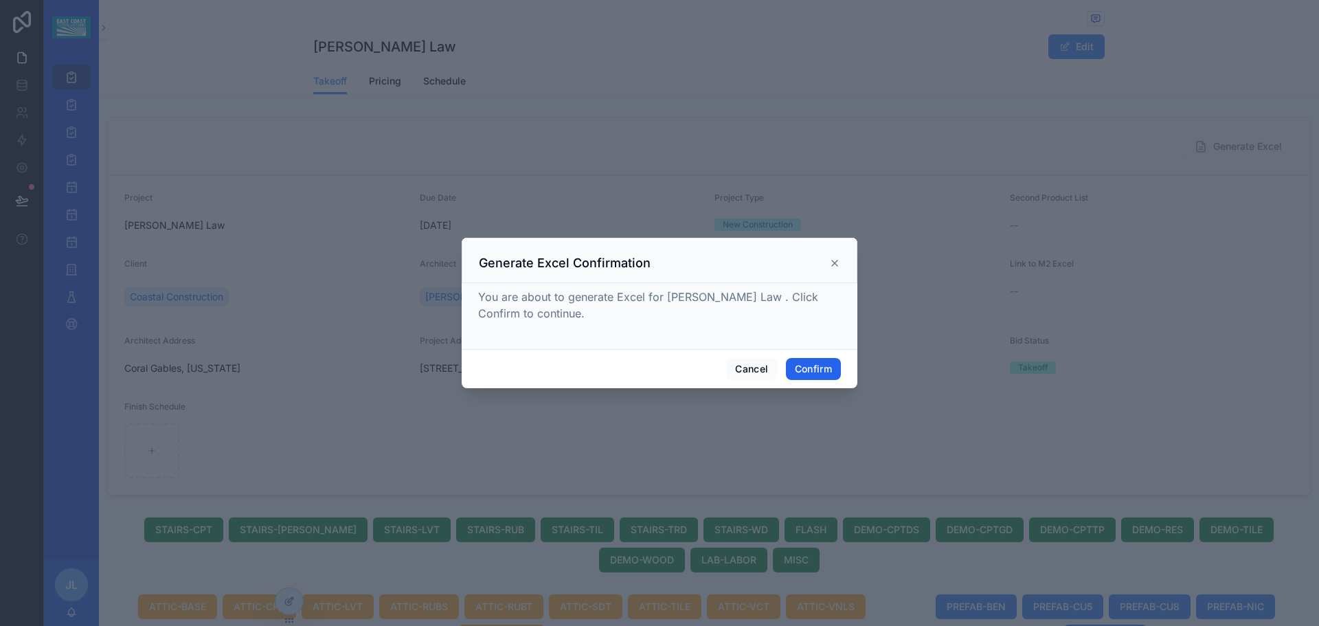
click at [816, 370] on button "Confirm" at bounding box center [813, 369] width 55 height 22
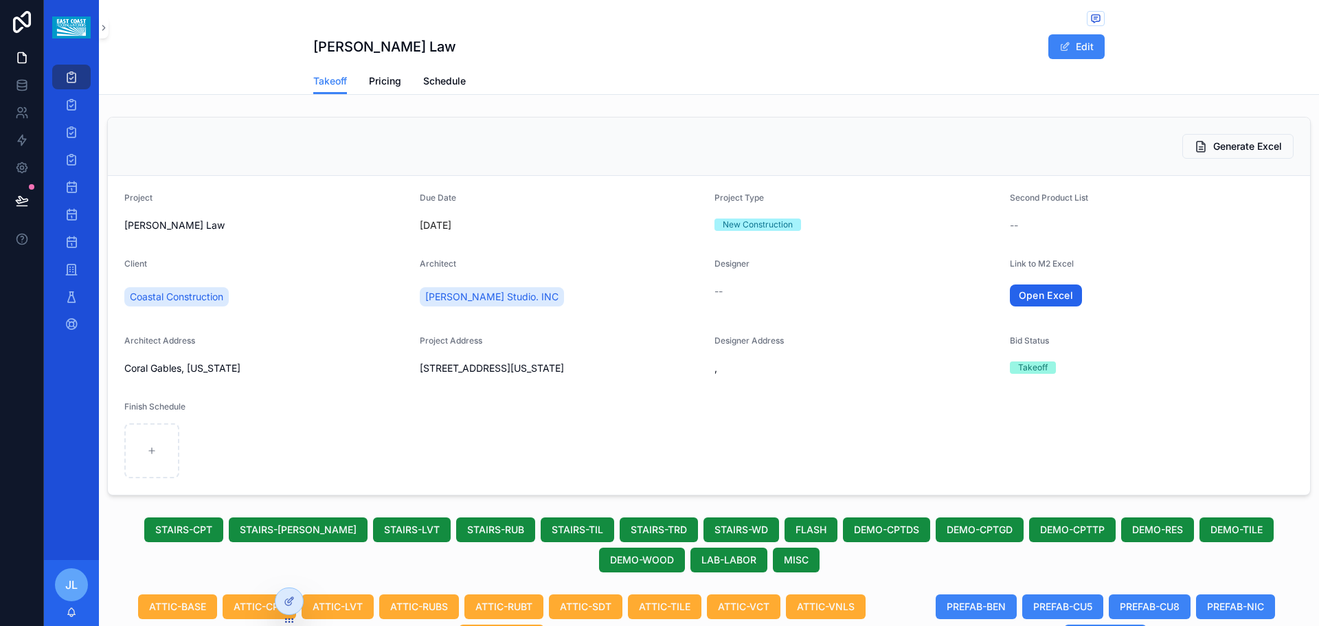
click at [1040, 296] on link "Open Excel" at bounding box center [1046, 295] width 73 height 22
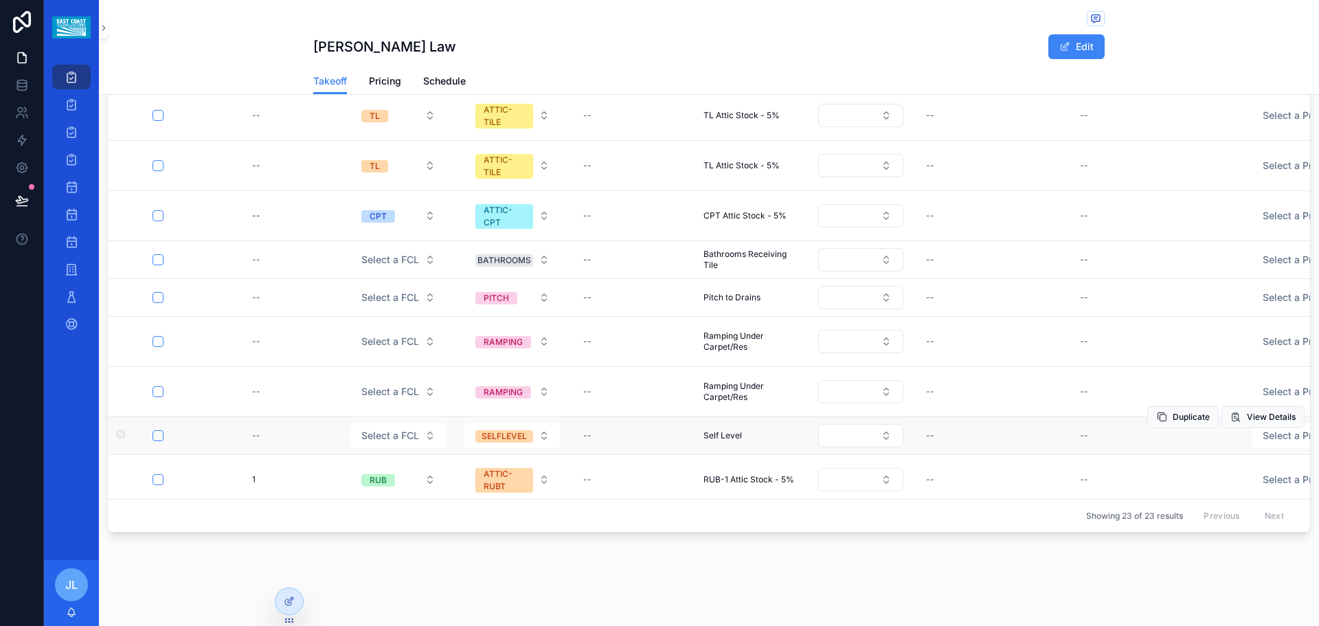
scroll to position [206, 0]
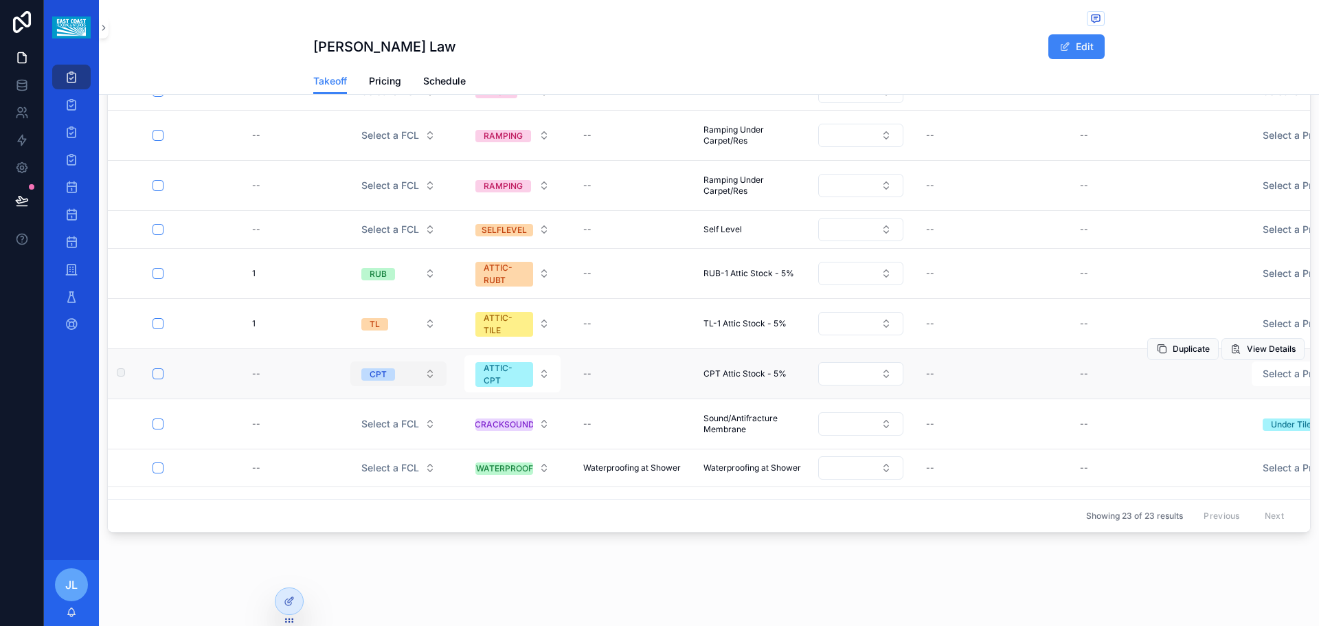
click at [399, 378] on button "CPT" at bounding box center [398, 373] width 96 height 25
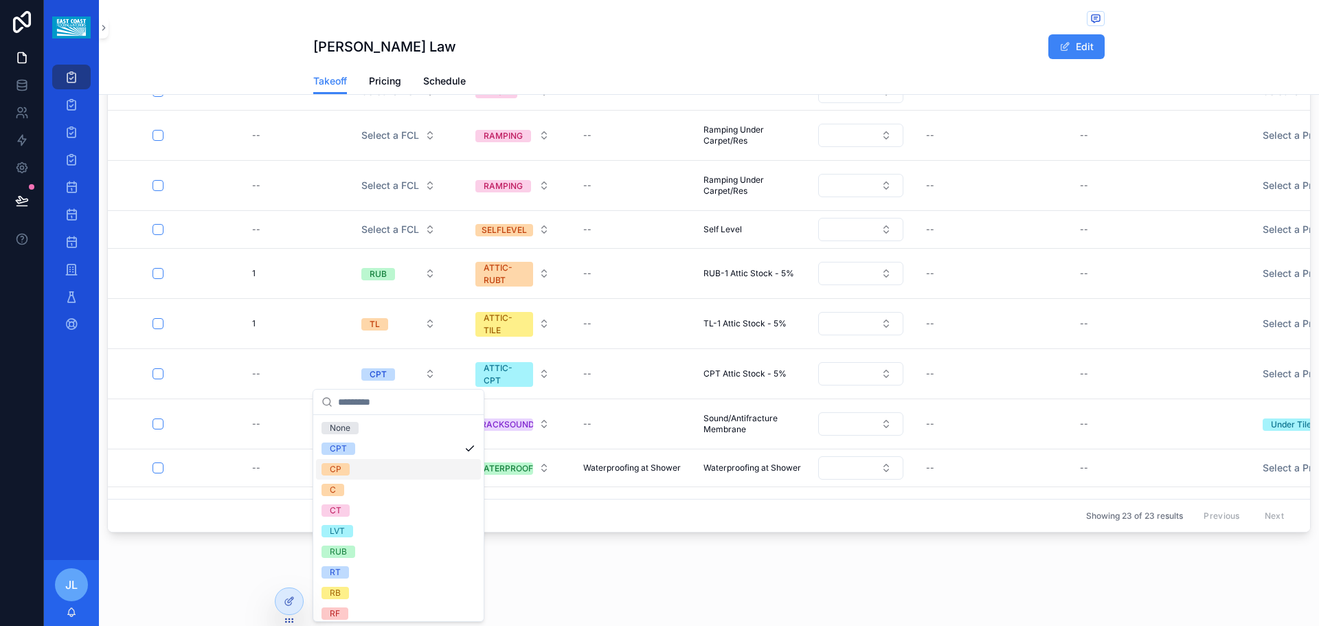
click at [370, 471] on div "CP" at bounding box center [398, 469] width 165 height 21
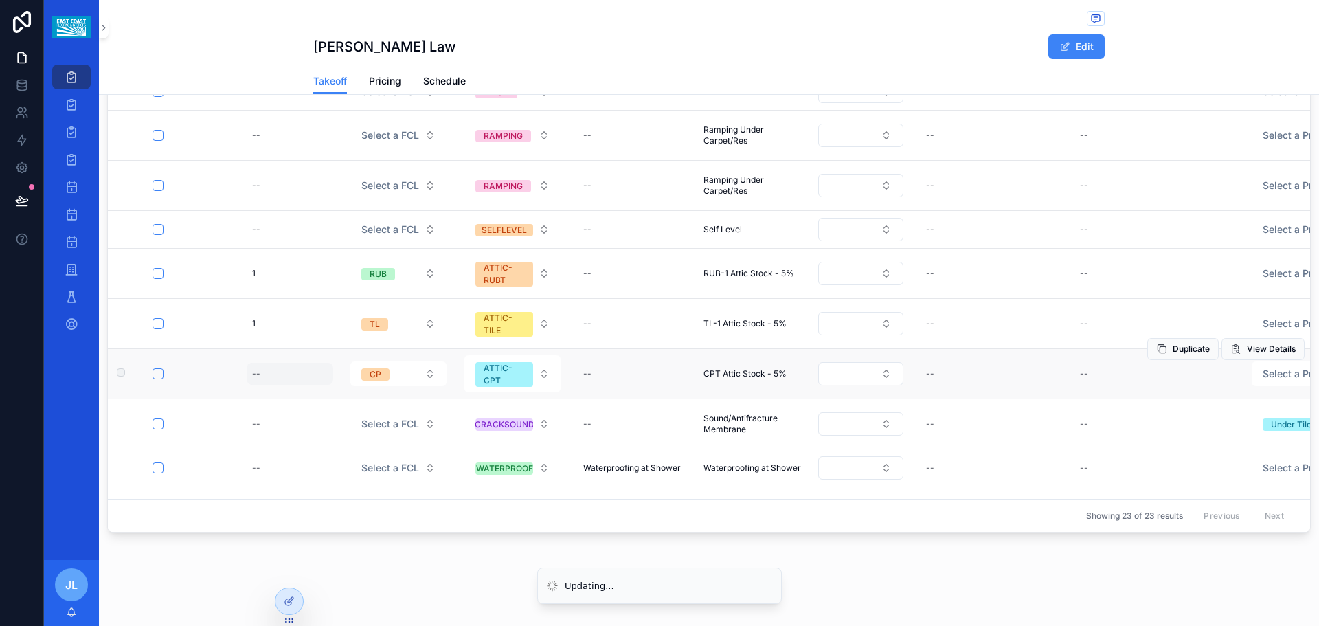
click at [257, 374] on div "--" at bounding box center [256, 373] width 8 height 11
type input "**"
click at [255, 376] on div "**" at bounding box center [340, 393] width 198 height 51
click at [257, 376] on div "--" at bounding box center [256, 373] width 8 height 11
click button "scrollable content" at bounding box center [420, 392] width 16 height 16
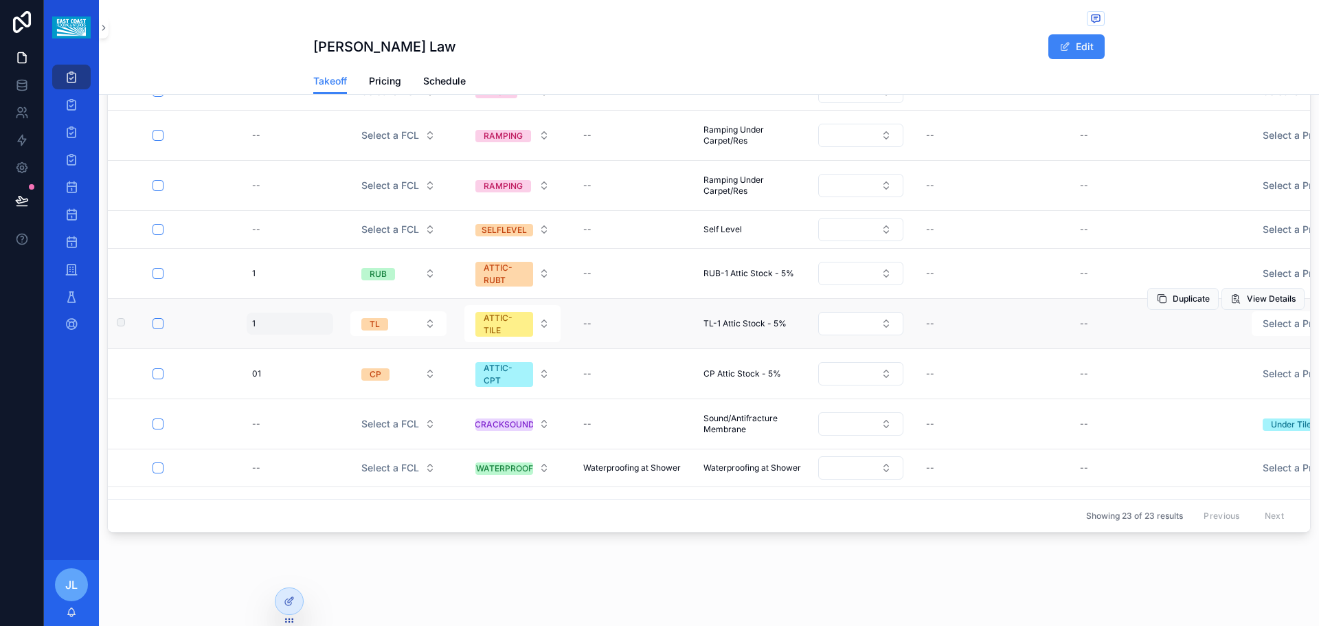
click at [266, 324] on div "1 1" at bounding box center [290, 324] width 87 height 22
click at [262, 343] on input "*" at bounding box center [319, 343] width 131 height 19
click at [259, 321] on div "1 1" at bounding box center [290, 324] width 87 height 22
click at [264, 343] on input "*" at bounding box center [319, 343] width 131 height 19
click at [262, 343] on input "*" at bounding box center [319, 343] width 131 height 19
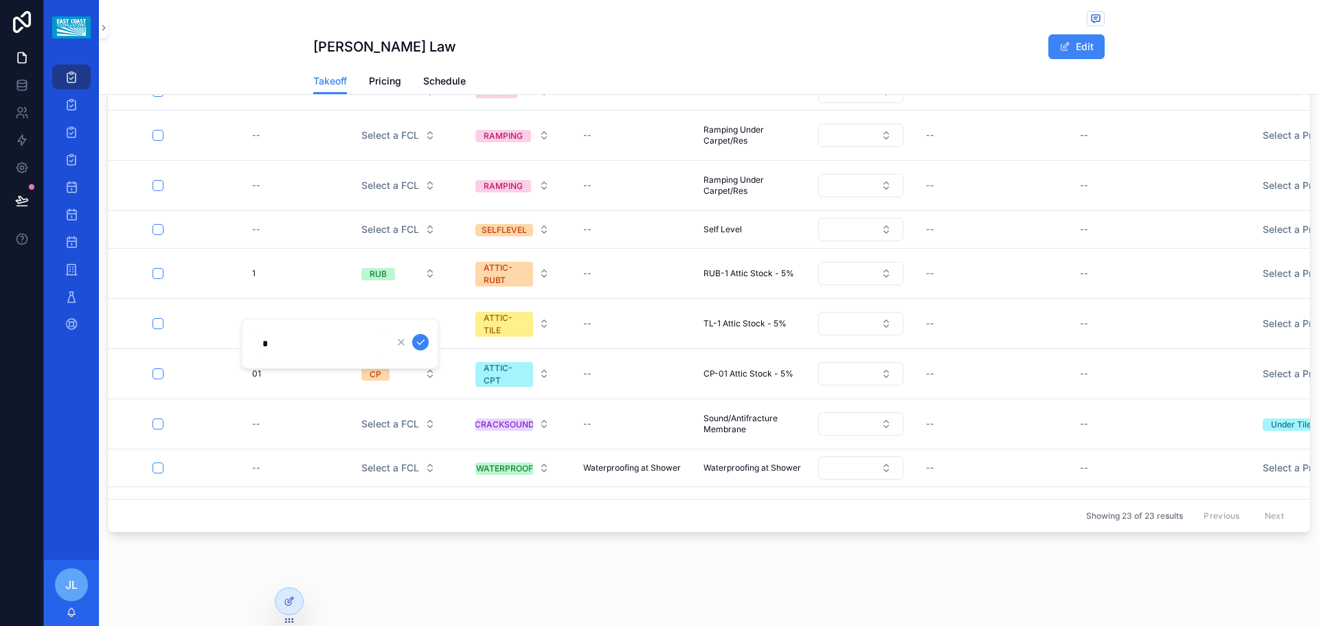
type input "**"
click button "scrollable content" at bounding box center [420, 342] width 16 height 16
click at [402, 272] on button "RUB" at bounding box center [398, 273] width 96 height 25
click at [398, 270] on button "RUB" at bounding box center [398, 273] width 96 height 25
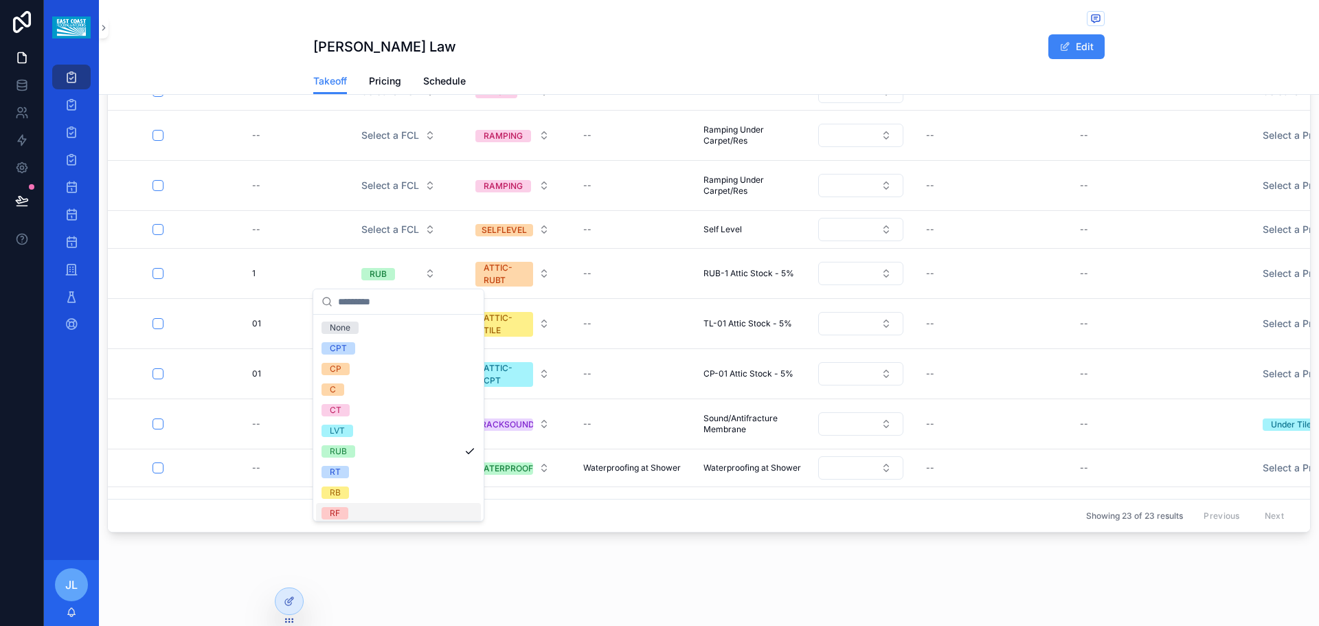
click at [390, 514] on div "RF" at bounding box center [398, 513] width 165 height 21
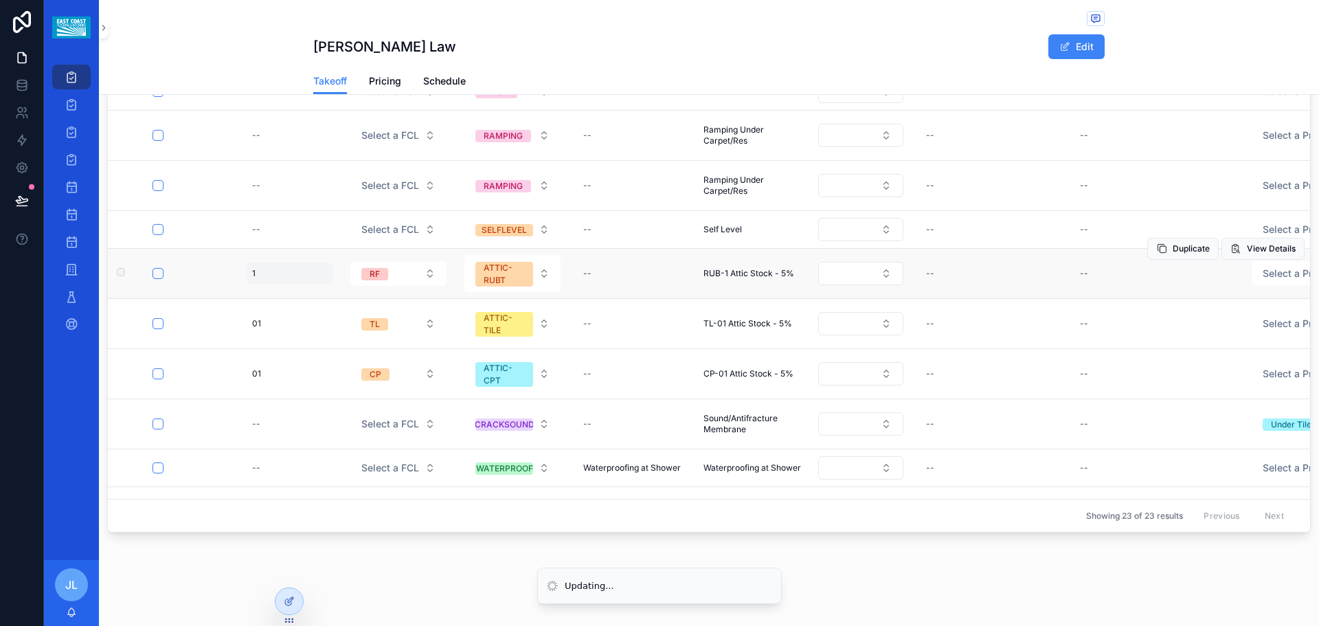
click at [251, 275] on div "1 1" at bounding box center [290, 273] width 87 height 22
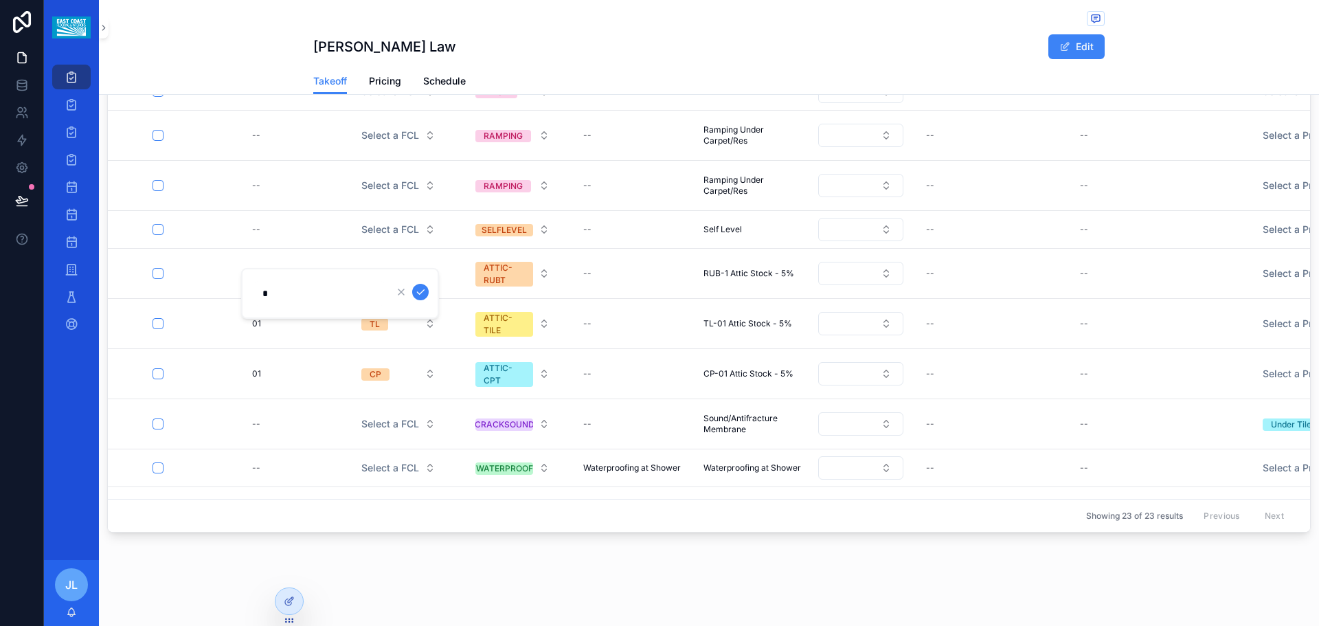
click at [264, 293] on input "*" at bounding box center [319, 293] width 131 height 19
click at [258, 277] on div "1 1" at bounding box center [290, 273] width 87 height 22
click at [260, 273] on div "1 1" at bounding box center [290, 273] width 87 height 22
click at [254, 273] on span "1" at bounding box center [253, 273] width 3 height 11
click at [260, 293] on input "*" at bounding box center [319, 293] width 131 height 19
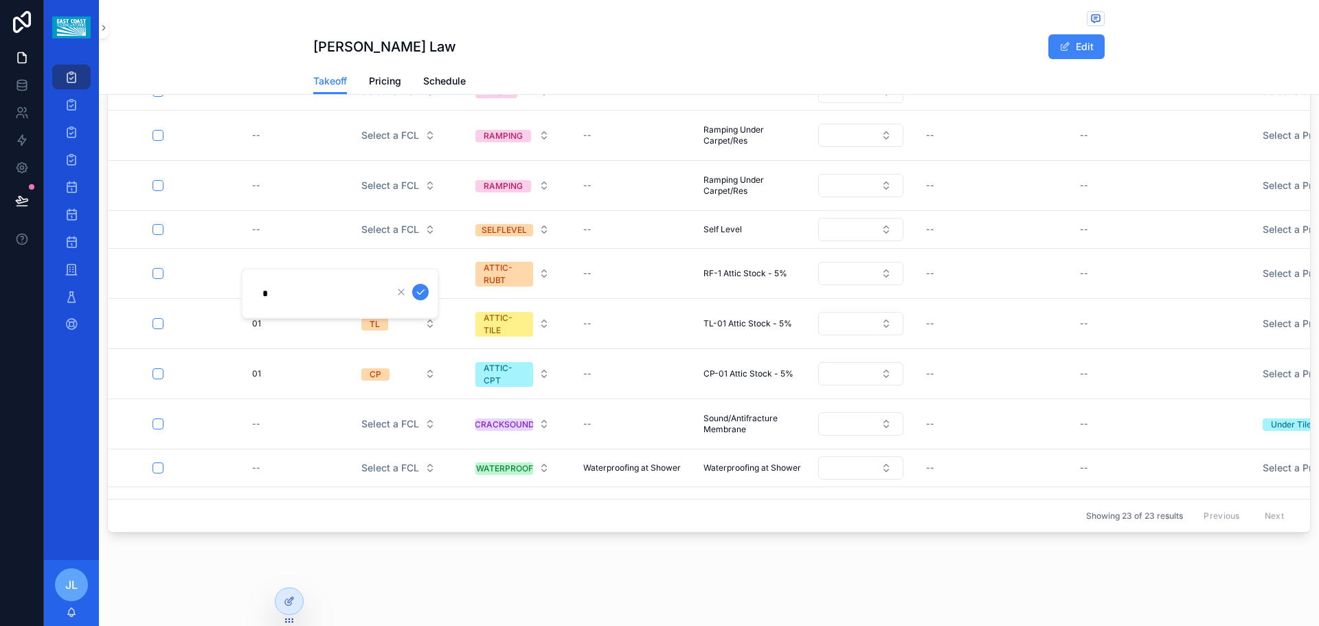
type input "**"
click button "scrollable content" at bounding box center [420, 292] width 16 height 16
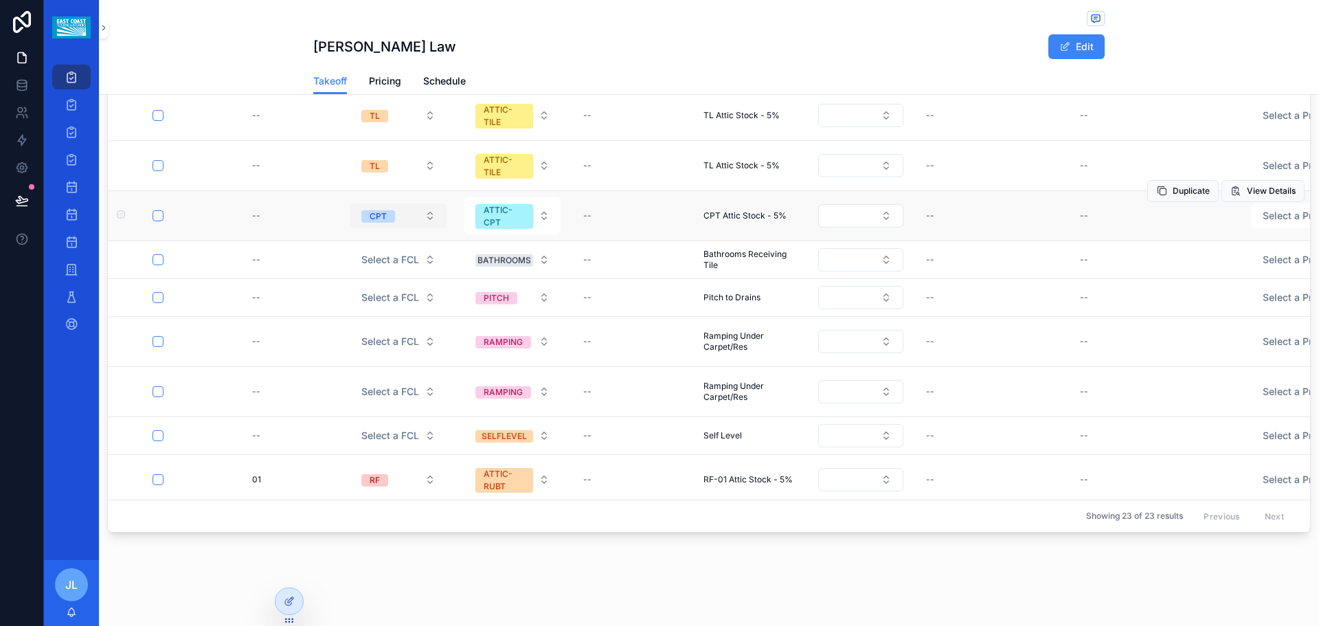
scroll to position [69, 0]
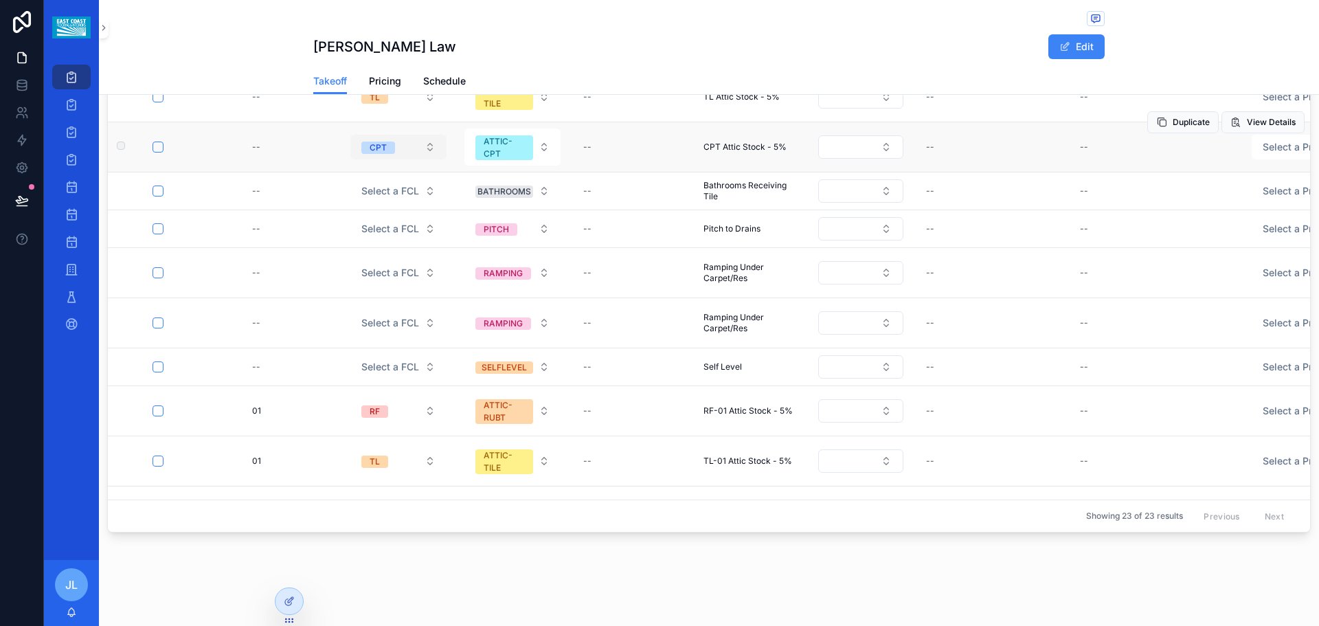
click at [401, 149] on button "CPT" at bounding box center [398, 147] width 96 height 25
click at [404, 145] on button "CPT" at bounding box center [398, 147] width 96 height 25
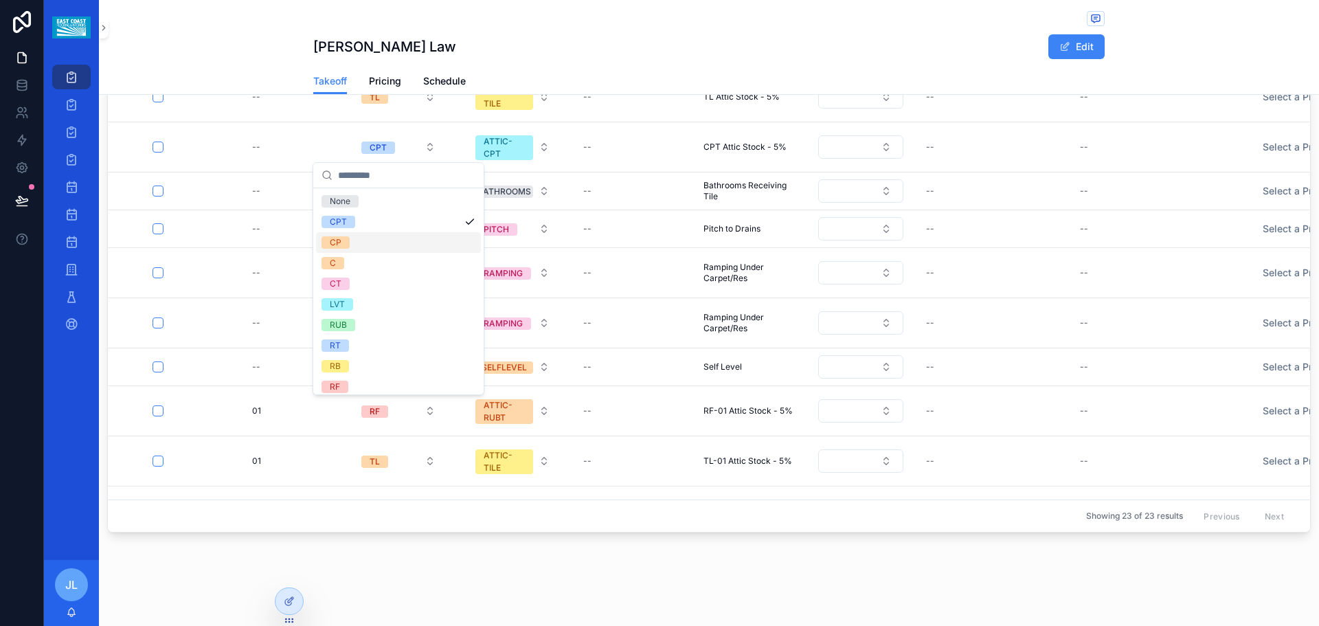
click at [357, 249] on div "CP" at bounding box center [398, 242] width 165 height 21
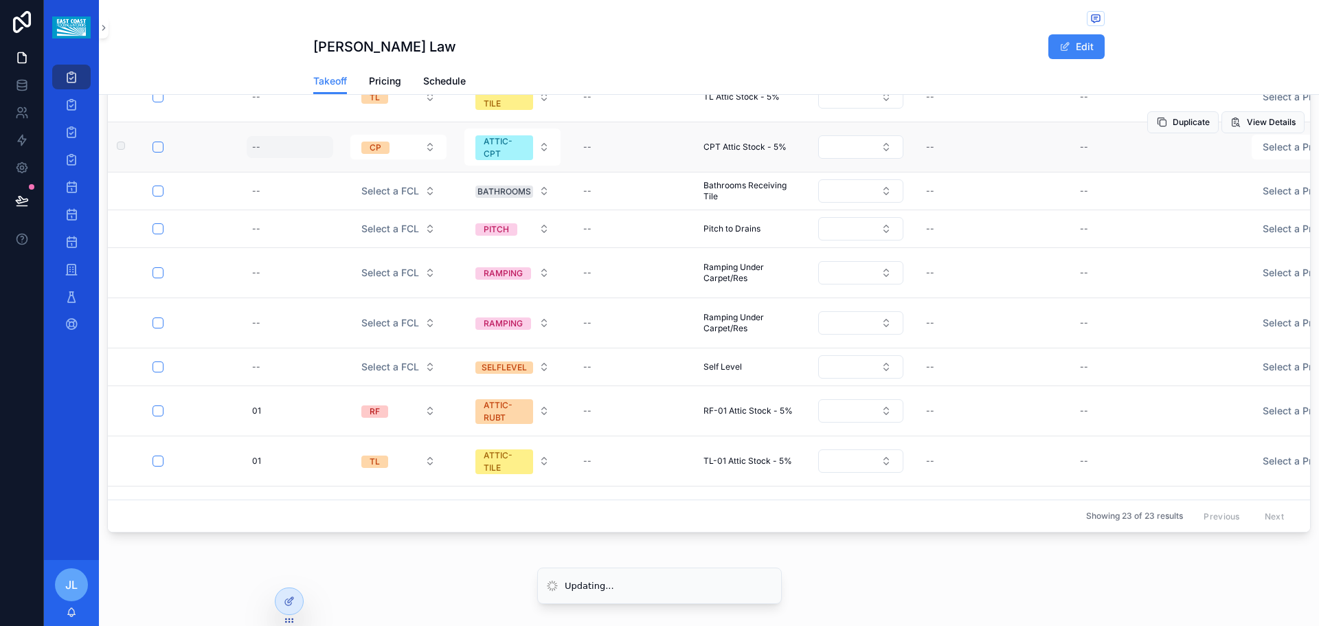
click at [301, 148] on div "--" at bounding box center [290, 147] width 87 height 22
click at [272, 148] on div "--" at bounding box center [290, 147] width 87 height 22
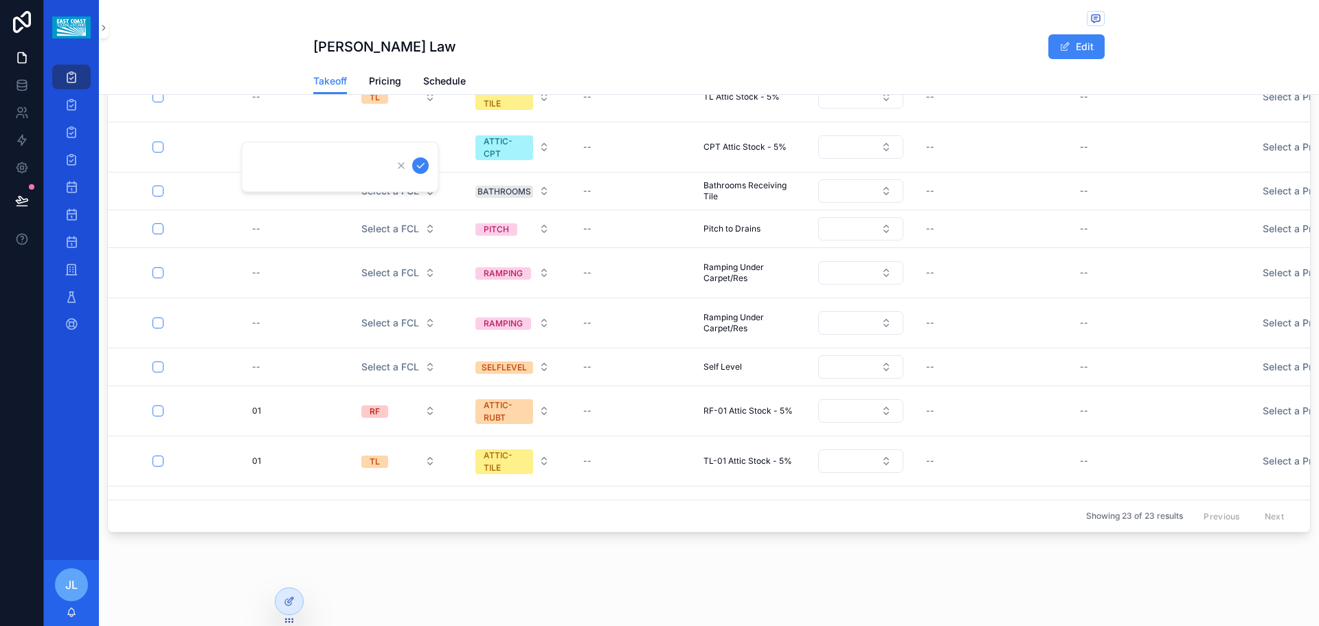
type input "*"
click at [267, 152] on div "--" at bounding box center [290, 147] width 87 height 22
type input "**"
click button "scrollable content" at bounding box center [420, 165] width 16 height 16
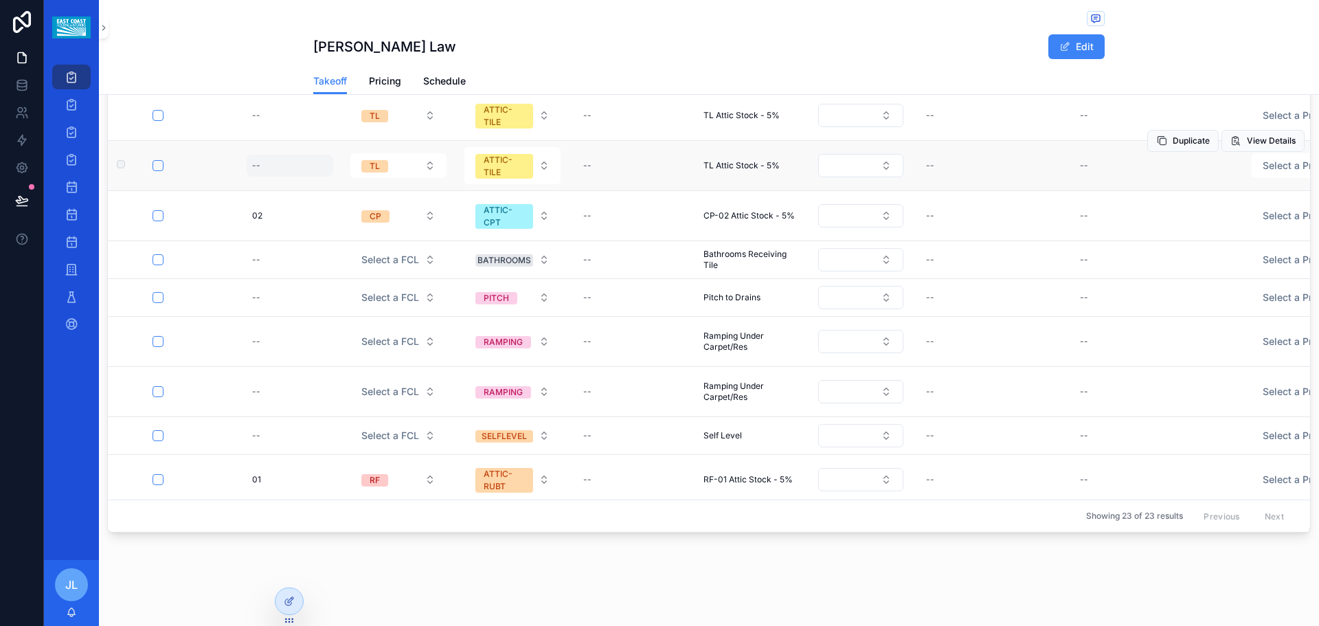
click at [284, 166] on div "--" at bounding box center [290, 166] width 87 height 22
click at [257, 164] on div "--" at bounding box center [256, 165] width 8 height 11
type input "**"
click button "scrollable content" at bounding box center [420, 184] width 16 height 16
click at [258, 120] on div "--" at bounding box center [256, 115] width 8 height 11
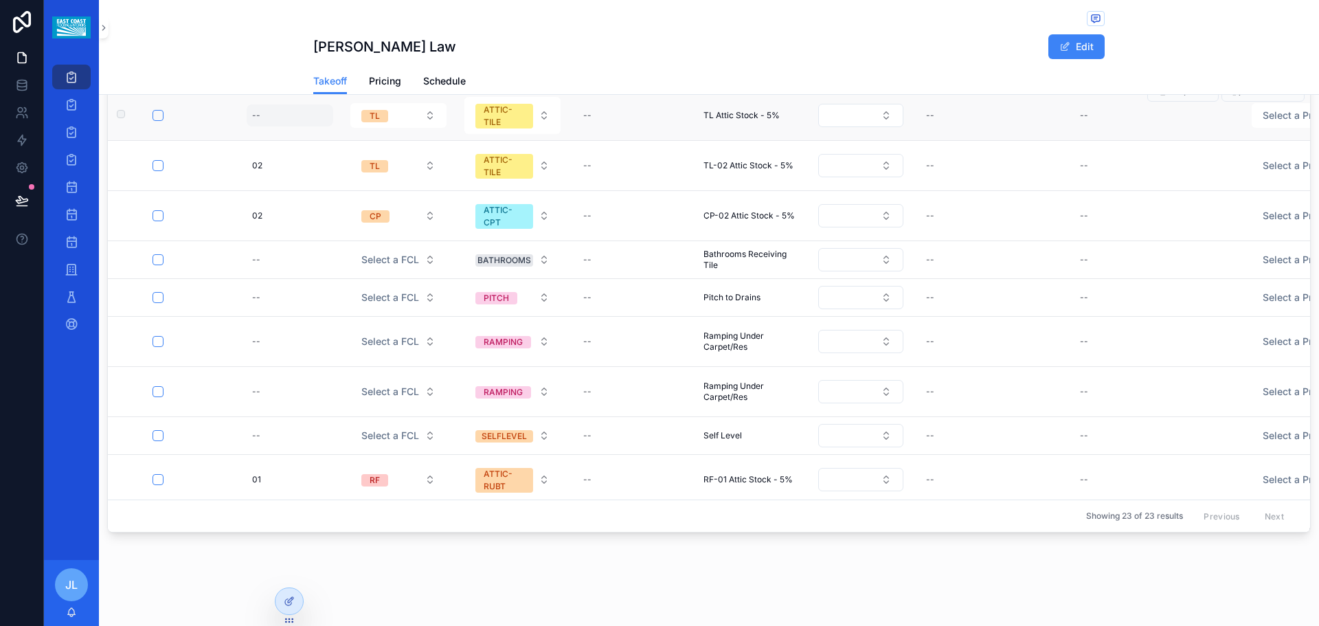
click at [262, 111] on div "--" at bounding box center [290, 115] width 87 height 22
click at [266, 112] on div "--" at bounding box center [290, 115] width 87 height 22
type input "*"
click at [269, 118] on div "--" at bounding box center [290, 115] width 87 height 22
type input "**"
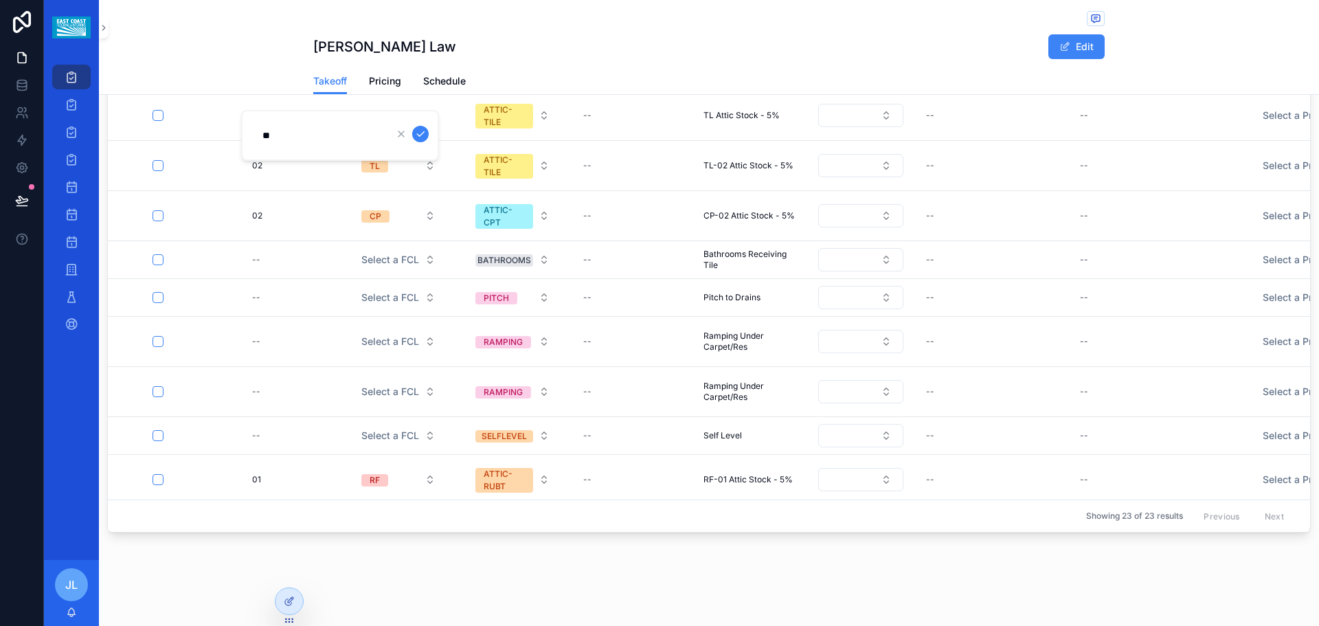
click button "scrollable content" at bounding box center [420, 134] width 16 height 16
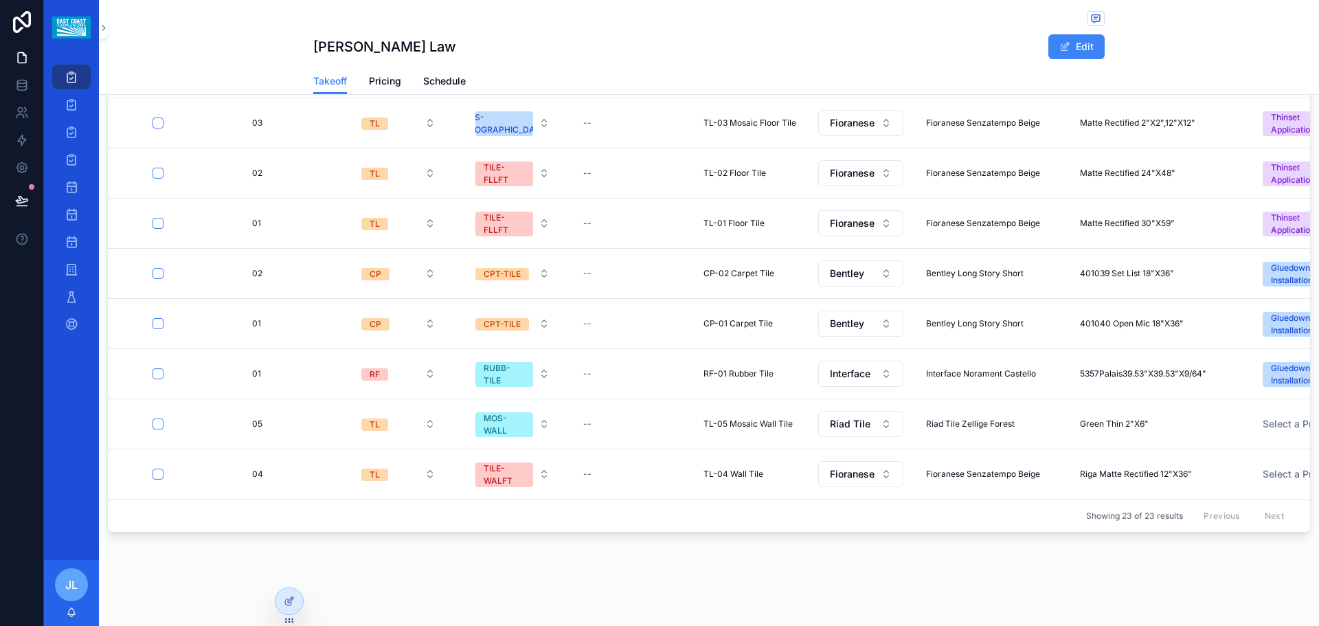
scroll to position [712, 0]
